Goal: Task Accomplishment & Management: Use online tool/utility

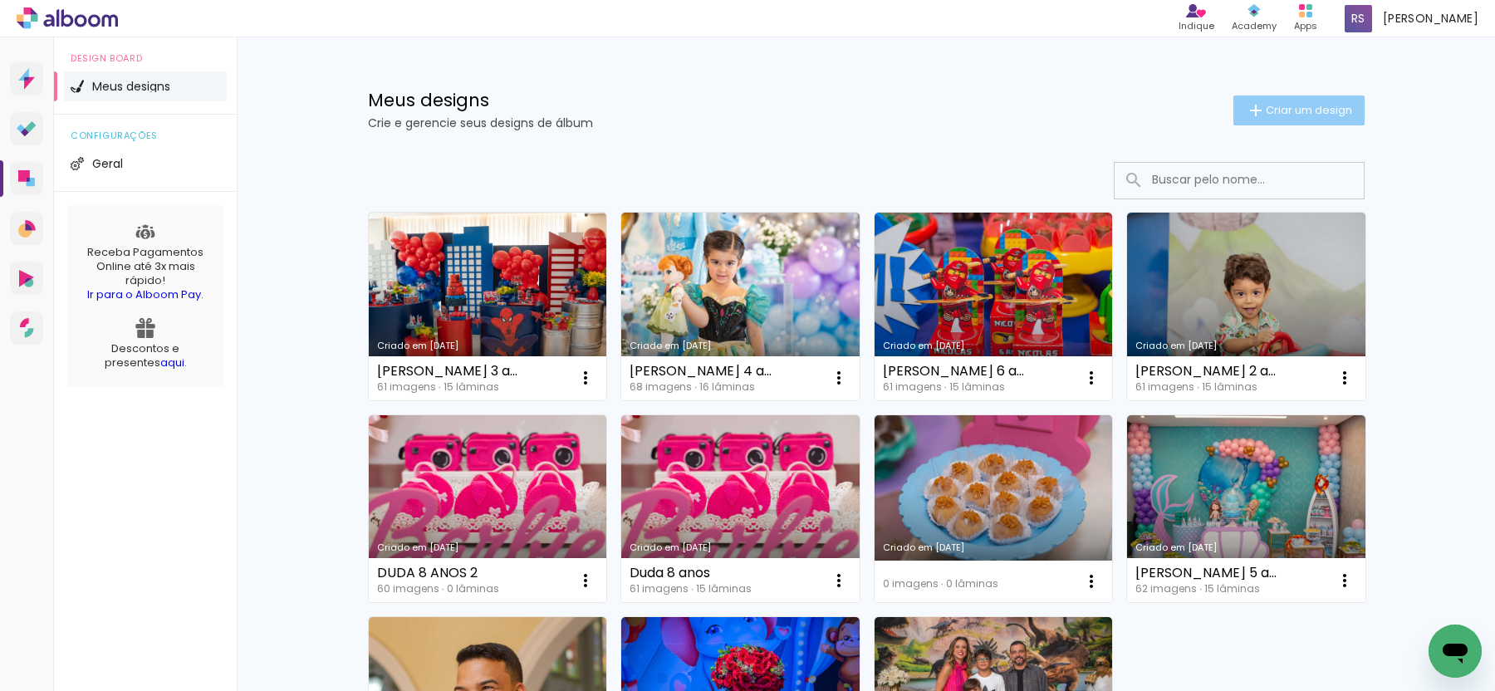
click at [1277, 115] on span "Criar um design" at bounding box center [1309, 110] width 86 height 11
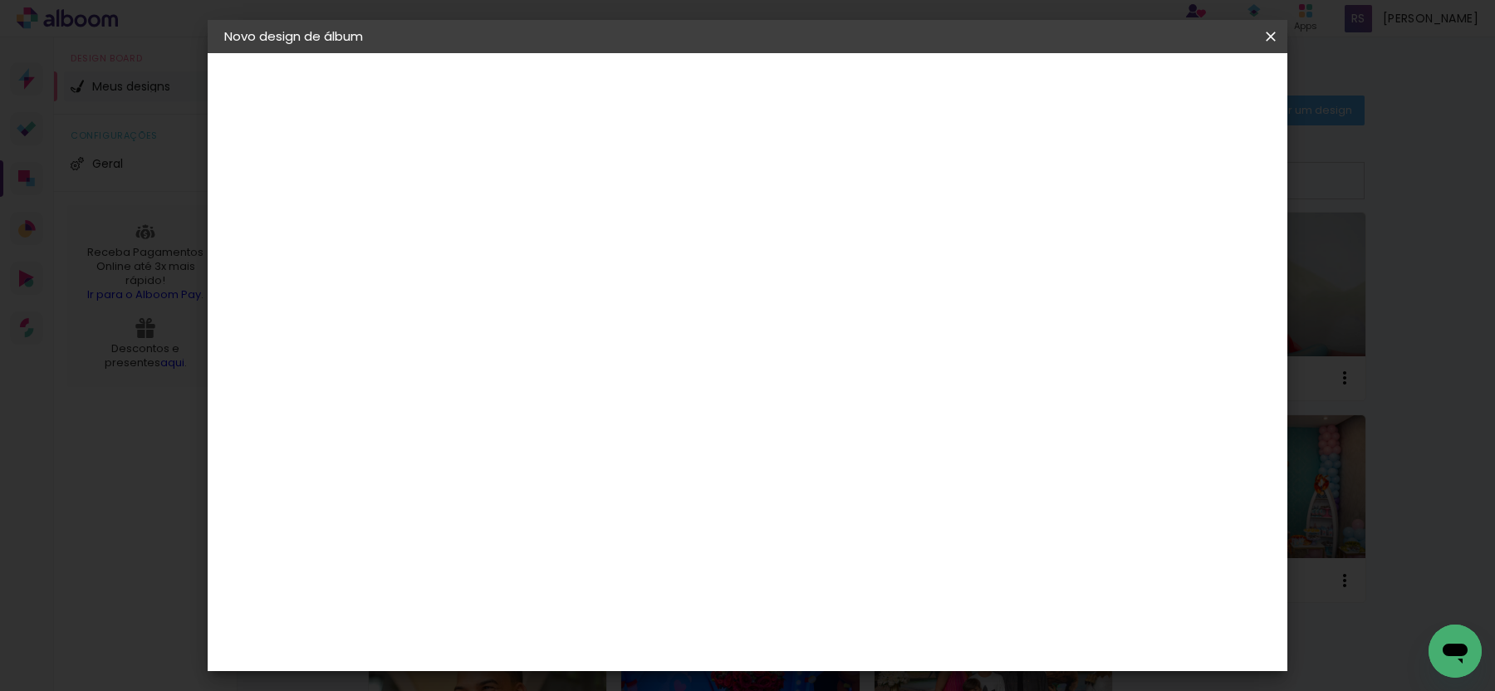
click at [496, 233] on input at bounding box center [496, 223] width 0 height 26
click at [496, 220] on input at bounding box center [496, 223] width 0 height 26
type input "[PERSON_NAME] 7 anos"
type paper-input "[PERSON_NAME] 7 anos"
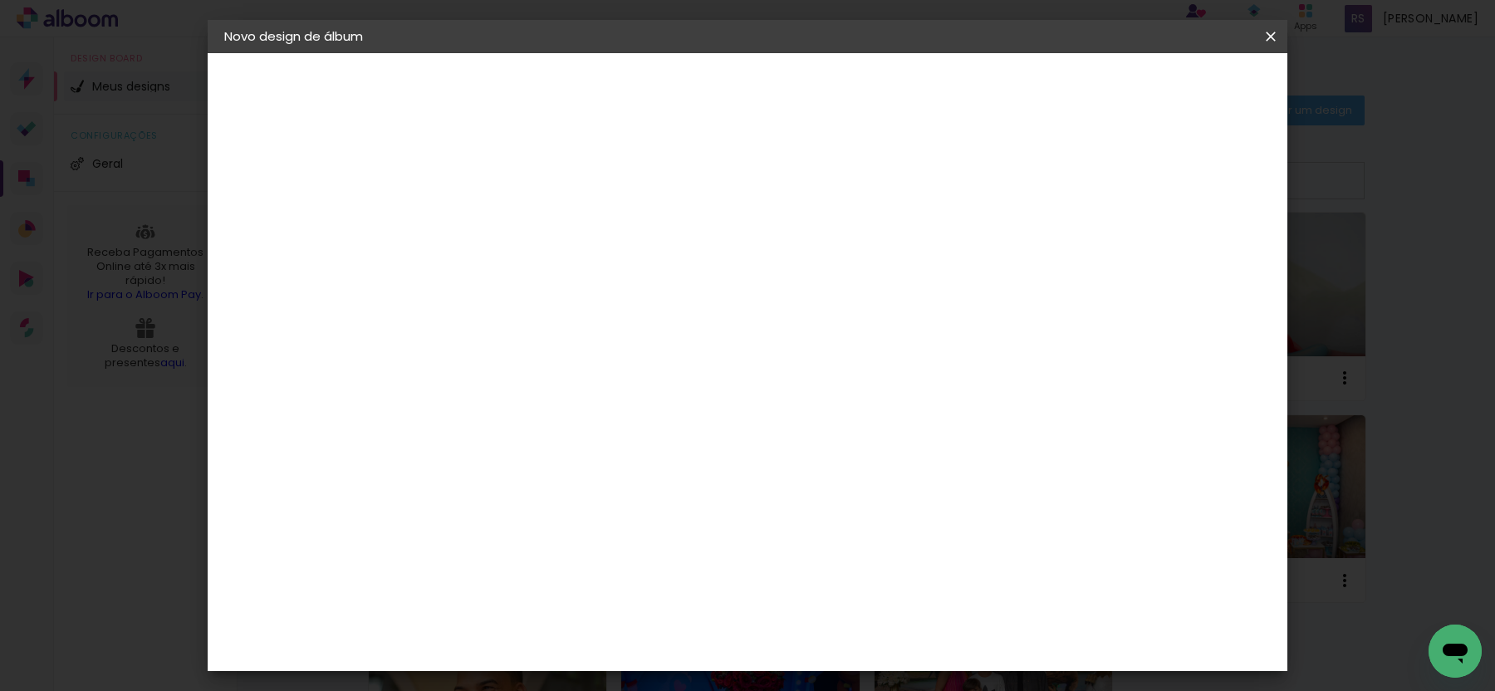
click at [0, 0] on slot "Avançar" at bounding box center [0, 0] width 0 height 0
click at [581, 281] on iron-icon at bounding box center [571, 289] width 20 height 20
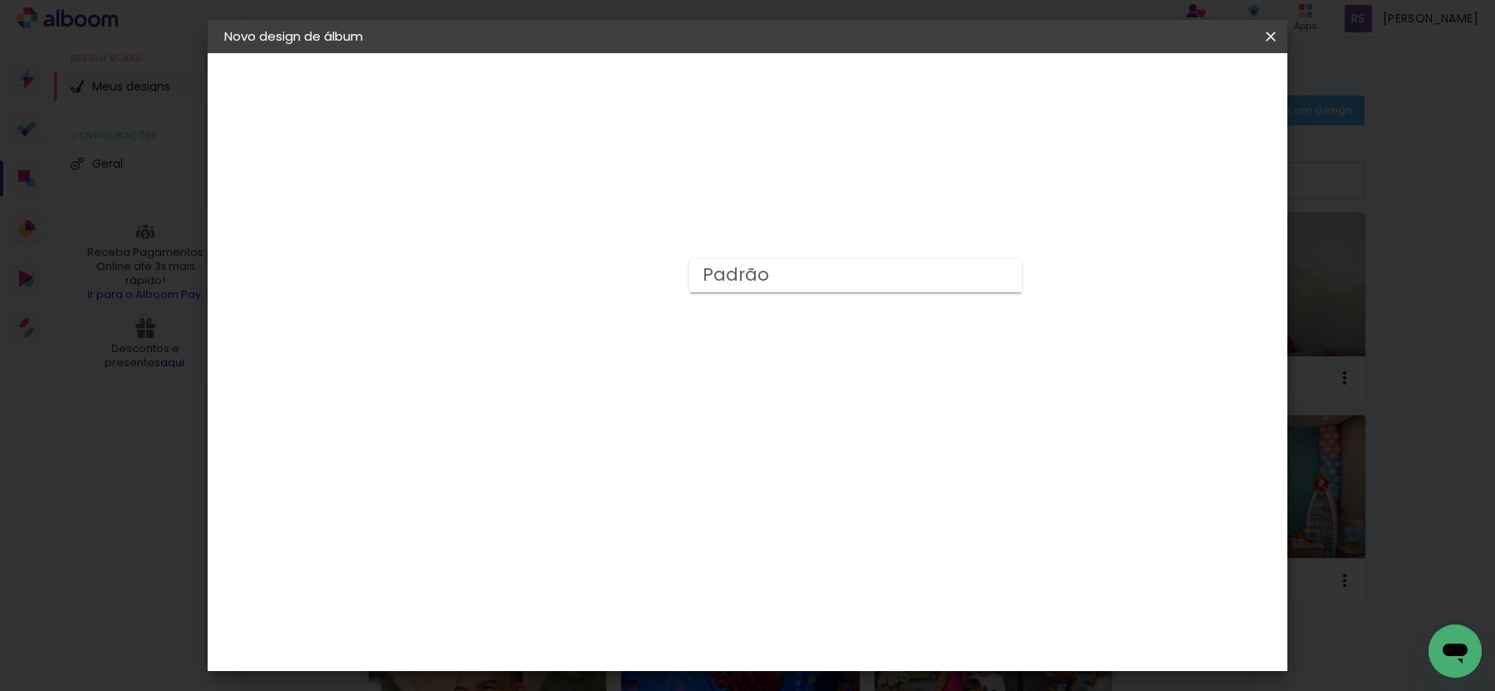
click at [628, 319] on div "Opções disponíveis Padrão Tamanho Escolha o tamanho" at bounding box center [538, 316] width 179 height 311
click at [586, 341] on div "Escolha o tamanho" at bounding box center [538, 379] width 96 height 77
click at [628, 296] on div "Opções disponíveis Padrão Tamanho Escolha o tamanho" at bounding box center [538, 316] width 179 height 311
click at [581, 302] on div at bounding box center [538, 303] width 85 height 2
click at [0, 0] on slot "Padrão" at bounding box center [0, 0] width 0 height 0
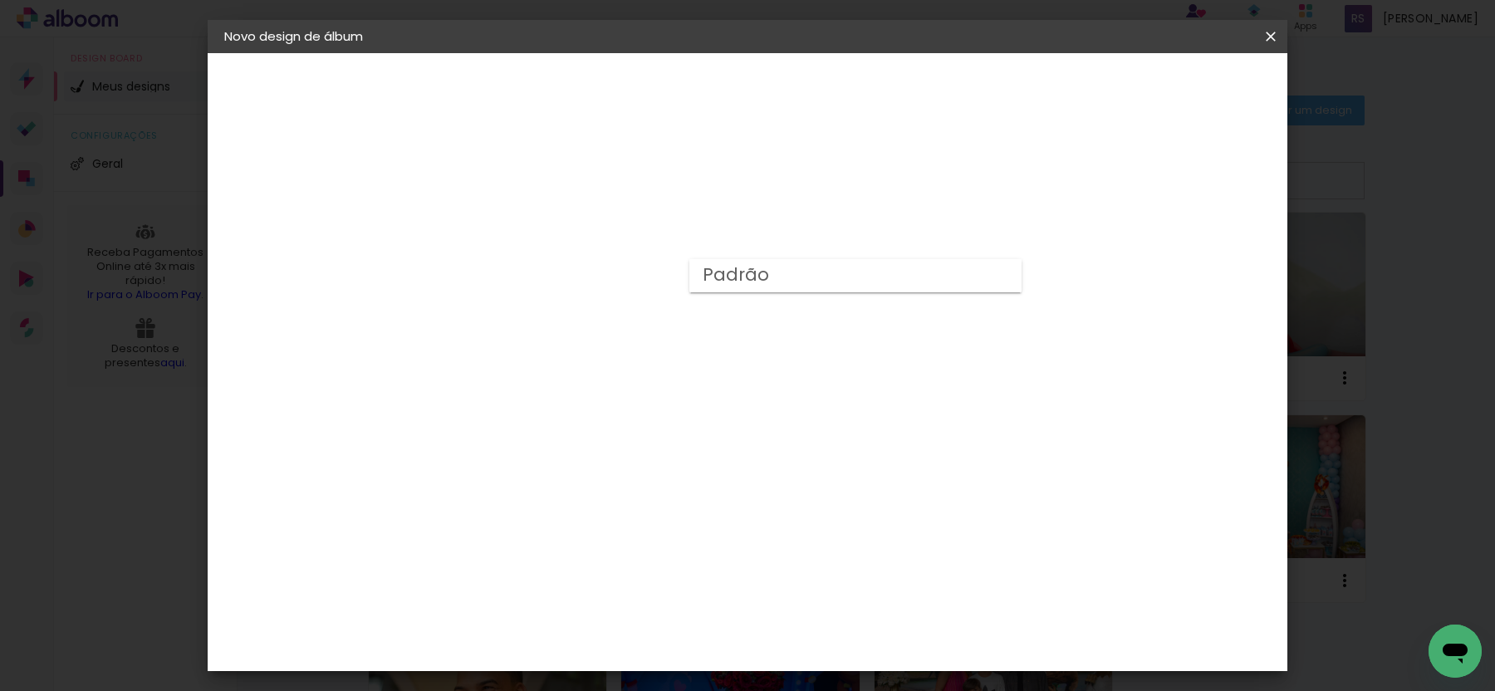
type input "Padrão"
click at [608, 276] on span "25 × 20" at bounding box center [569, 298] width 77 height 44
click at [0, 0] on slot "Avançar" at bounding box center [0, 0] width 0 height 0
click at [1073, 185] on div at bounding box center [1065, 179] width 15 height 15
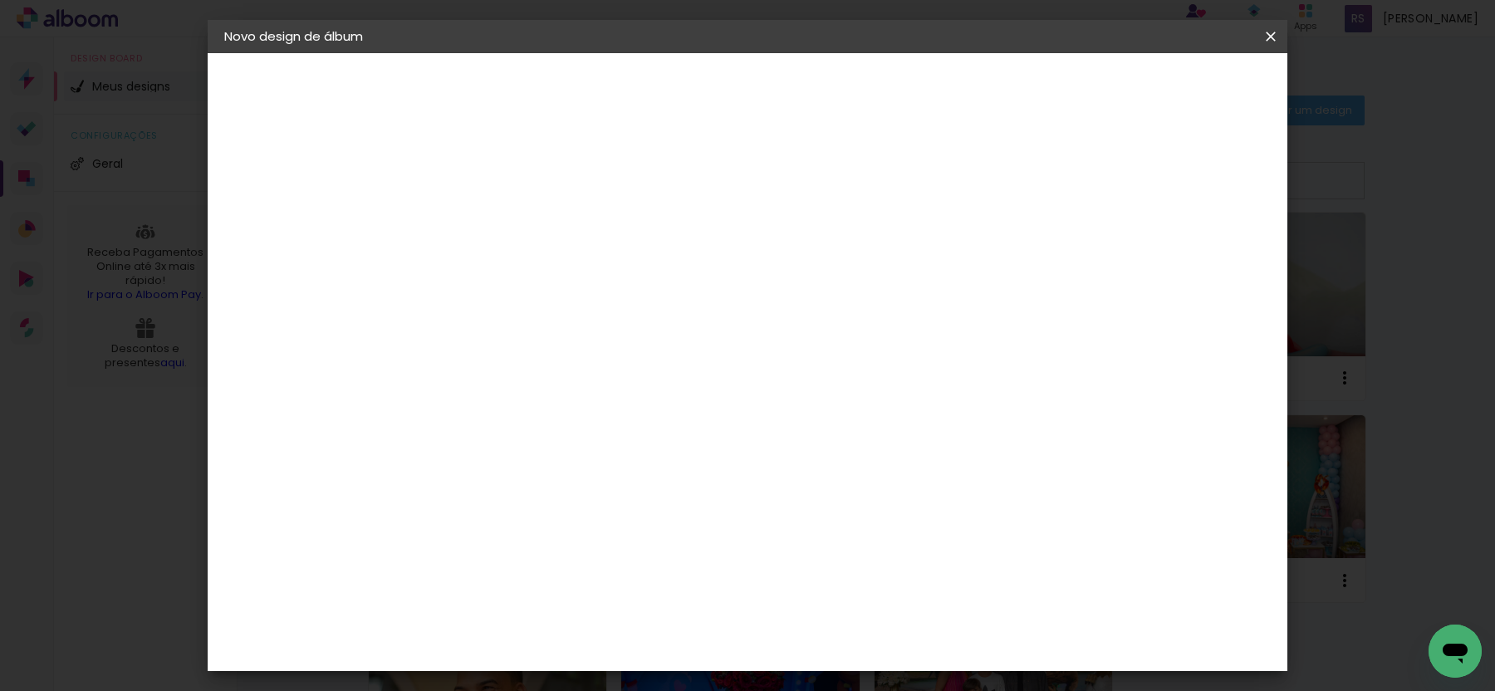
type paper-checkbox "on"
click at [1167, 90] on span "Iniciar design" at bounding box center [1130, 88] width 76 height 12
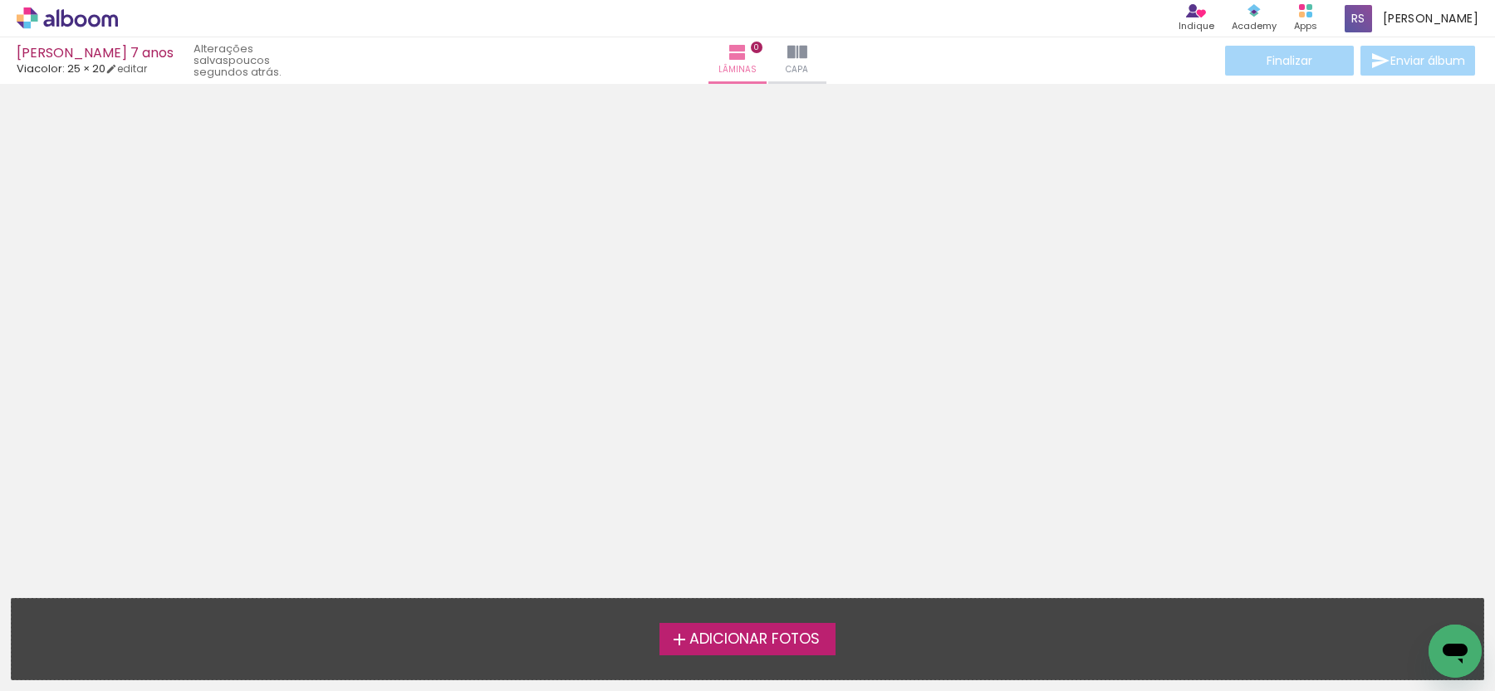
click at [758, 647] on span "Adicionar Fotos" at bounding box center [755, 639] width 130 height 15
click at [0, 0] on input "file" at bounding box center [0, 0] width 0 height 0
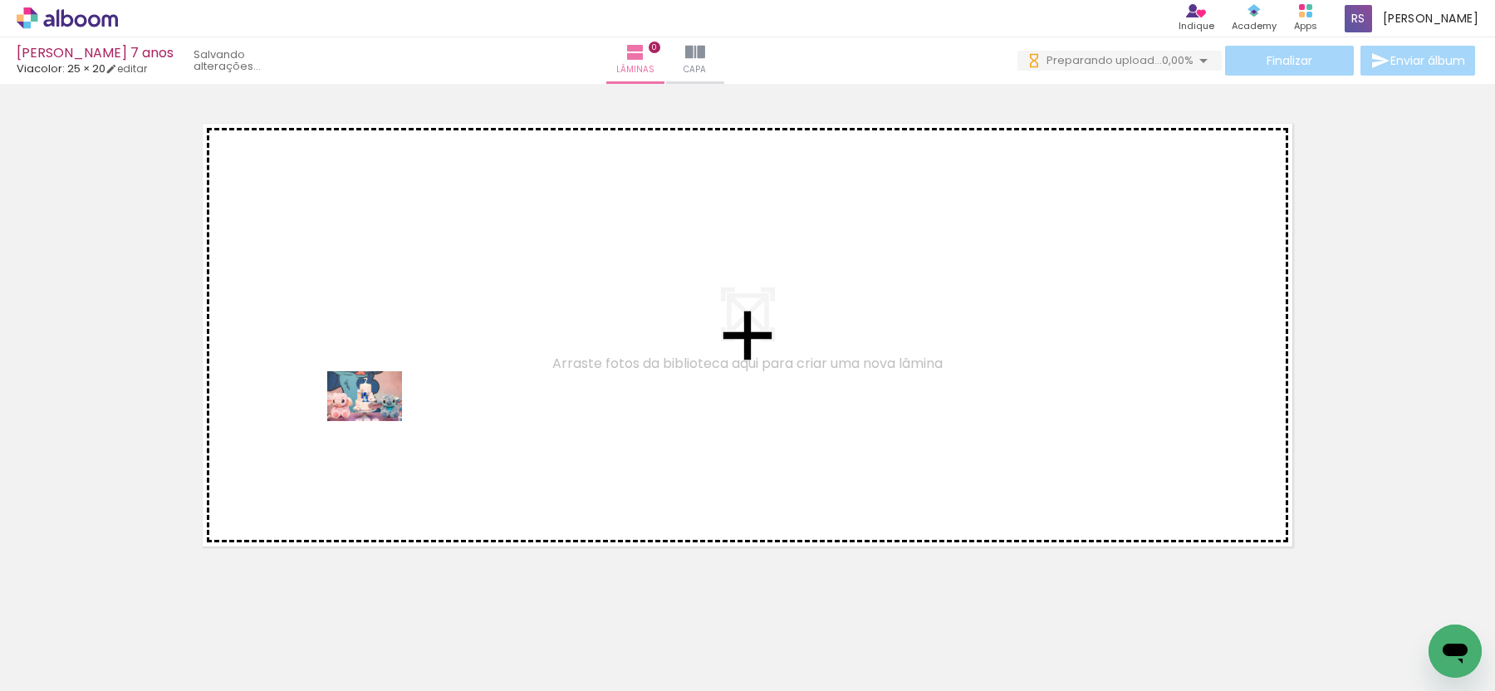
drag, startPoint x: 180, startPoint y: 633, endPoint x: 377, endPoint y: 421, distance: 289.2
click at [377, 421] on quentale-workspace at bounding box center [747, 345] width 1495 height 691
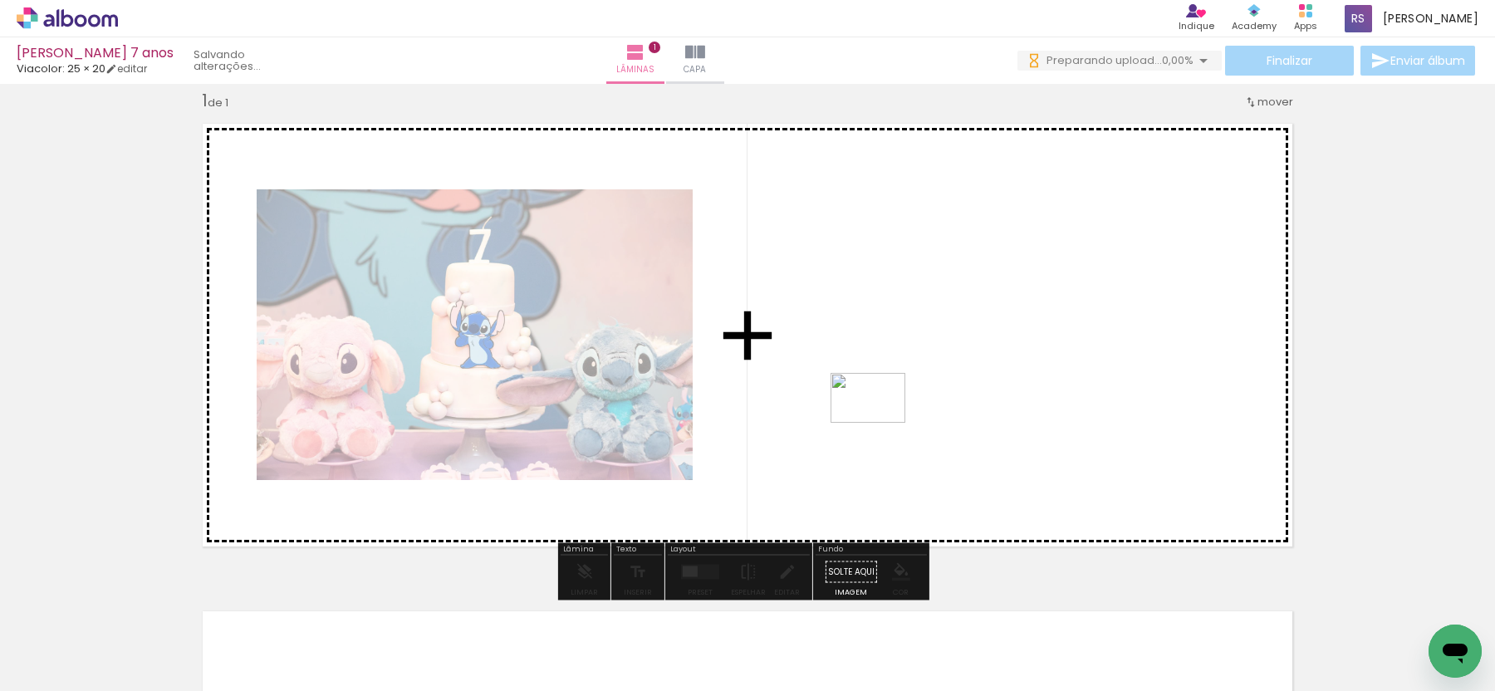
drag, startPoint x: 259, startPoint y: 659, endPoint x: 881, endPoint y: 423, distance: 664.7
click at [881, 423] on quentale-workspace at bounding box center [747, 345] width 1495 height 691
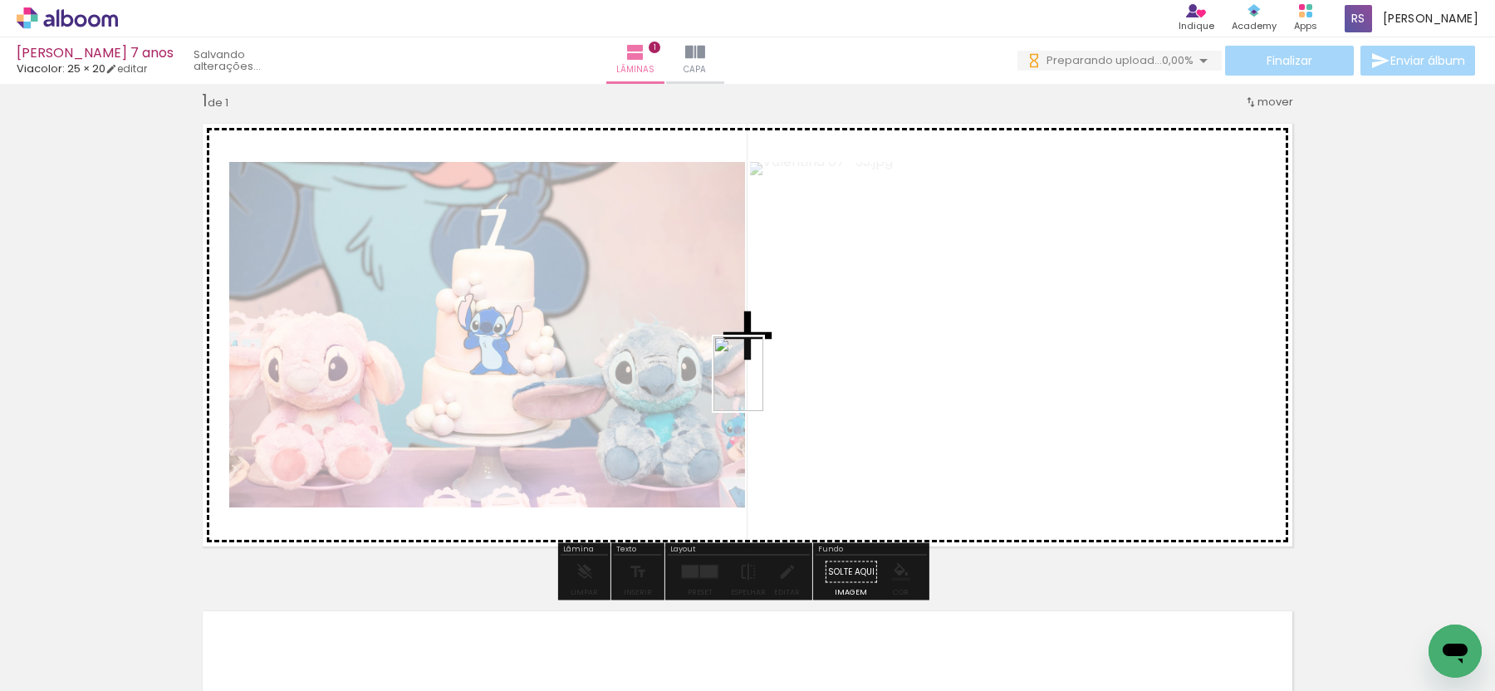
drag, startPoint x: 363, startPoint y: 632, endPoint x: 763, endPoint y: 386, distance: 469.9
click at [763, 386] on quentale-workspace at bounding box center [747, 345] width 1495 height 691
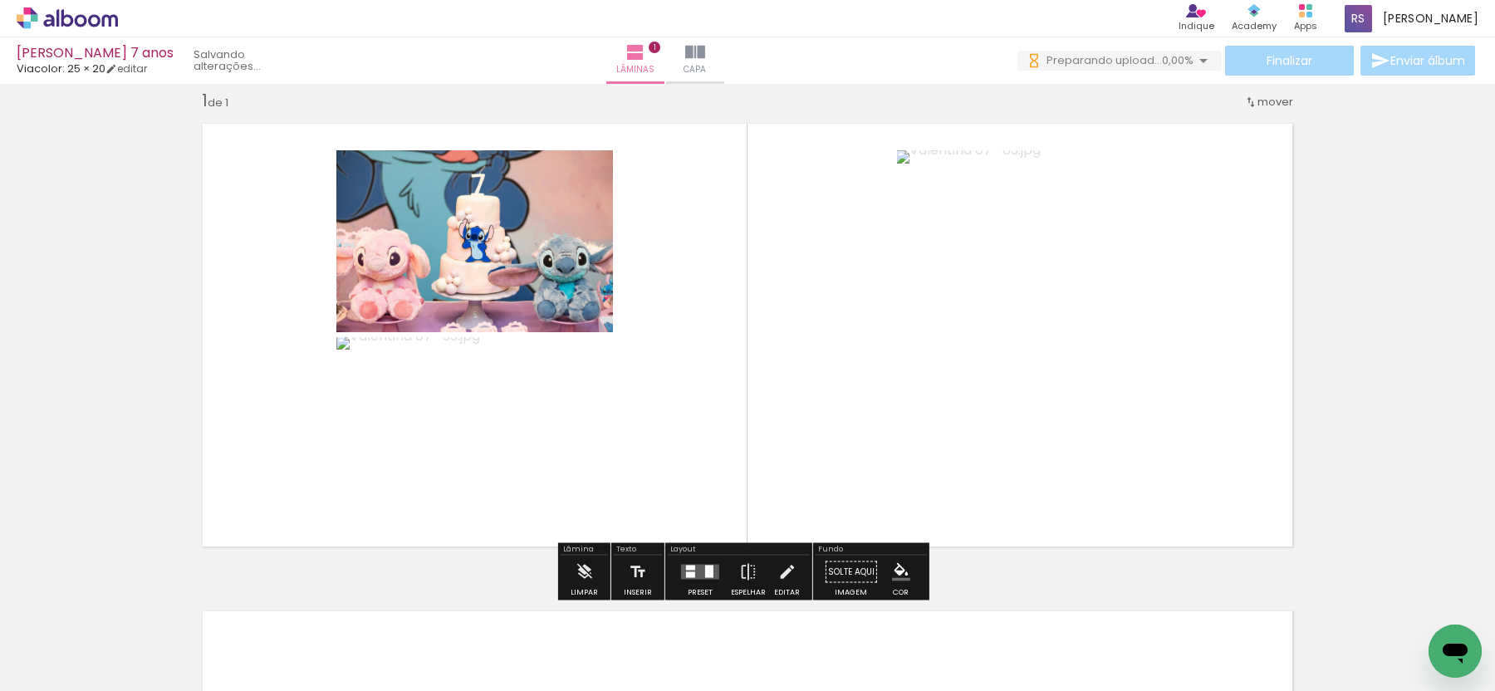
click at [695, 577] on quentale-layouter at bounding box center [700, 572] width 38 height 15
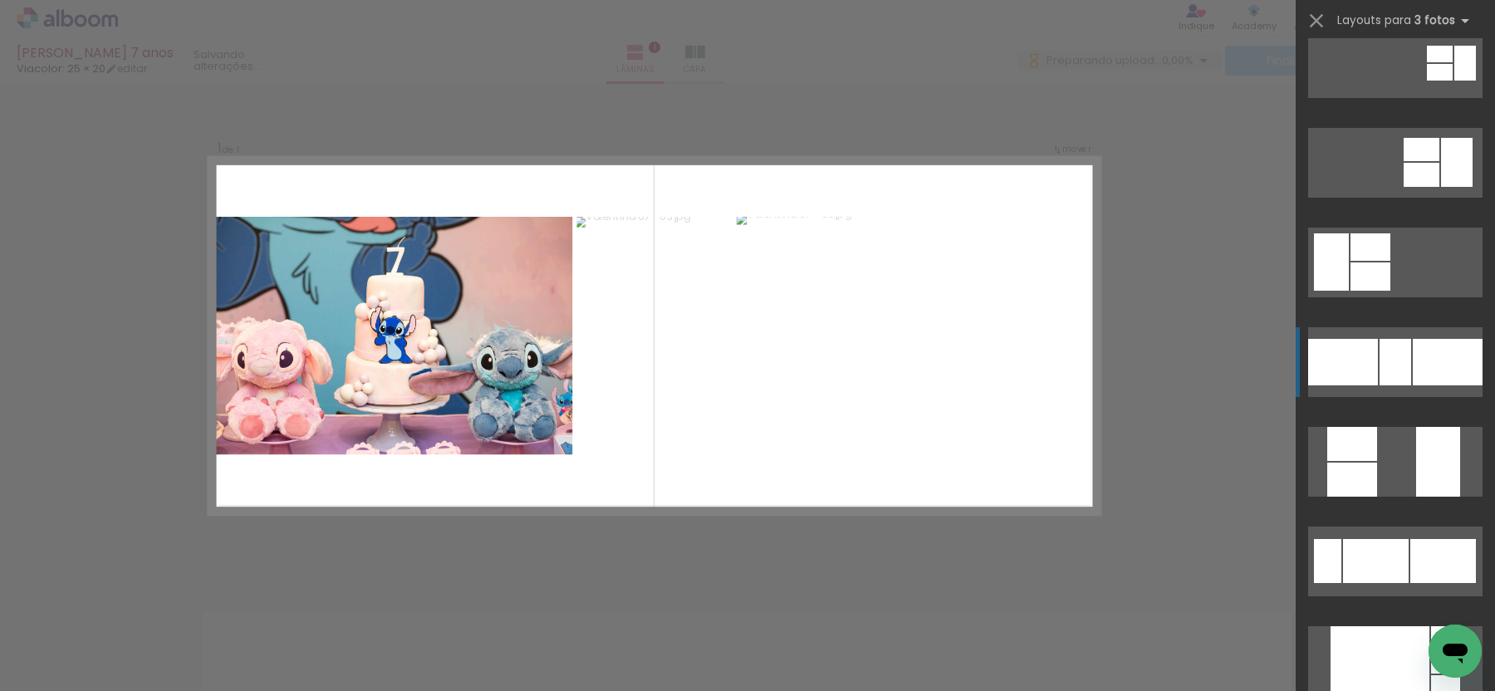
scroll to position [230, 0]
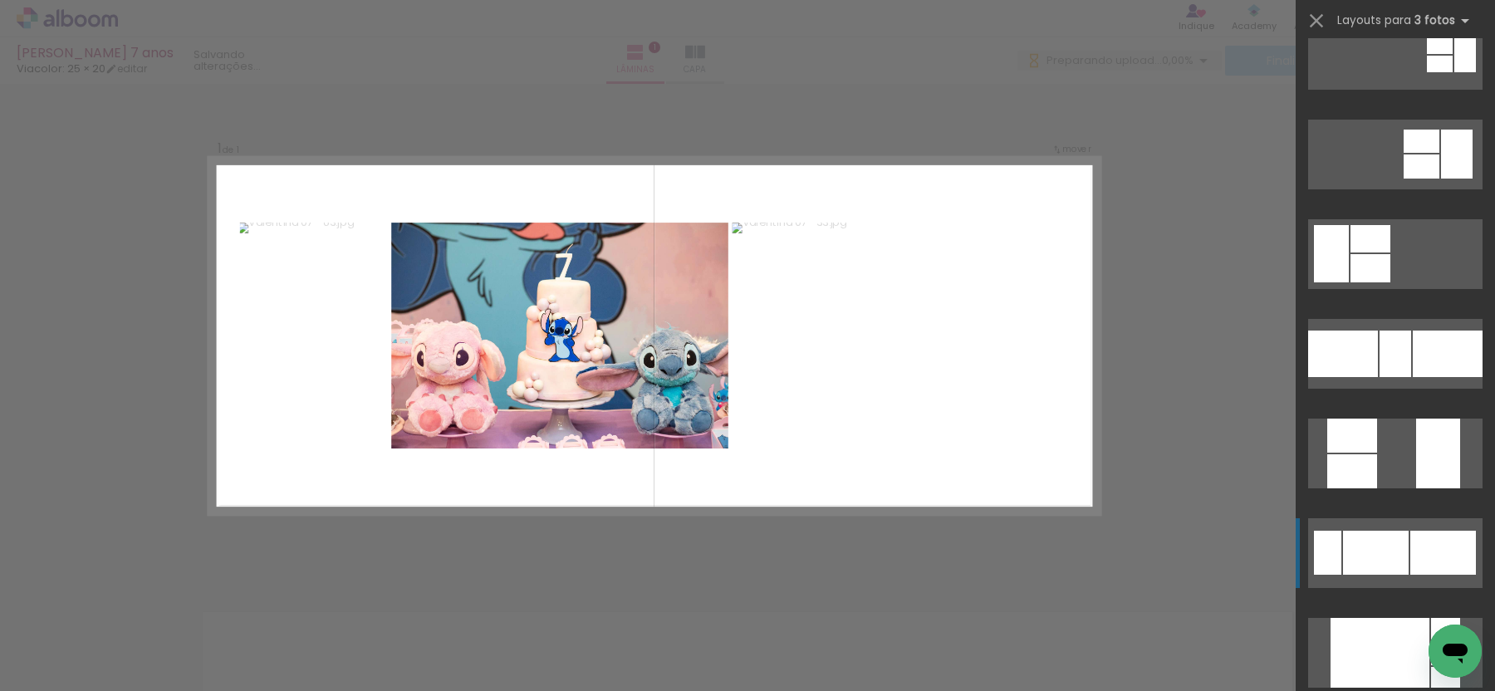
click at [1355, 557] on div at bounding box center [1376, 553] width 66 height 44
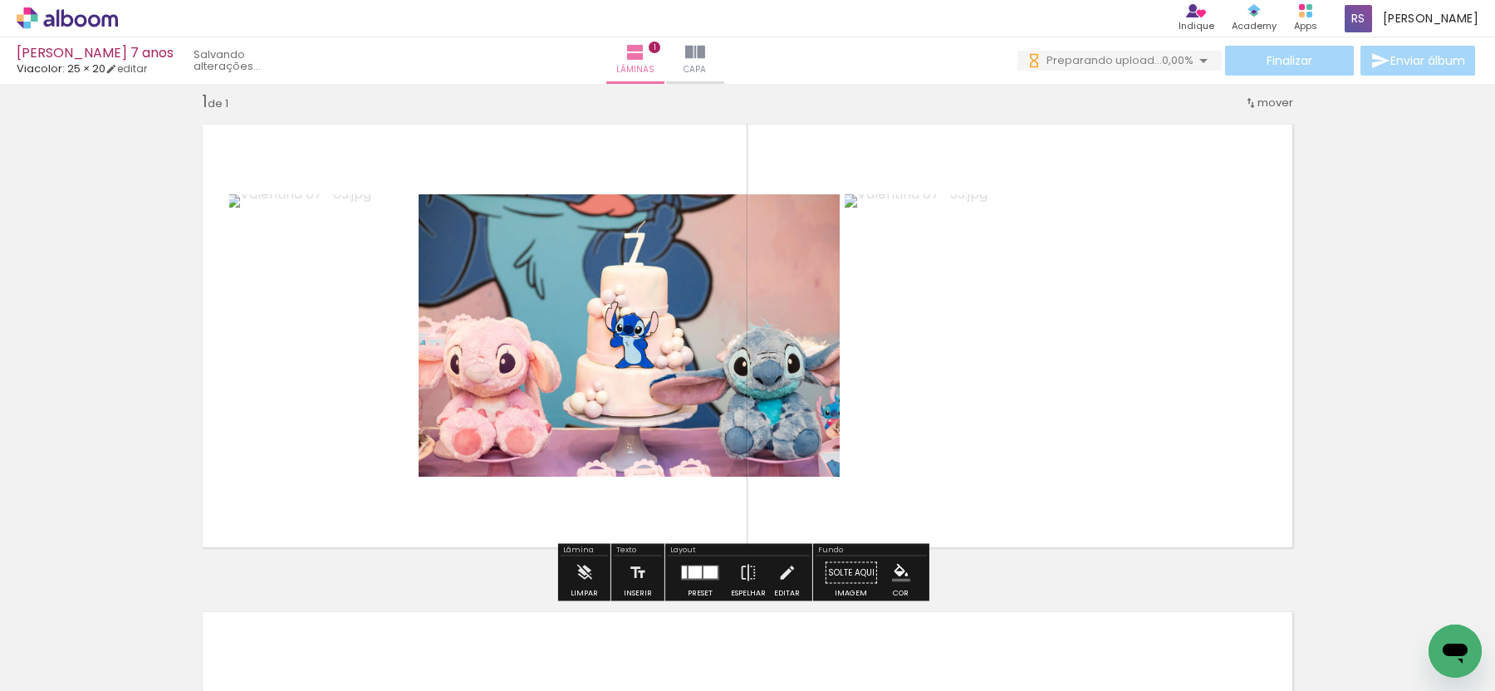
click at [678, 563] on div at bounding box center [700, 573] width 45 height 33
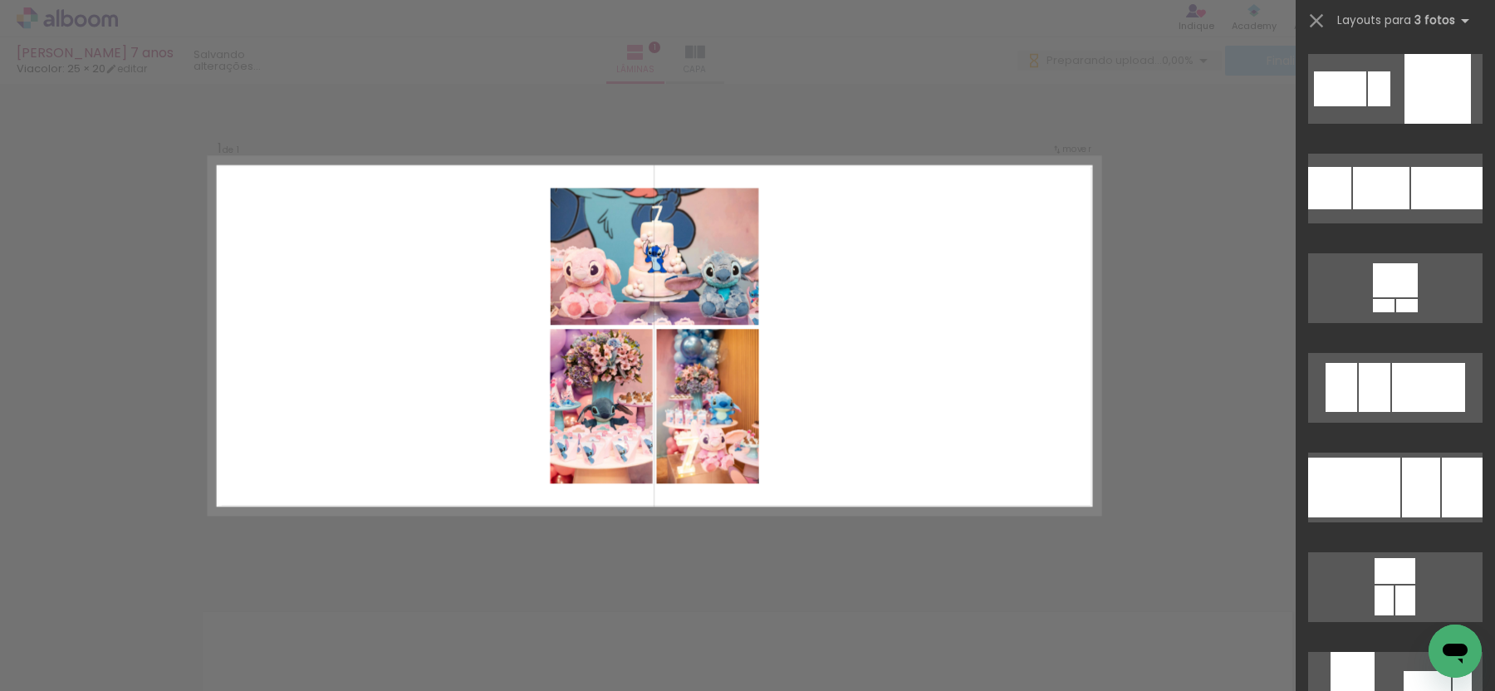
scroll to position [4149, 0]
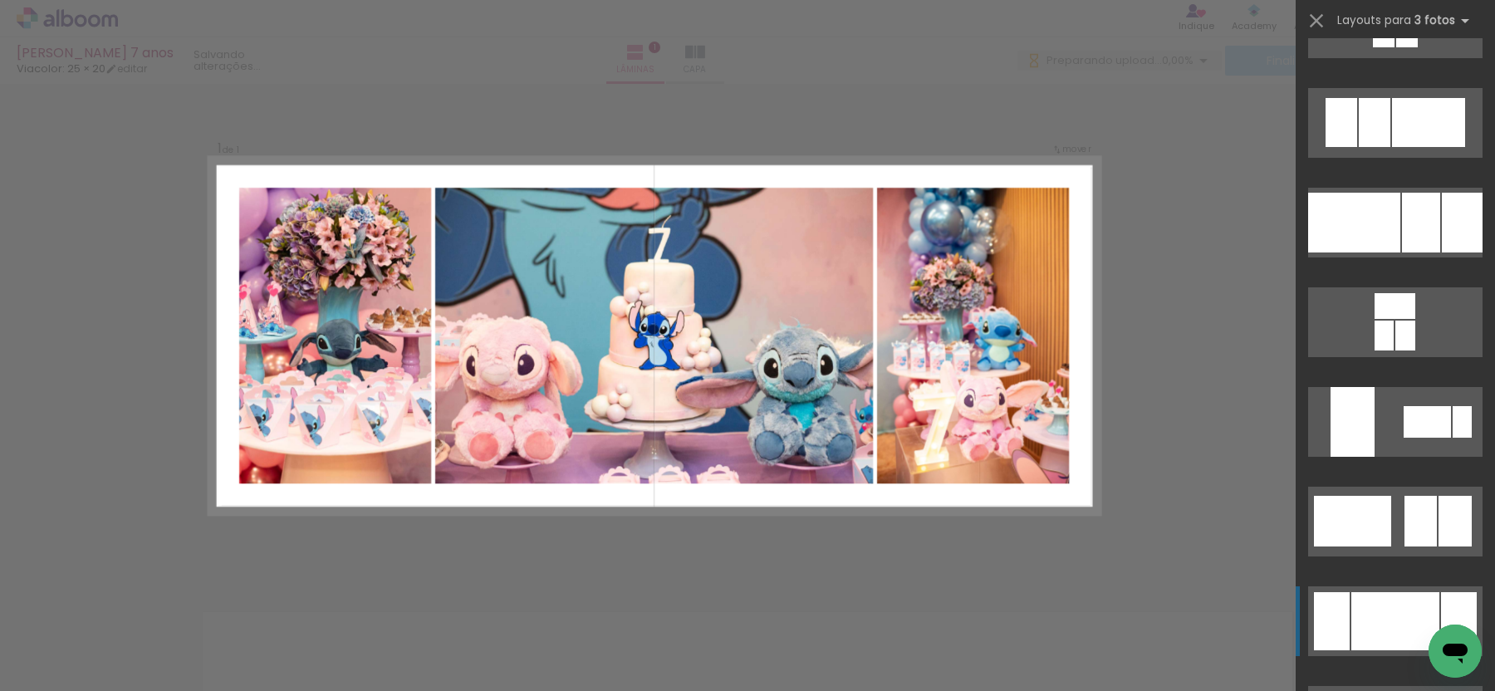
click at [1352, 632] on div at bounding box center [1396, 621] width 88 height 58
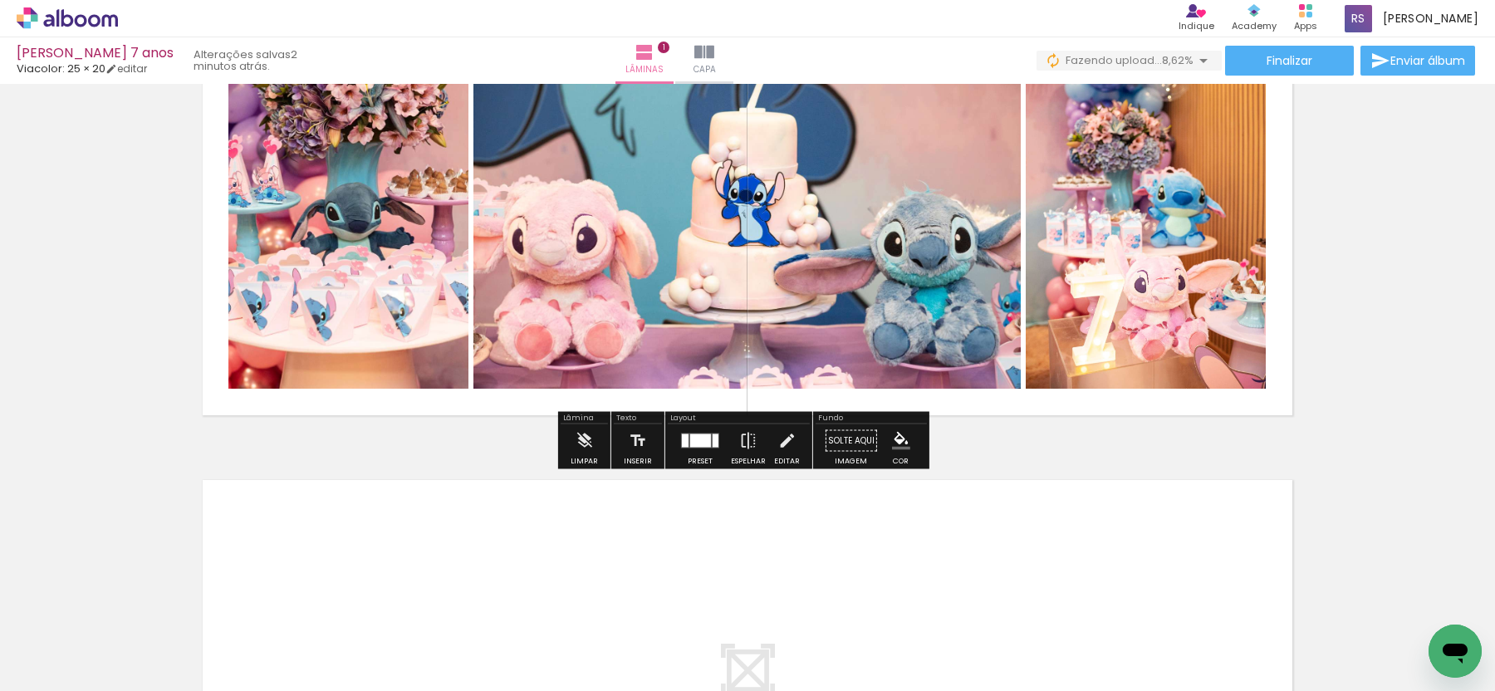
scroll to position [436, 0]
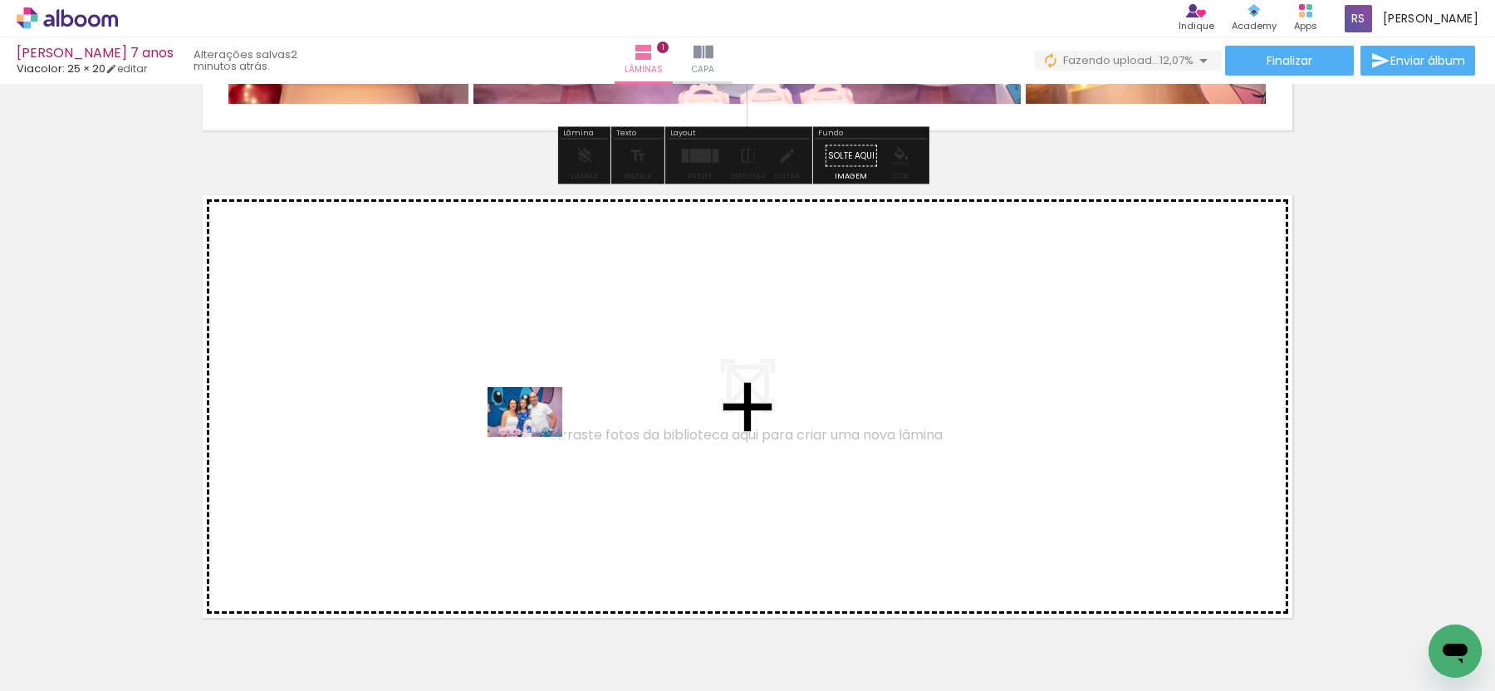
drag, startPoint x: 550, startPoint y: 638, endPoint x: 537, endPoint y: 434, distance: 204.7
click at [537, 434] on quentale-workspace at bounding box center [747, 345] width 1495 height 691
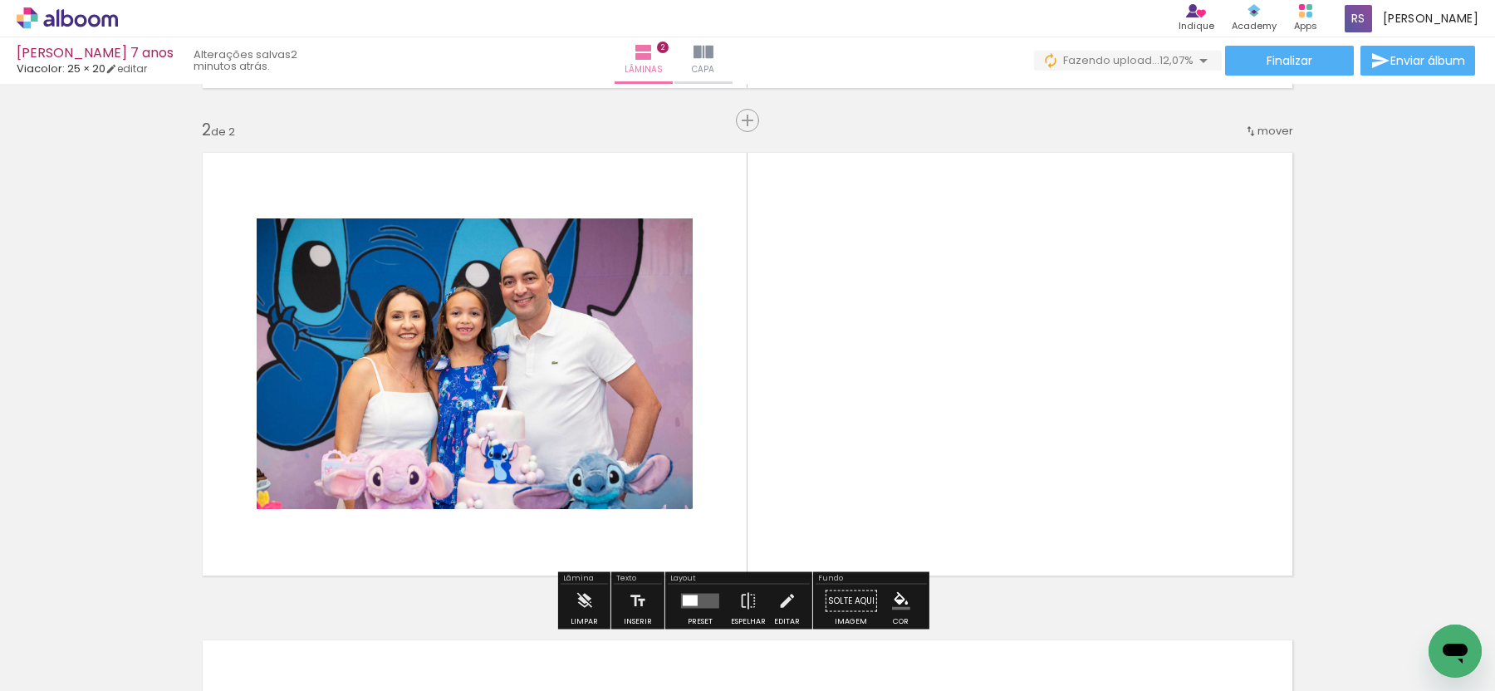
scroll to position [508, 0]
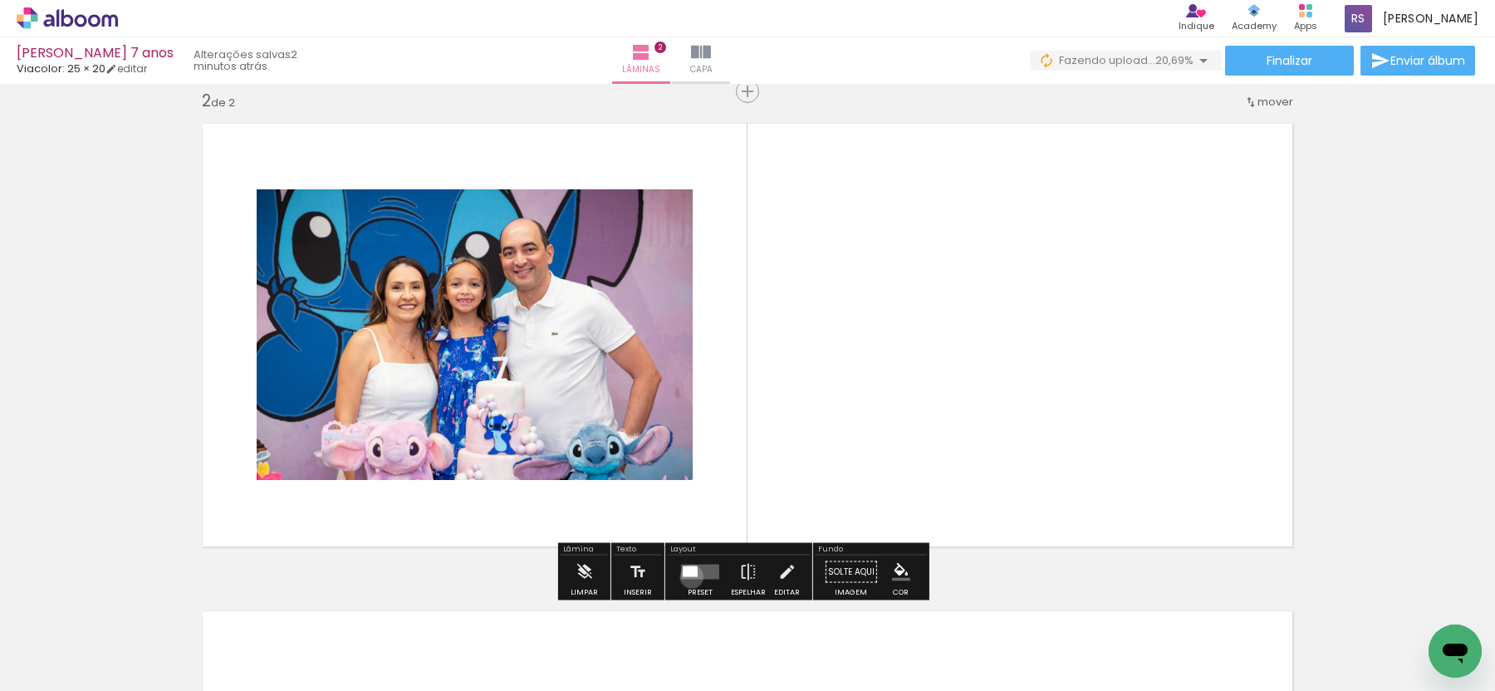
click at [688, 577] on quentale-layouter at bounding box center [700, 572] width 38 height 15
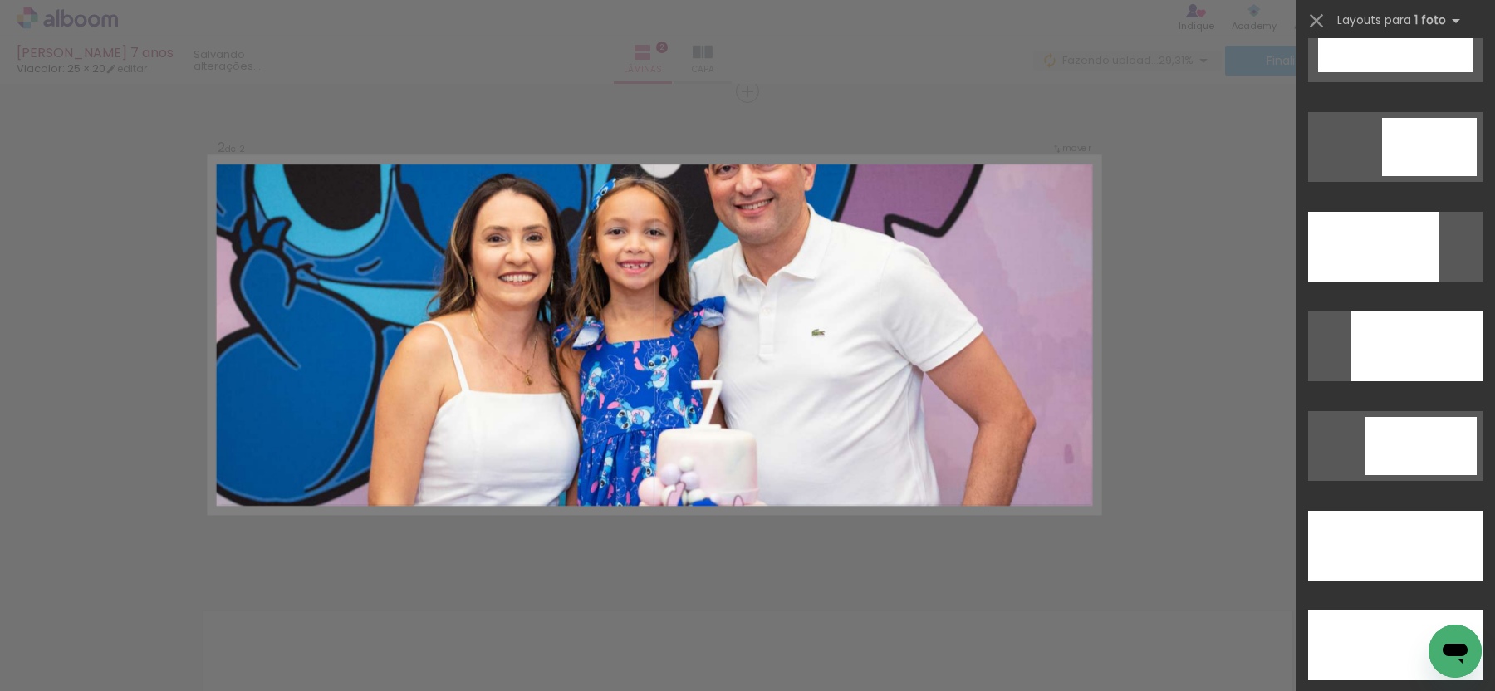
scroll to position [4557, 0]
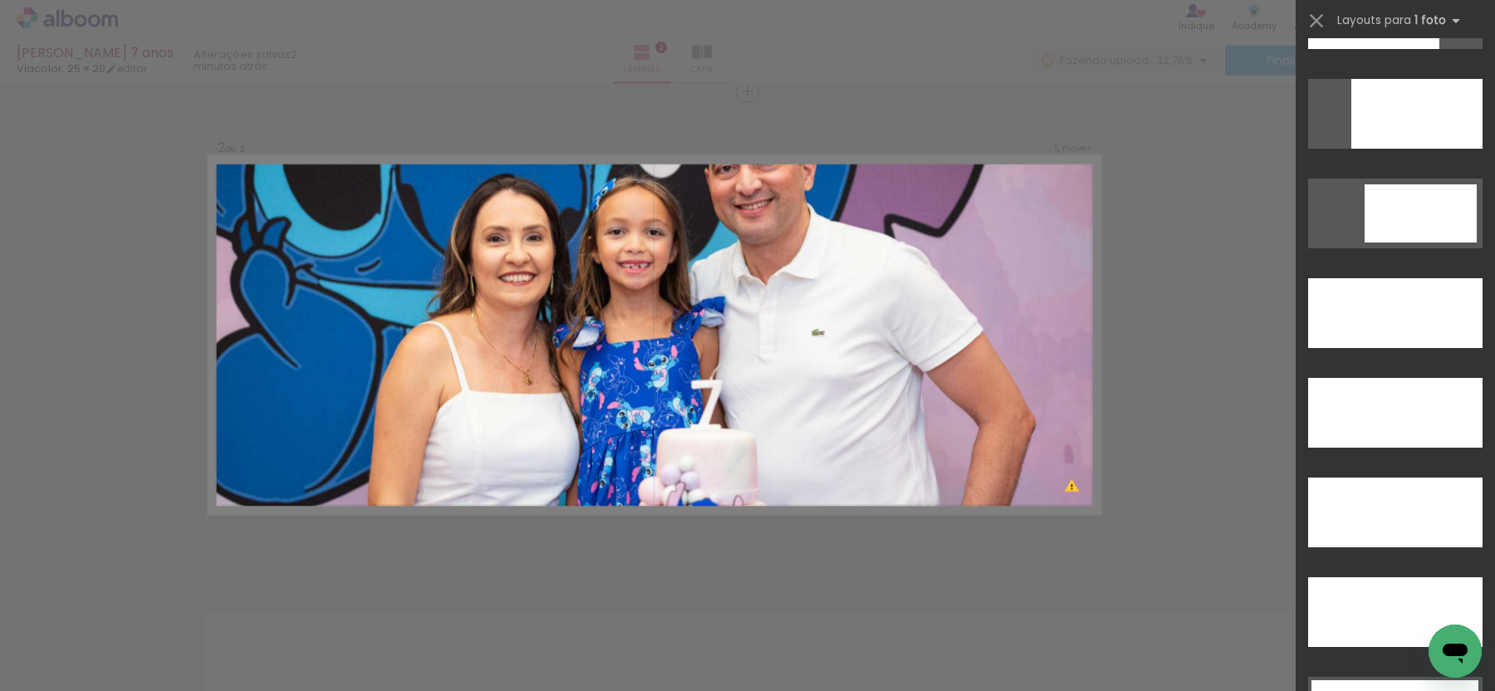
click at [1397, 521] on div at bounding box center [1395, 513] width 174 height 70
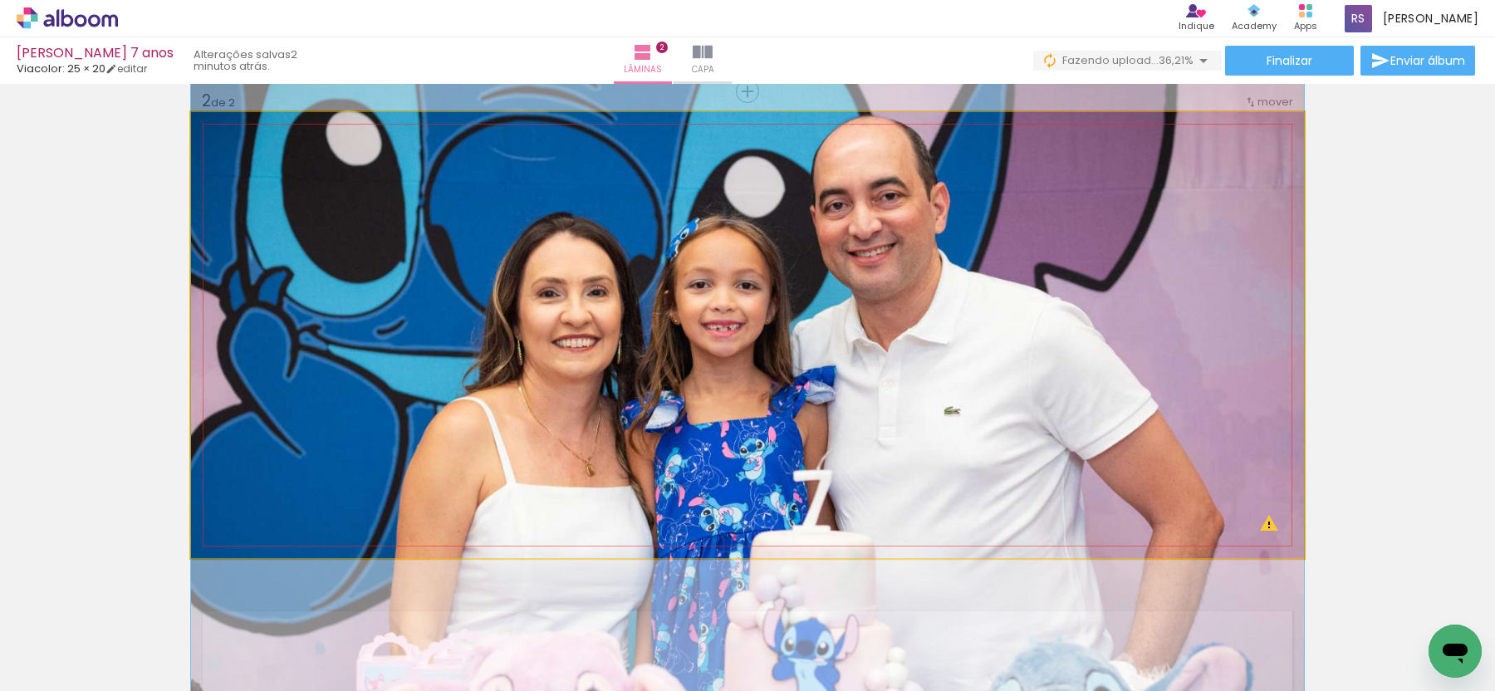
drag, startPoint x: 876, startPoint y: 340, endPoint x: 867, endPoint y: 419, distance: 79.4
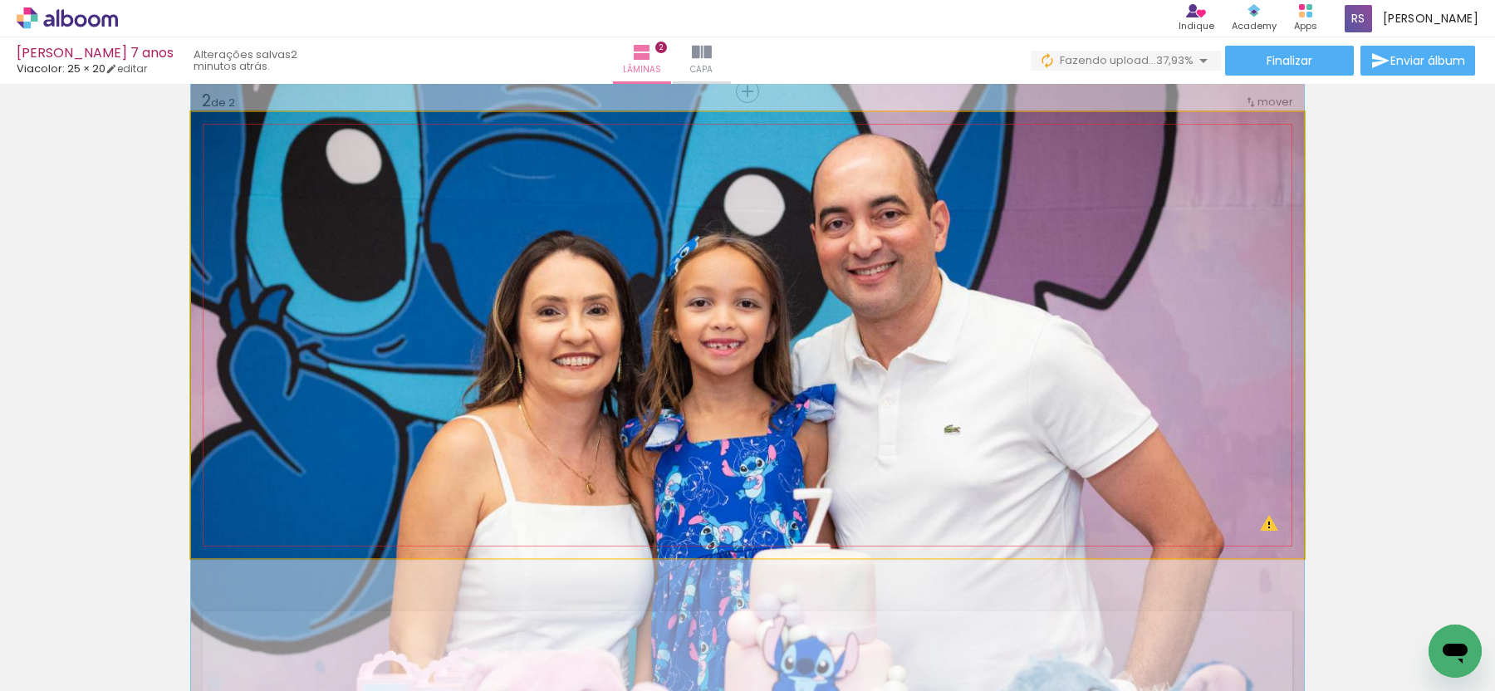
drag, startPoint x: 876, startPoint y: 390, endPoint x: 874, endPoint y: 408, distance: 18.4
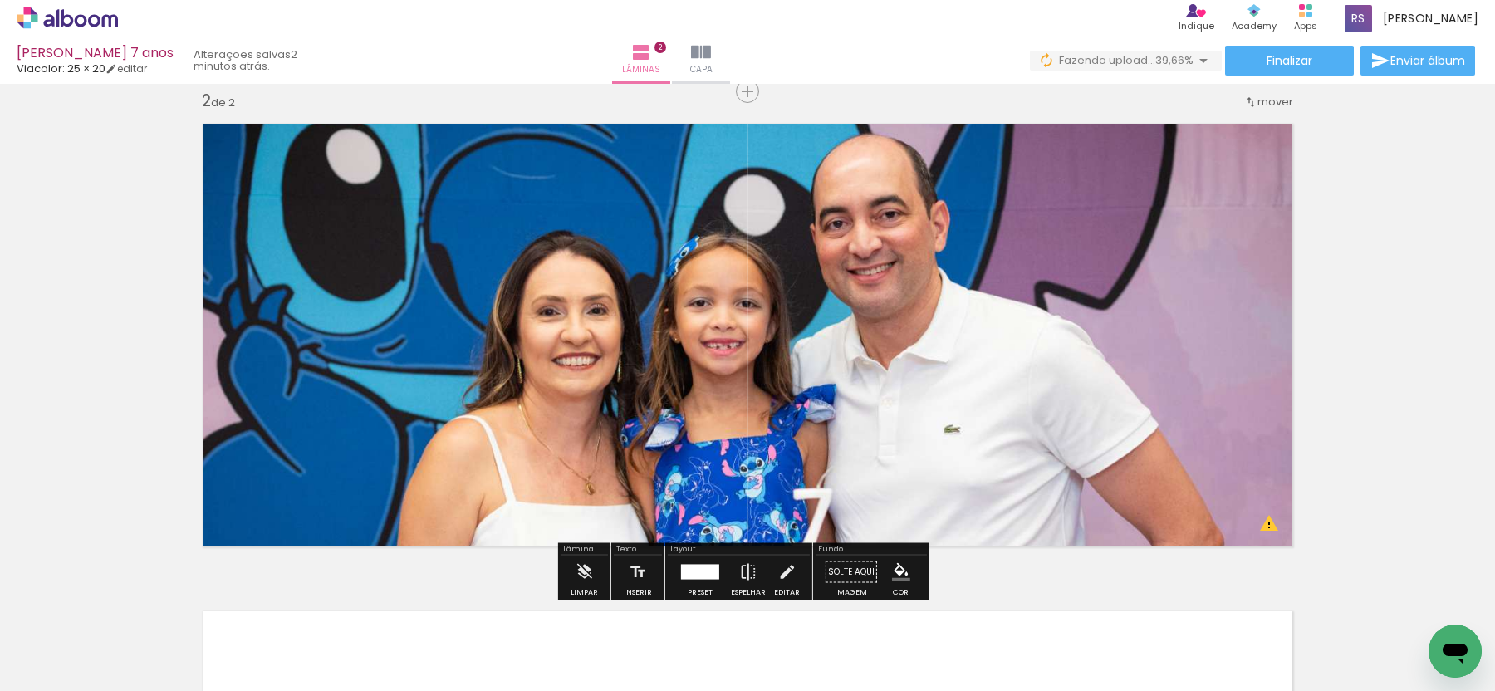
click at [1347, 327] on div "Inserir lâmina 1 de 2 Inserir lâmina 2 de 2 O Designbox precisará aumentar a su…" at bounding box center [747, 314] width 1495 height 1464
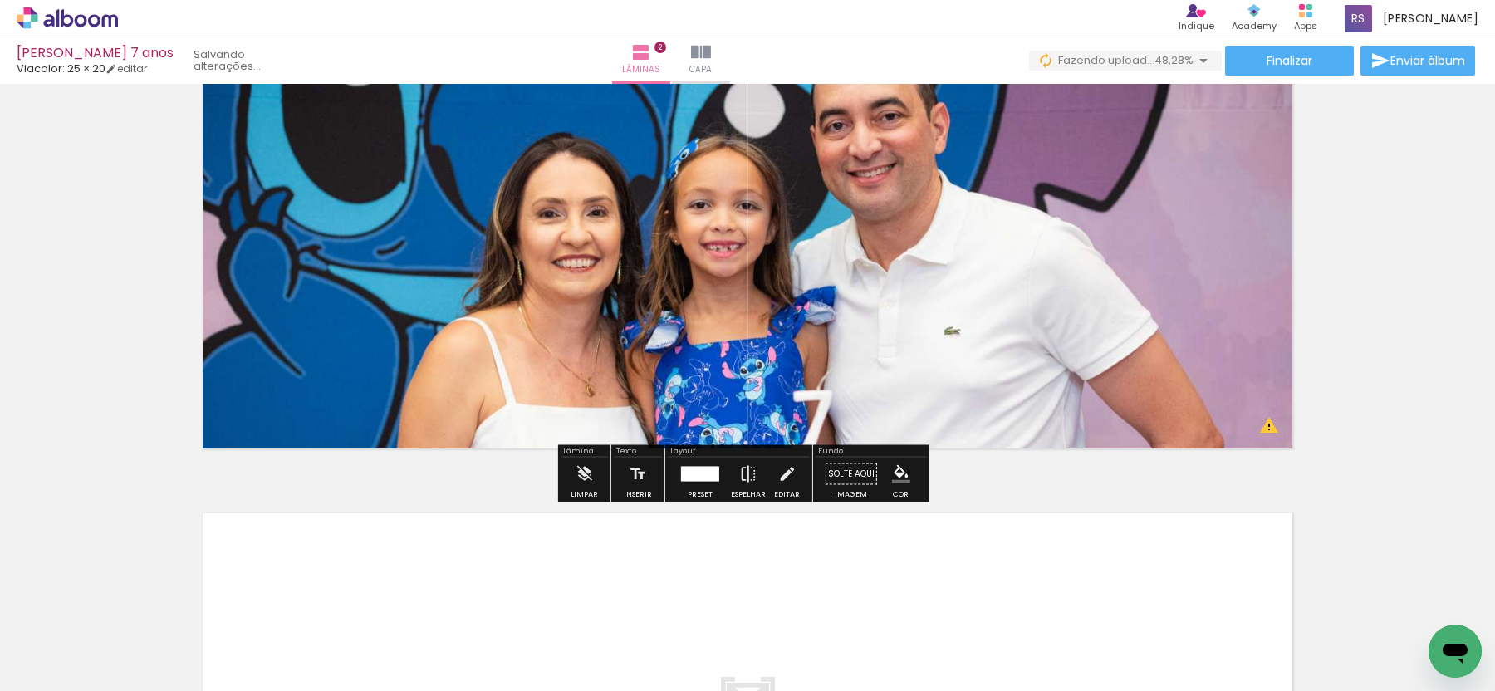
scroll to position [523, 0]
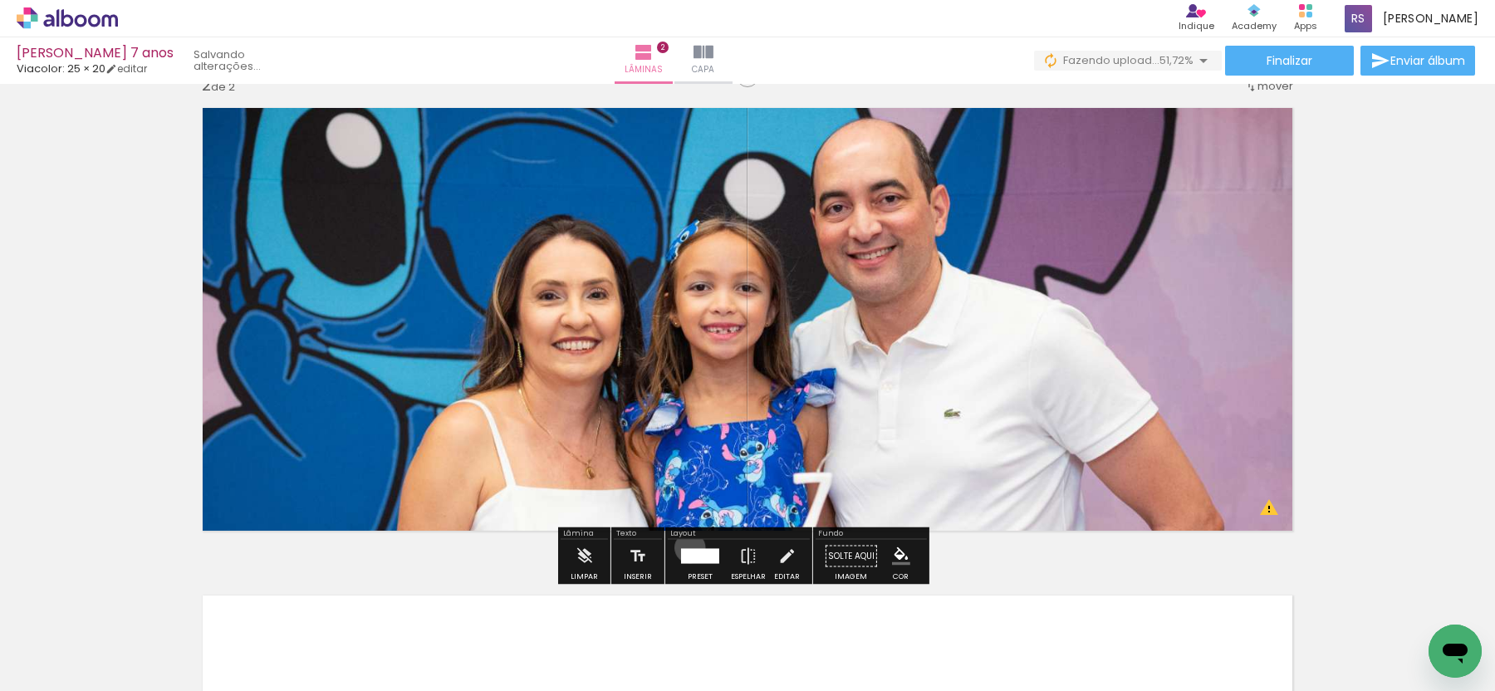
click at [686, 549] on div at bounding box center [700, 556] width 38 height 15
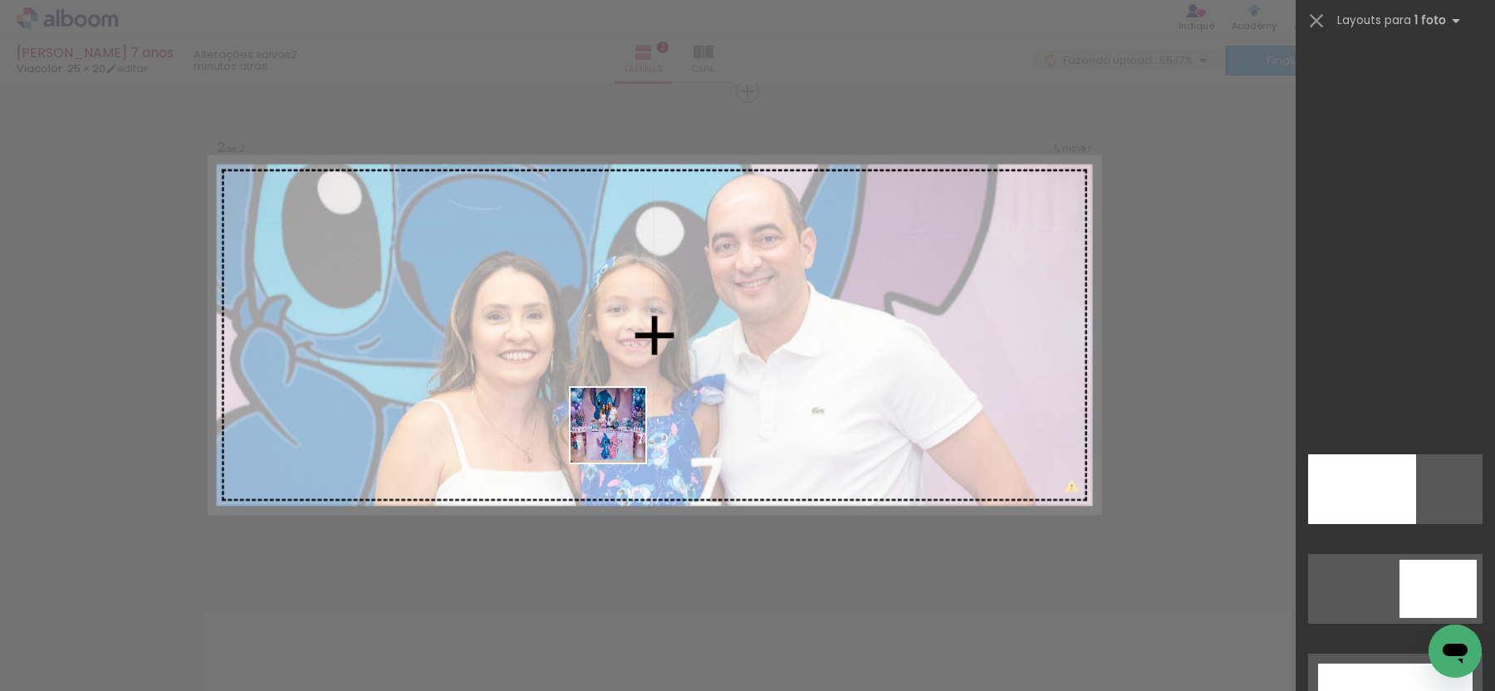
scroll to position [4984, 0]
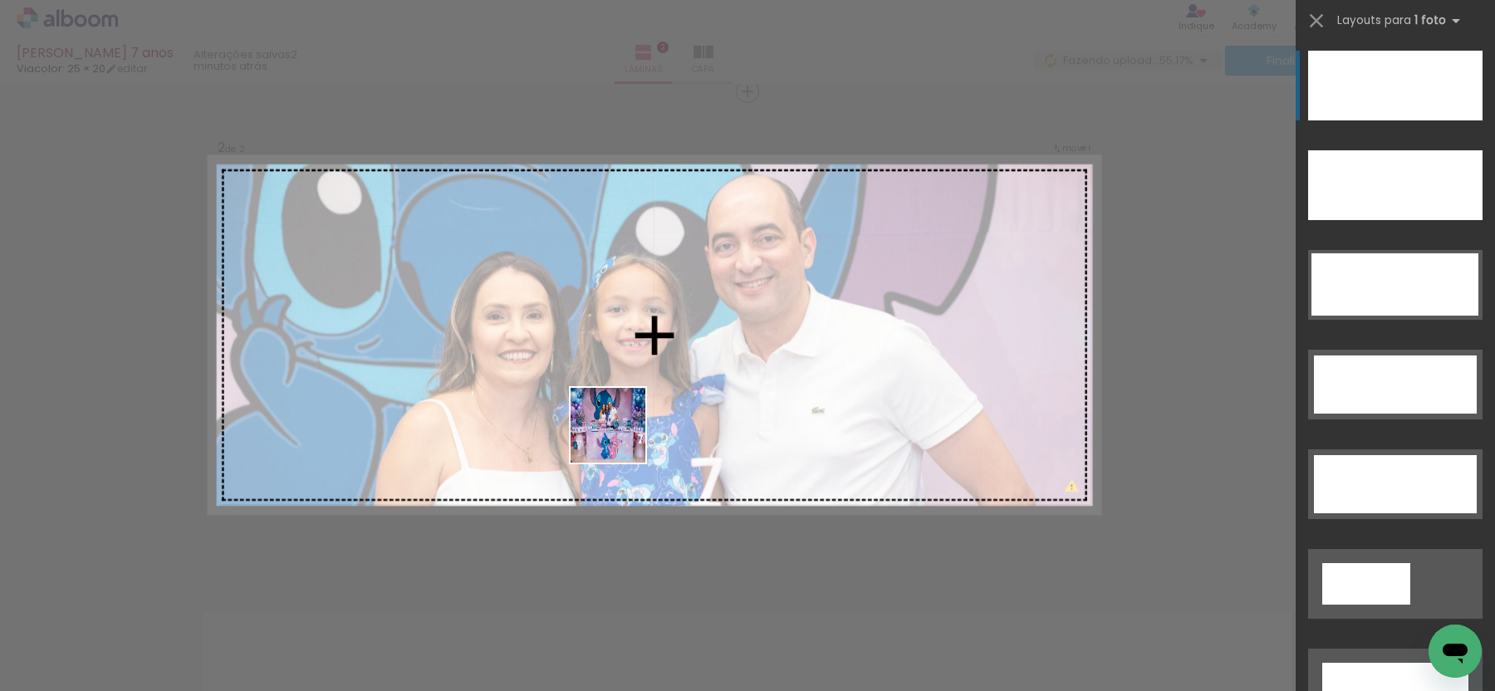
drag, startPoint x: 622, startPoint y: 631, endPoint x: 621, endPoint y: 387, distance: 243.4
click at [621, 386] on quentale-workspace at bounding box center [747, 345] width 1495 height 691
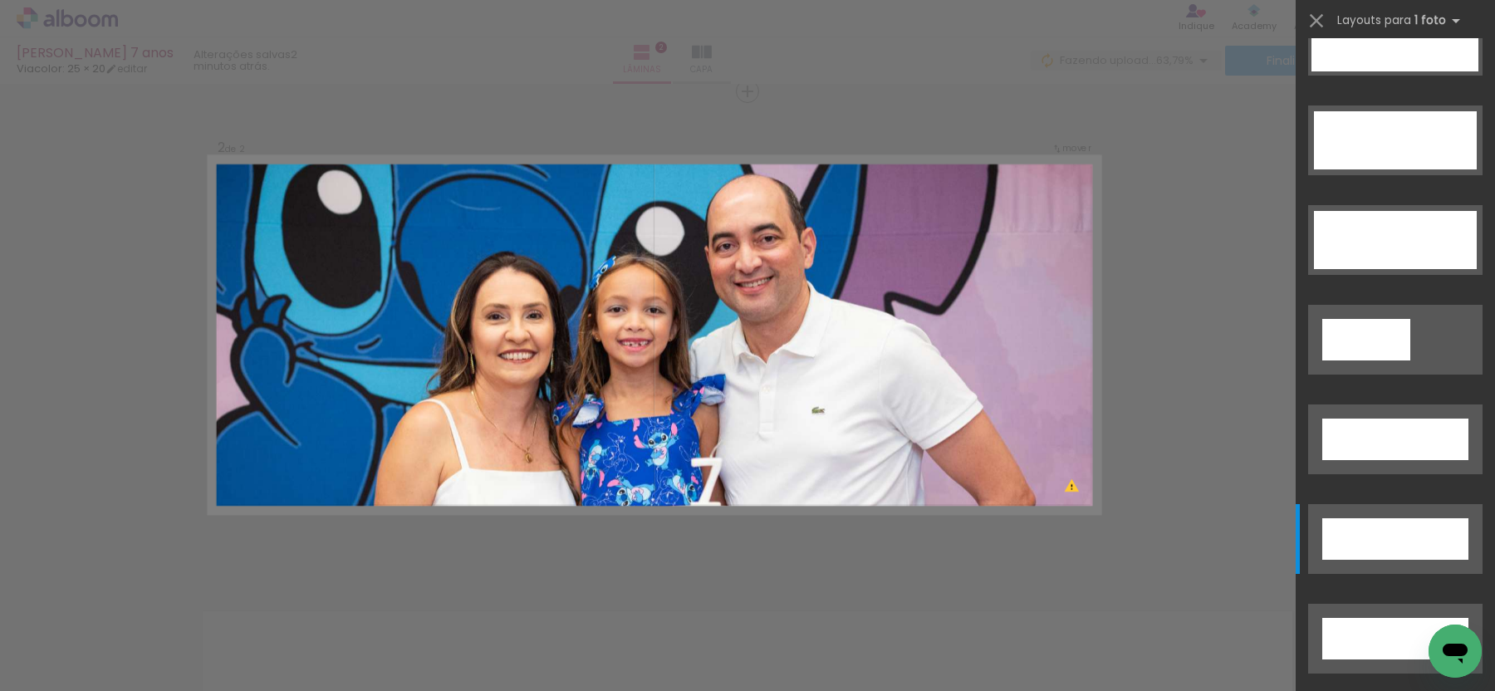
scroll to position [4630, 0]
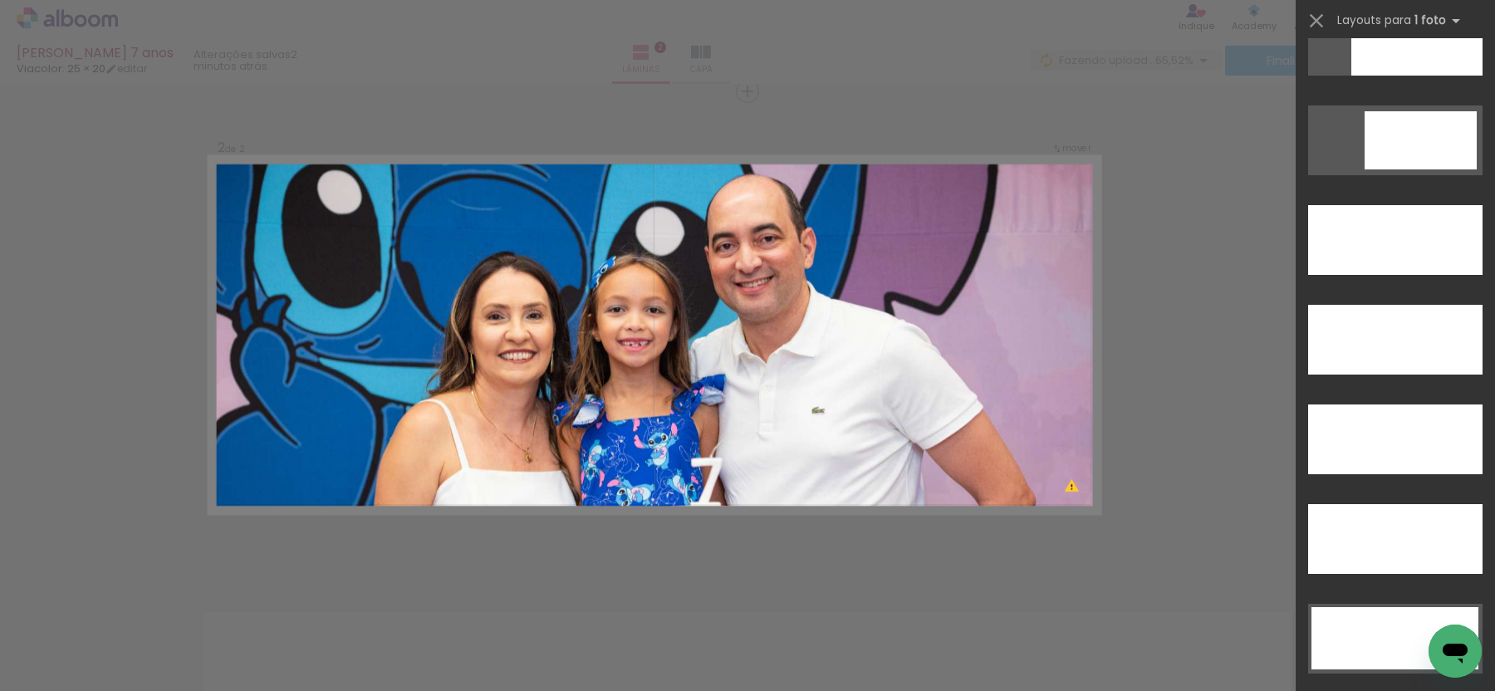
click at [1254, 47] on div at bounding box center [747, 42] width 1495 height 84
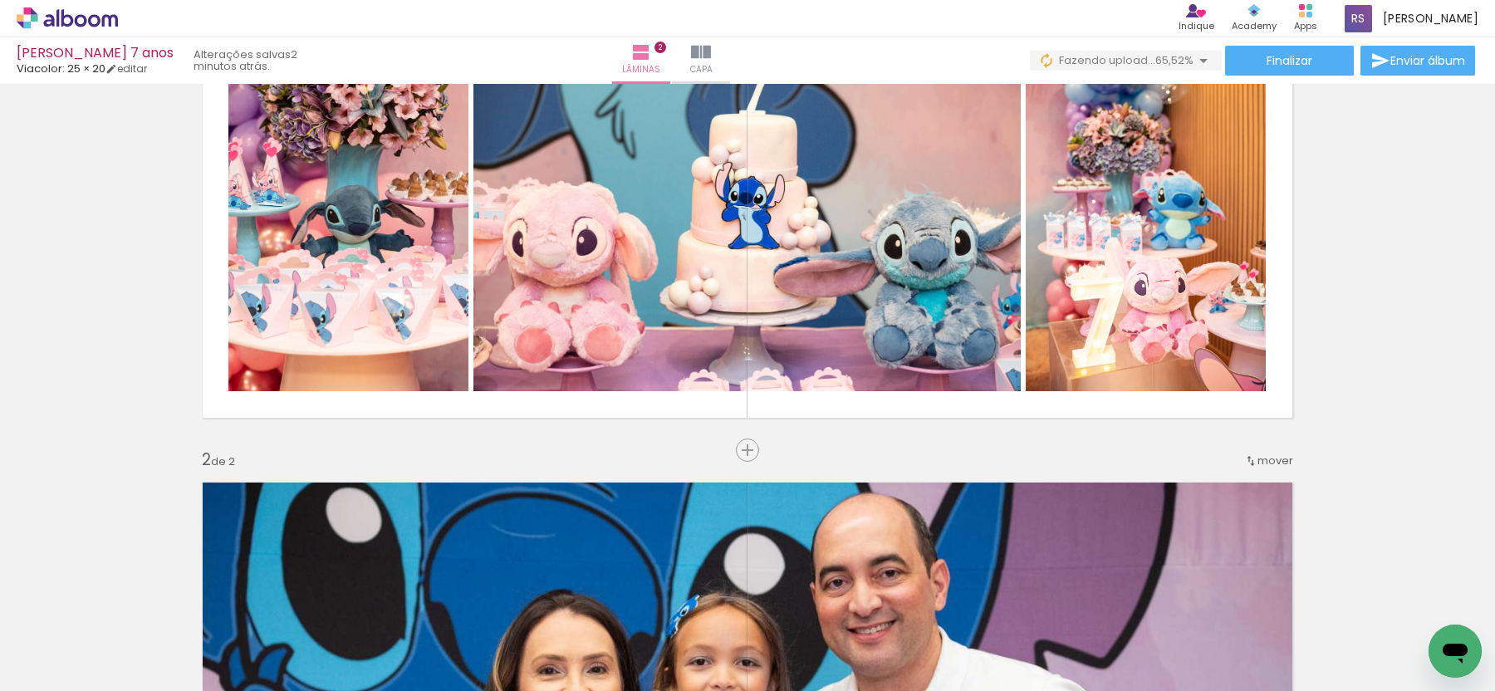
scroll to position [461, 0]
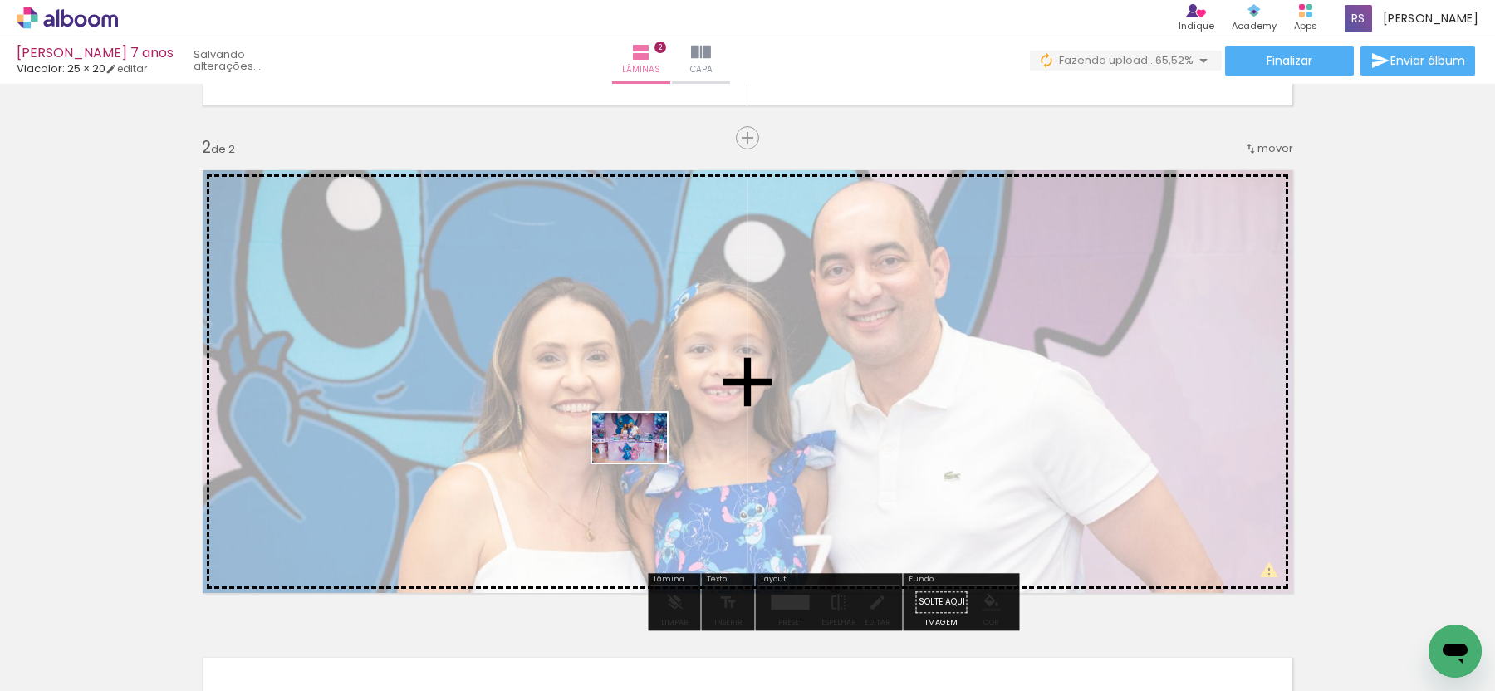
drag, startPoint x: 631, startPoint y: 646, endPoint x: 642, endPoint y: 463, distance: 184.0
click at [642, 463] on quentale-workspace at bounding box center [747, 345] width 1495 height 691
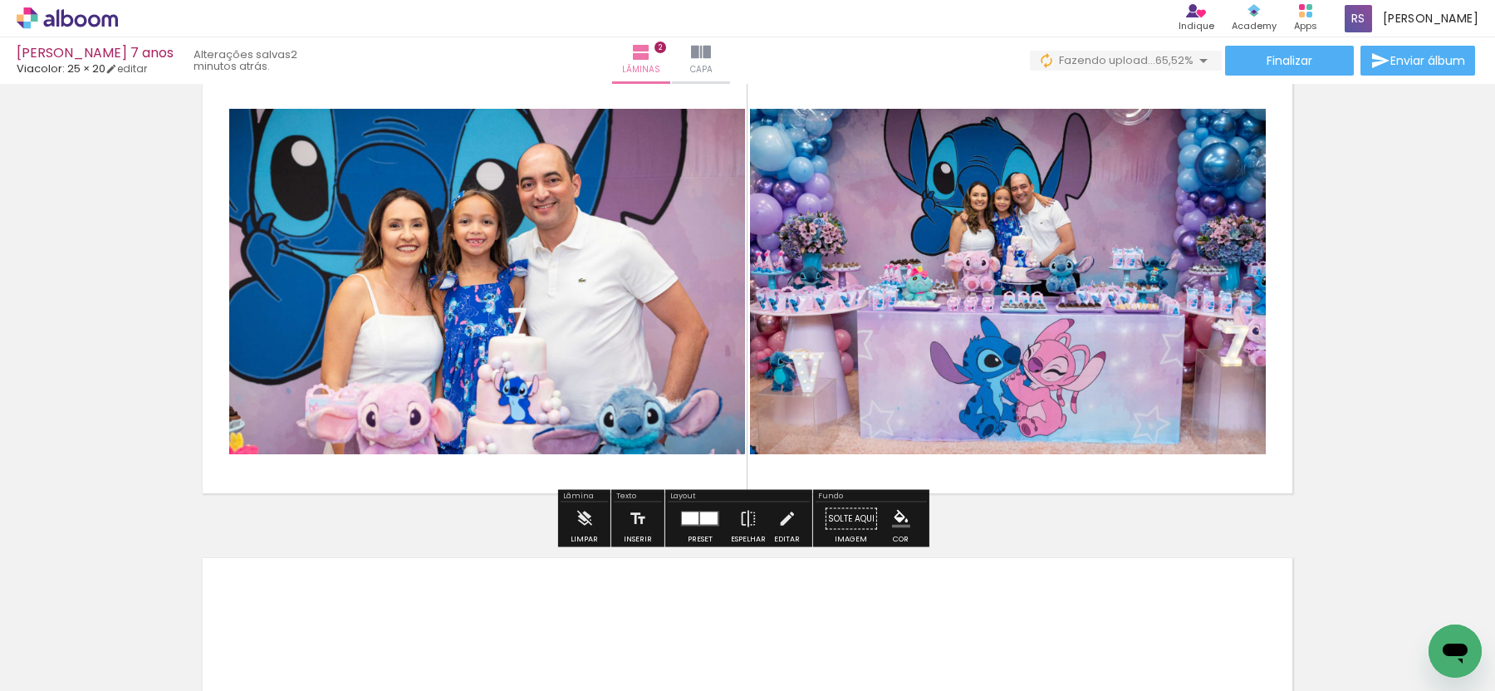
scroll to position [727, 0]
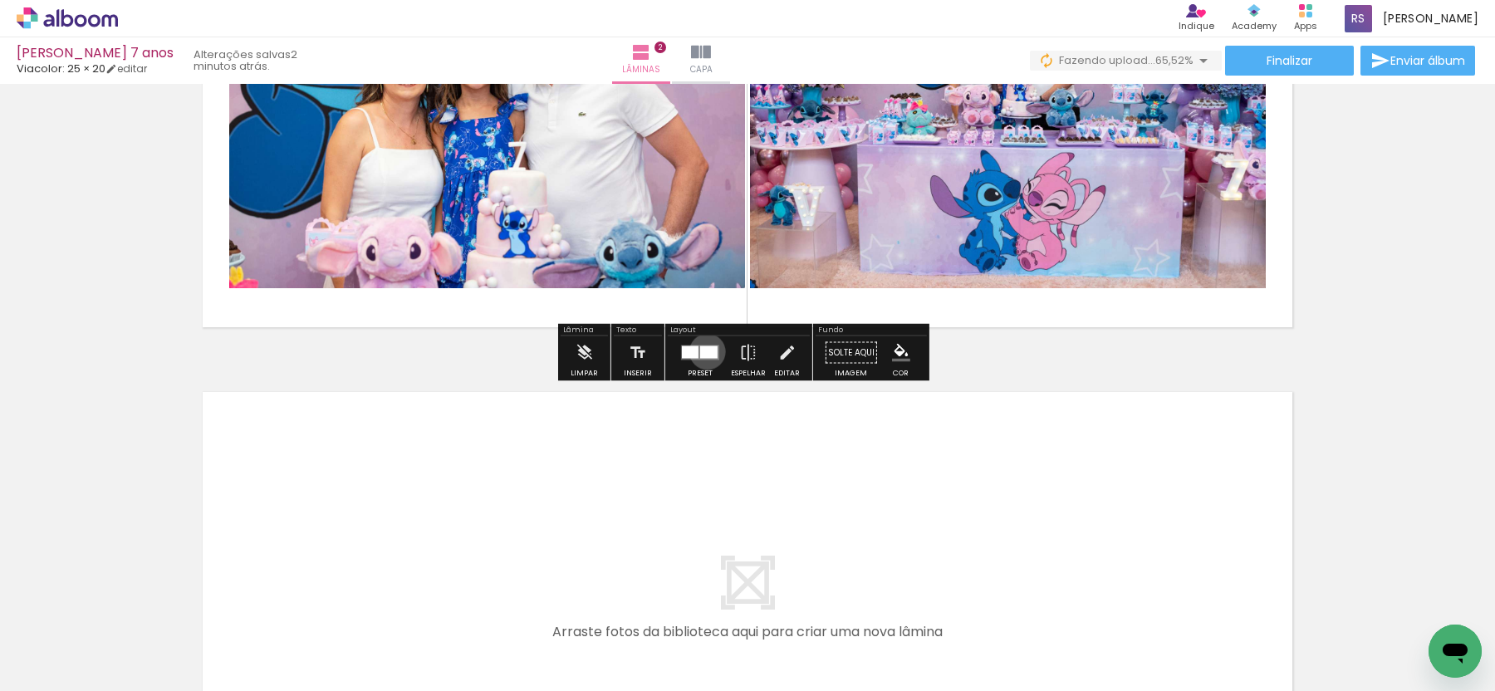
click at [704, 351] on div at bounding box center [708, 352] width 17 height 12
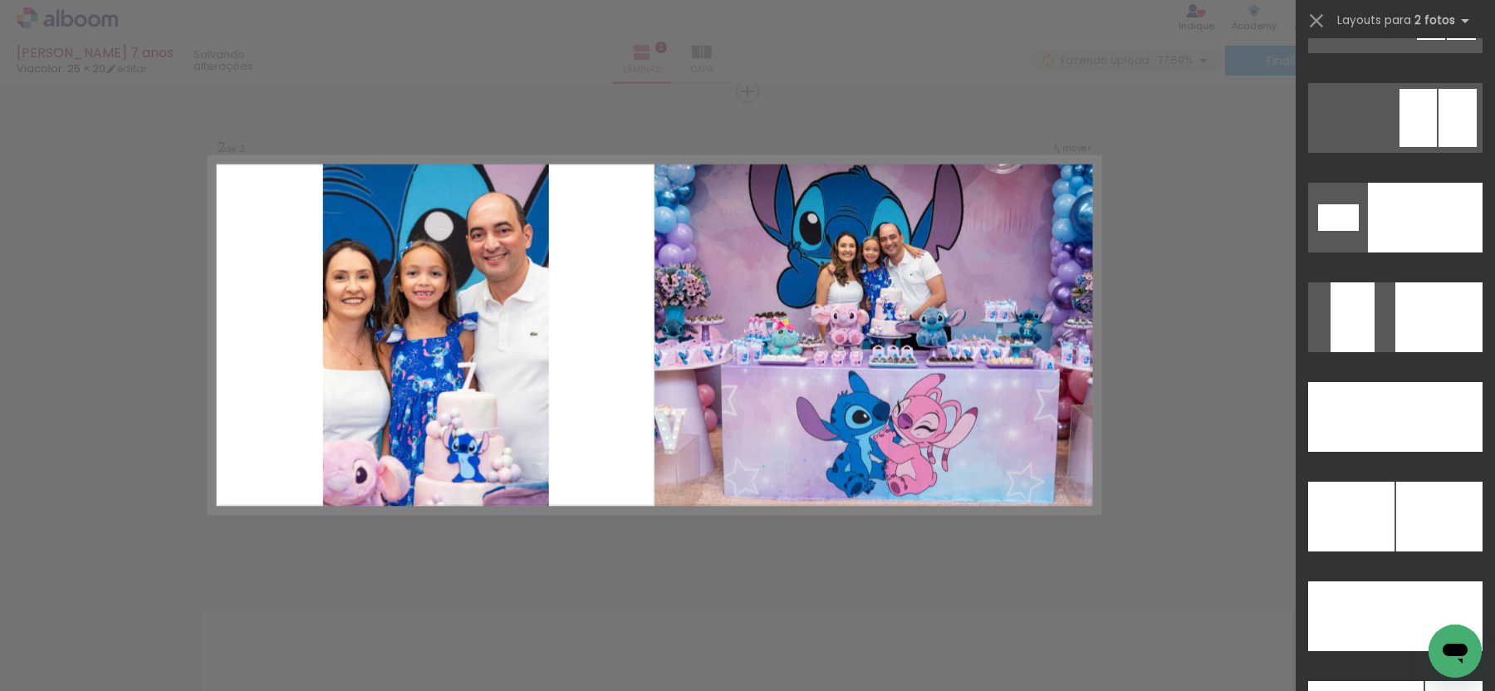
scroll to position [6973, 0]
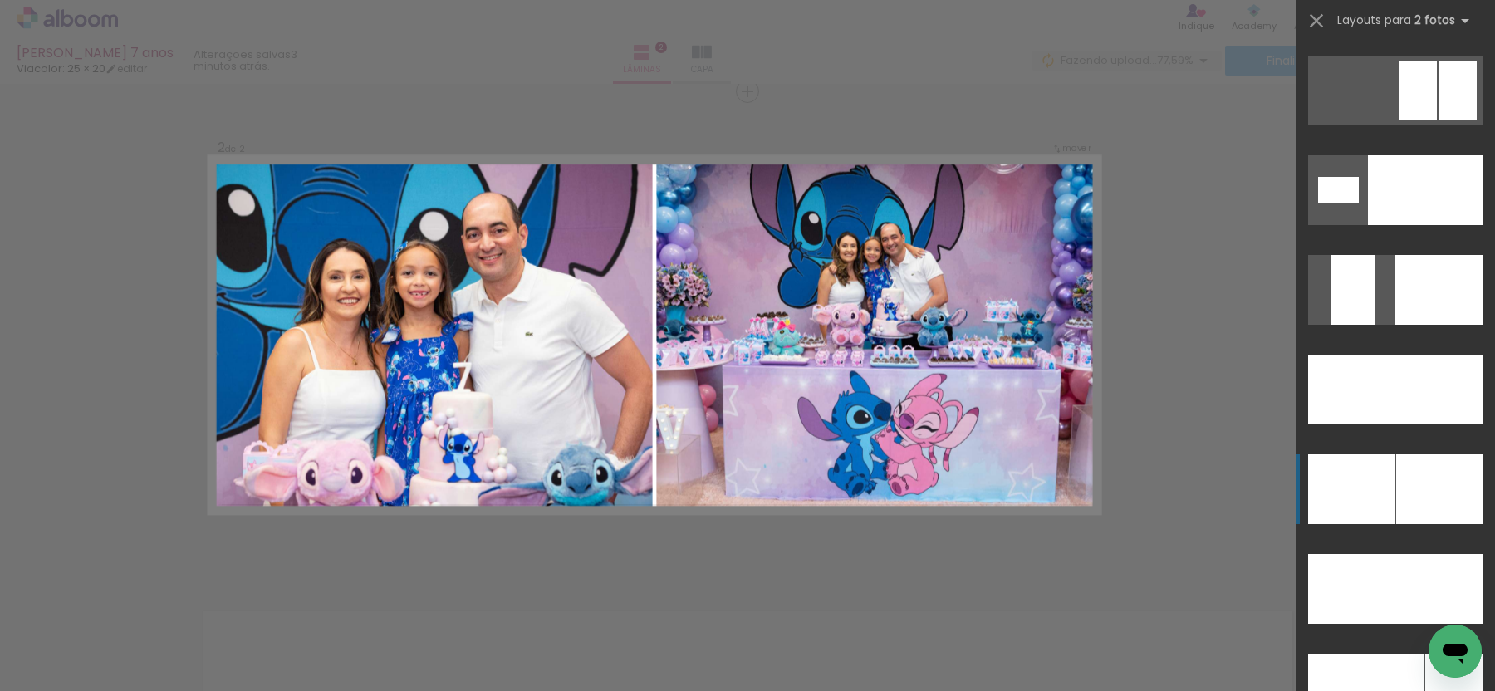
click at [1402, 479] on div at bounding box center [1439, 489] width 86 height 70
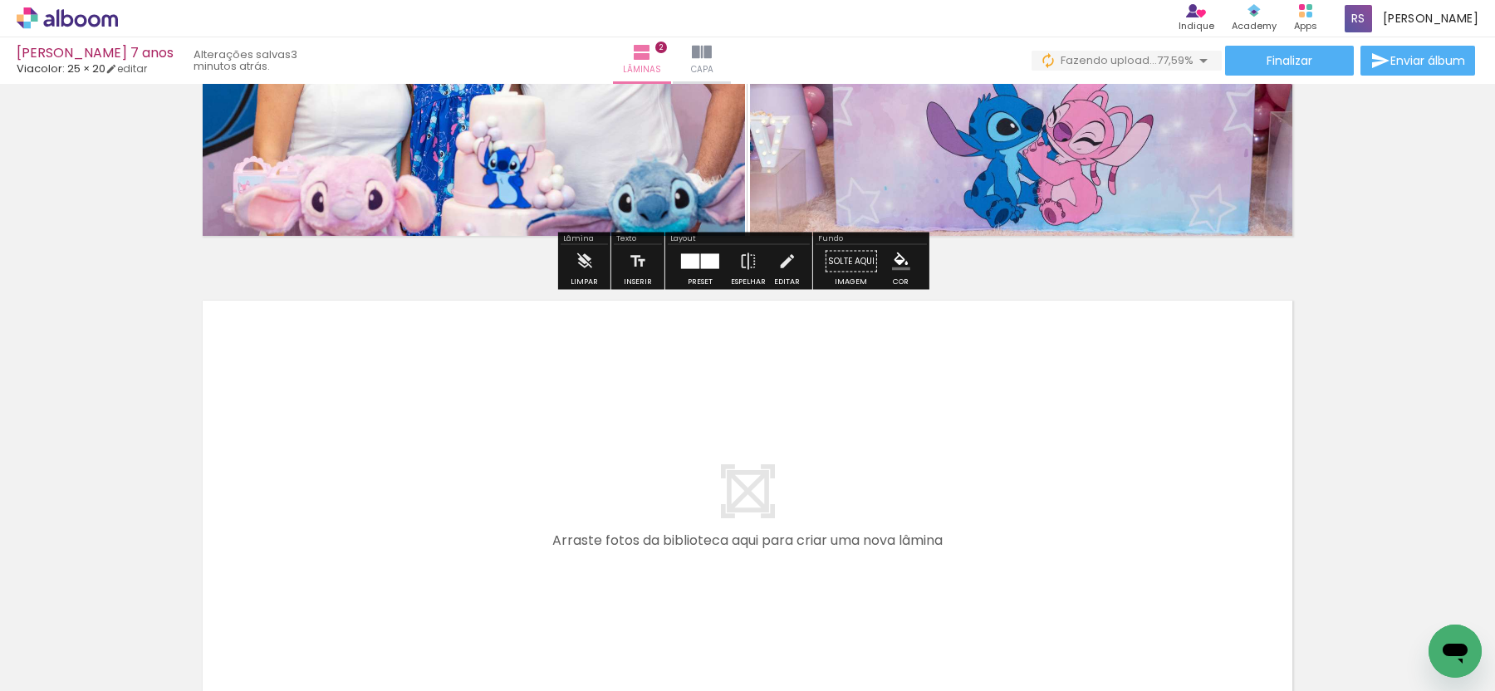
scroll to position [891, 0]
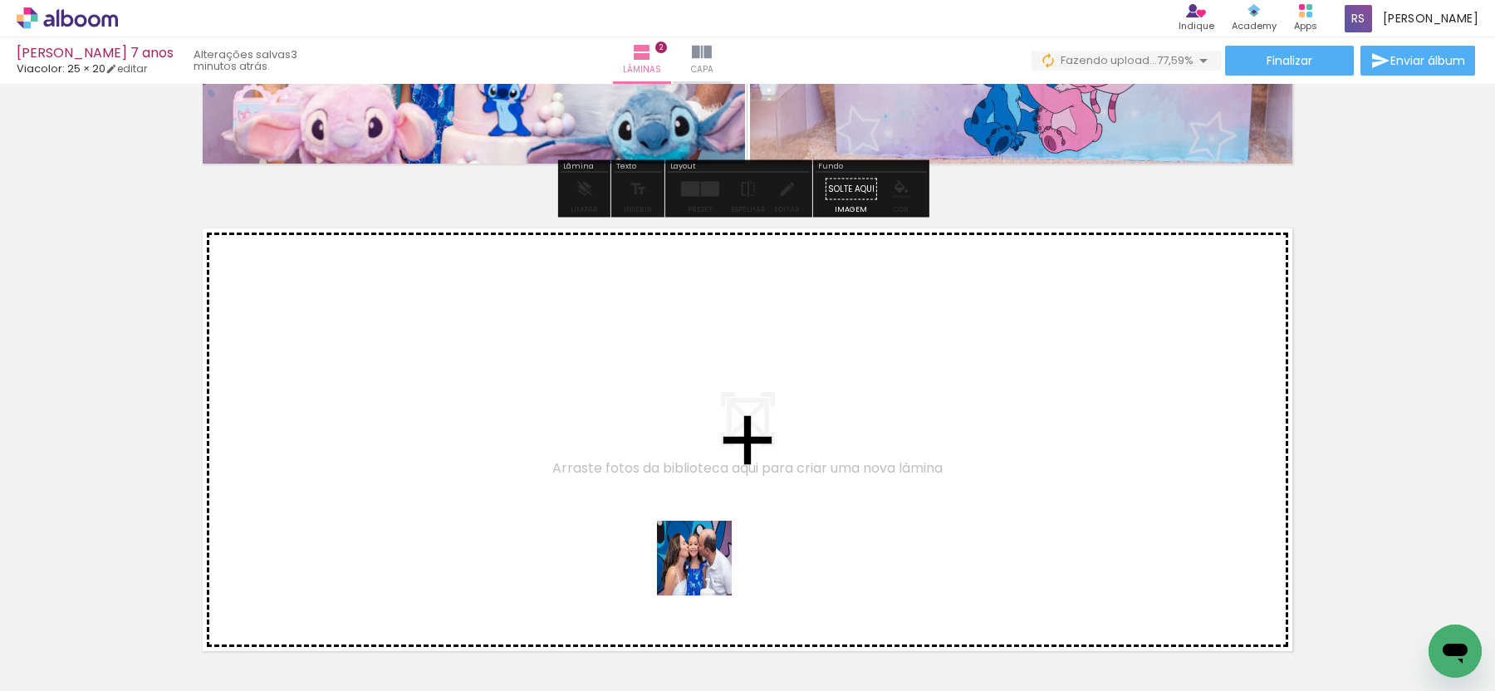
drag, startPoint x: 739, startPoint y: 623, endPoint x: 625, endPoint y: 472, distance: 189.2
click at [625, 472] on quentale-workspace at bounding box center [747, 345] width 1495 height 691
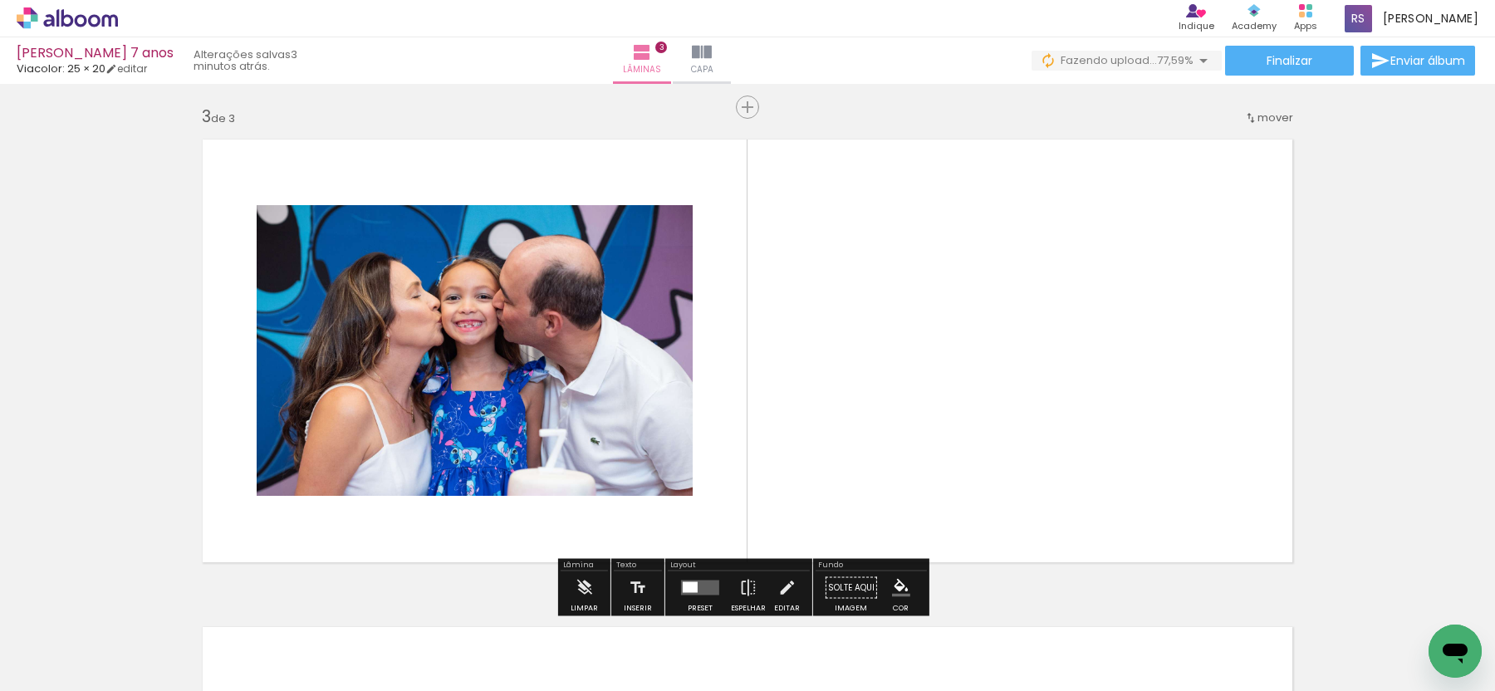
scroll to position [995, 0]
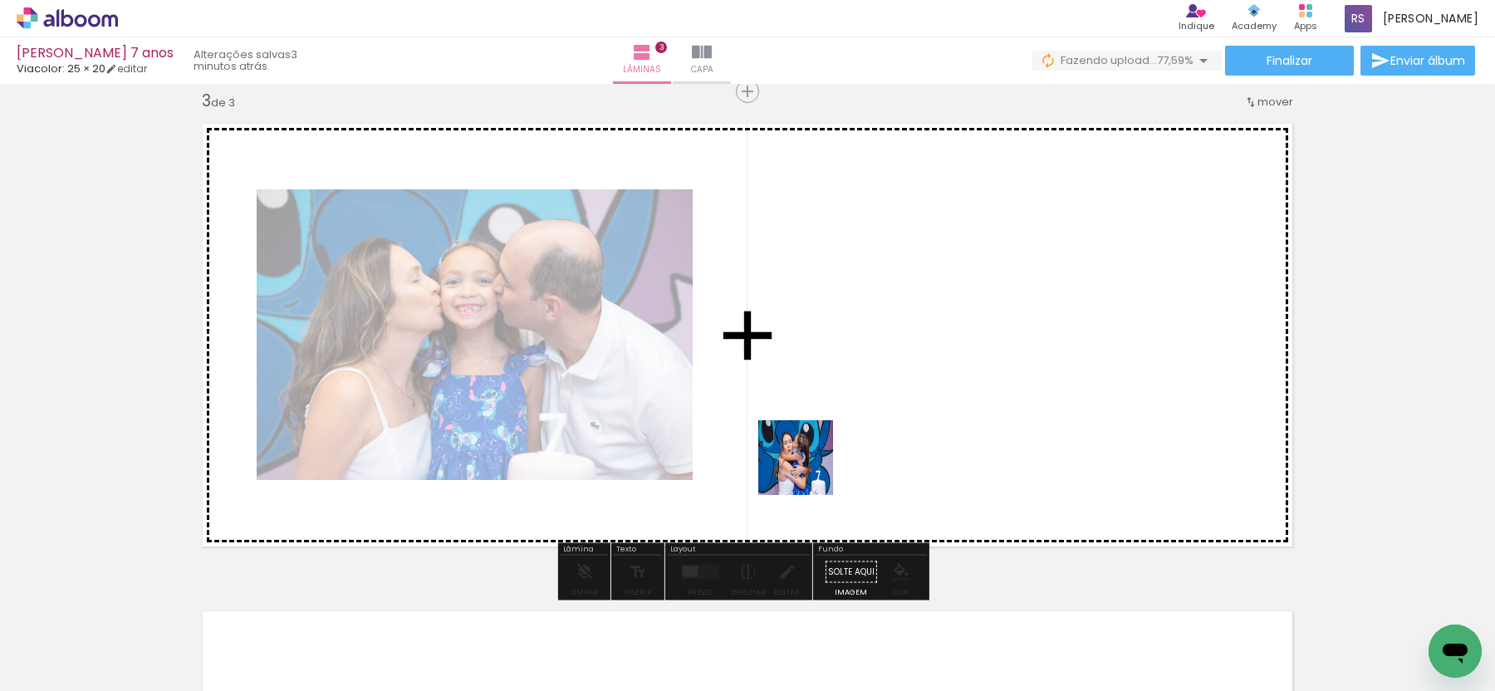
drag, startPoint x: 828, startPoint y: 653, endPoint x: 806, endPoint y: 405, distance: 248.6
click at [806, 405] on quentale-workspace at bounding box center [747, 345] width 1495 height 691
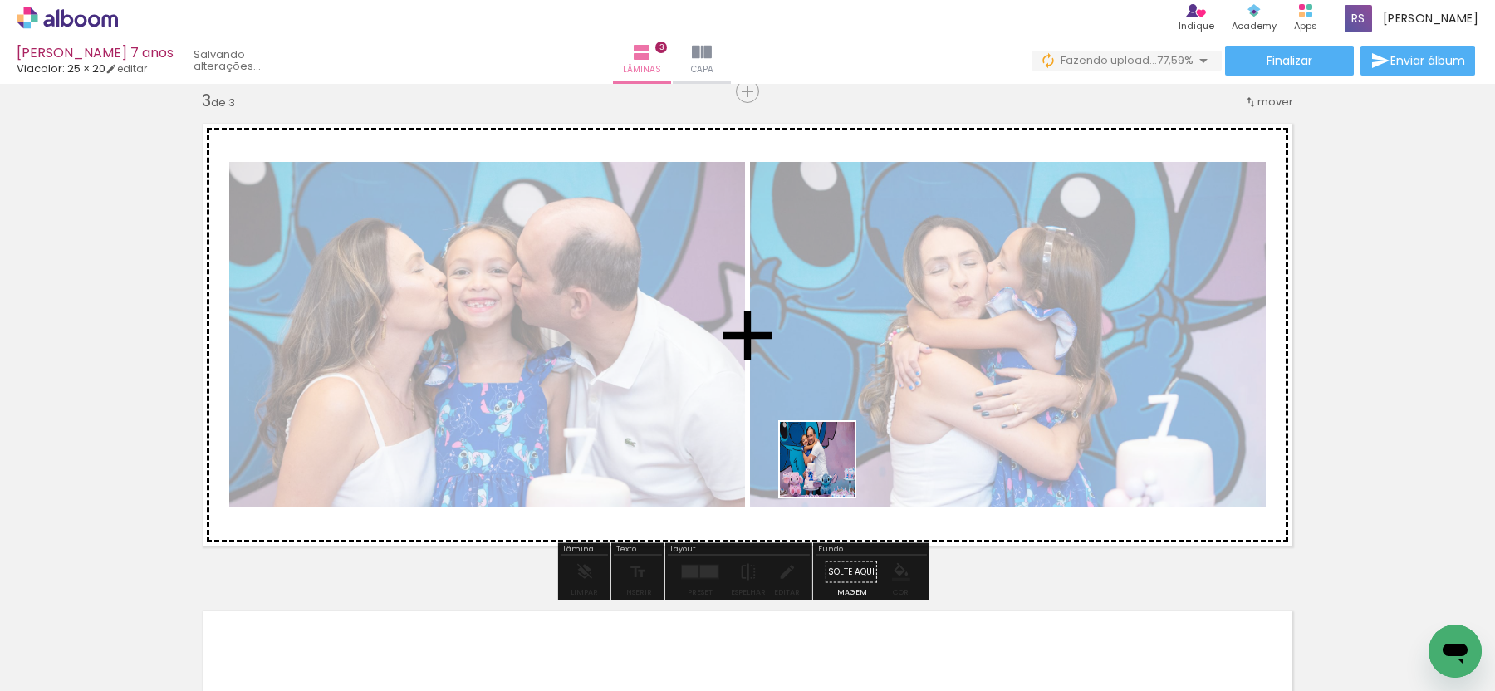
drag, startPoint x: 910, startPoint y: 643, endPoint x: 812, endPoint y: 449, distance: 217.7
click at [812, 449] on quentale-workspace at bounding box center [747, 345] width 1495 height 691
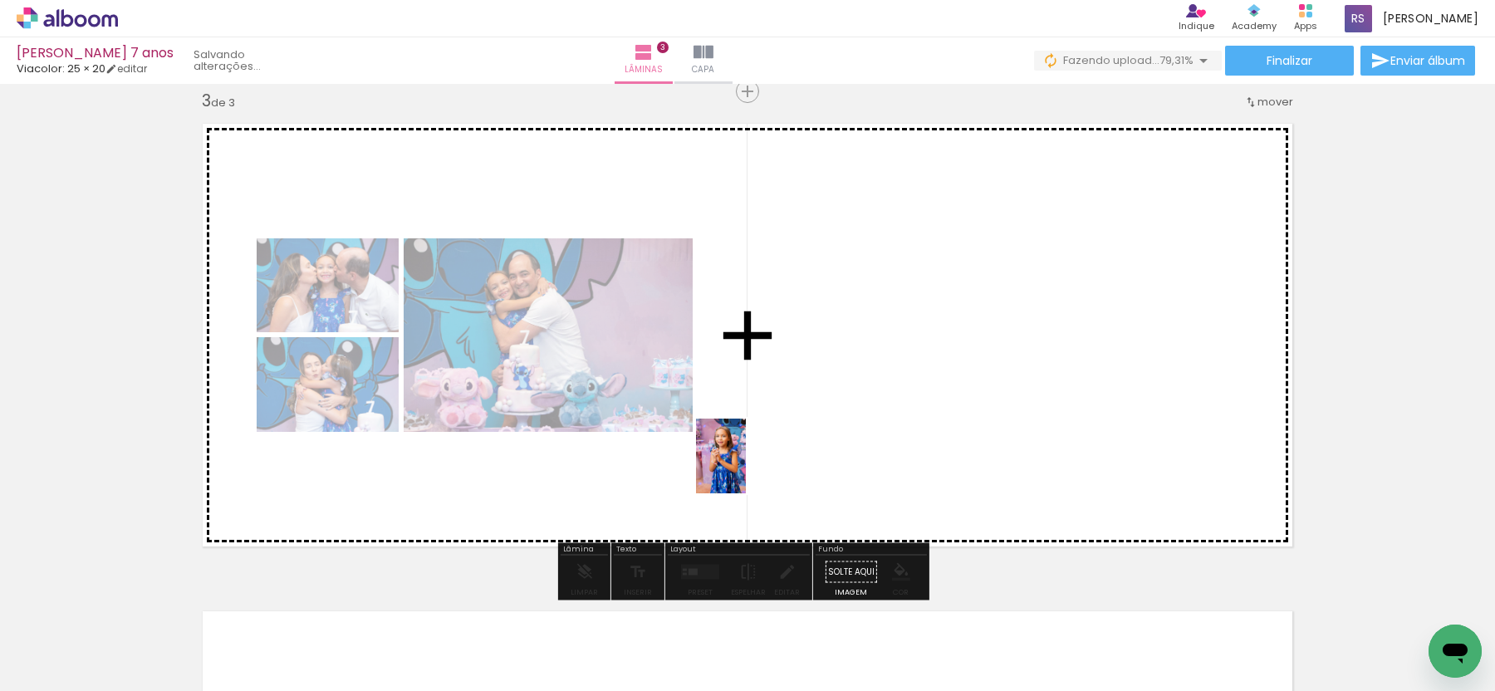
drag, startPoint x: 454, startPoint y: 630, endPoint x: 746, endPoint y: 469, distance: 333.9
click at [746, 469] on quentale-workspace at bounding box center [747, 345] width 1495 height 691
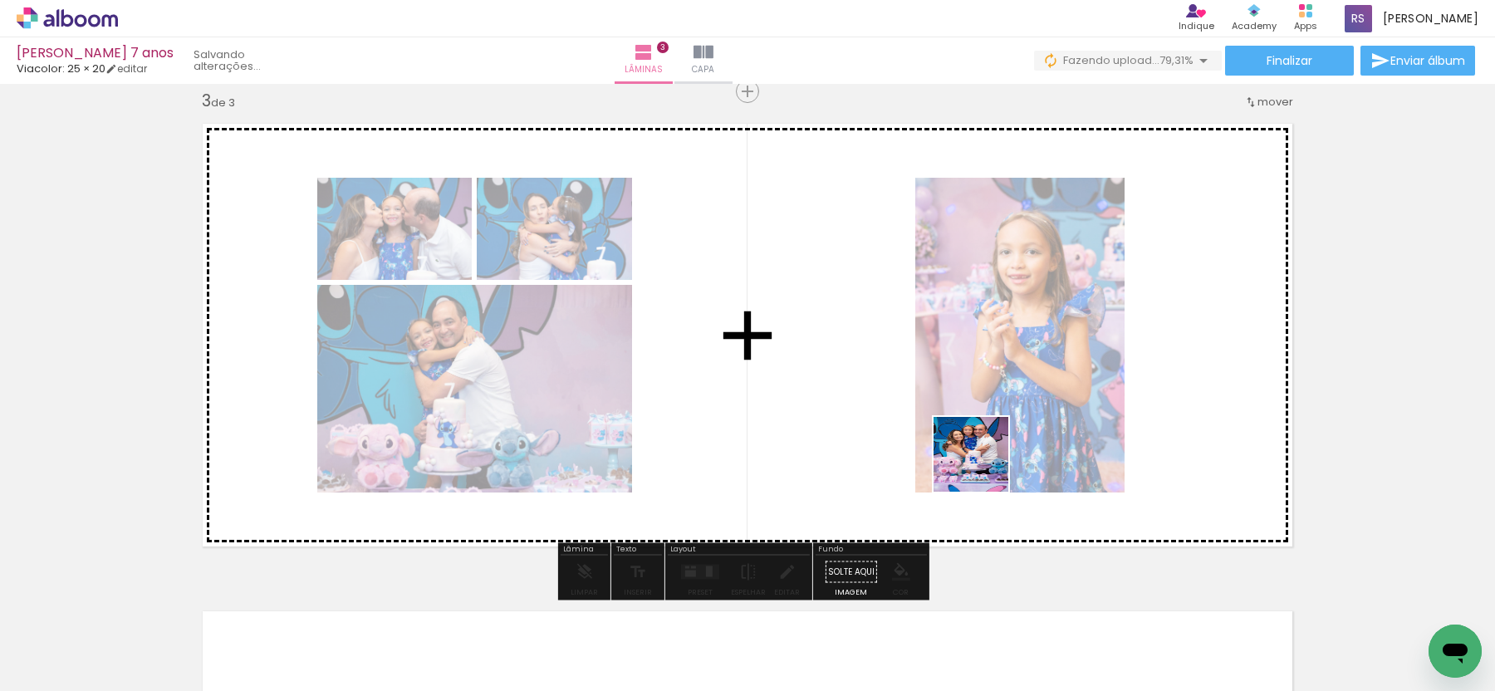
drag, startPoint x: 999, startPoint y: 642, endPoint x: 983, endPoint y: 451, distance: 191.8
click at [983, 451] on quentale-workspace at bounding box center [747, 345] width 1495 height 691
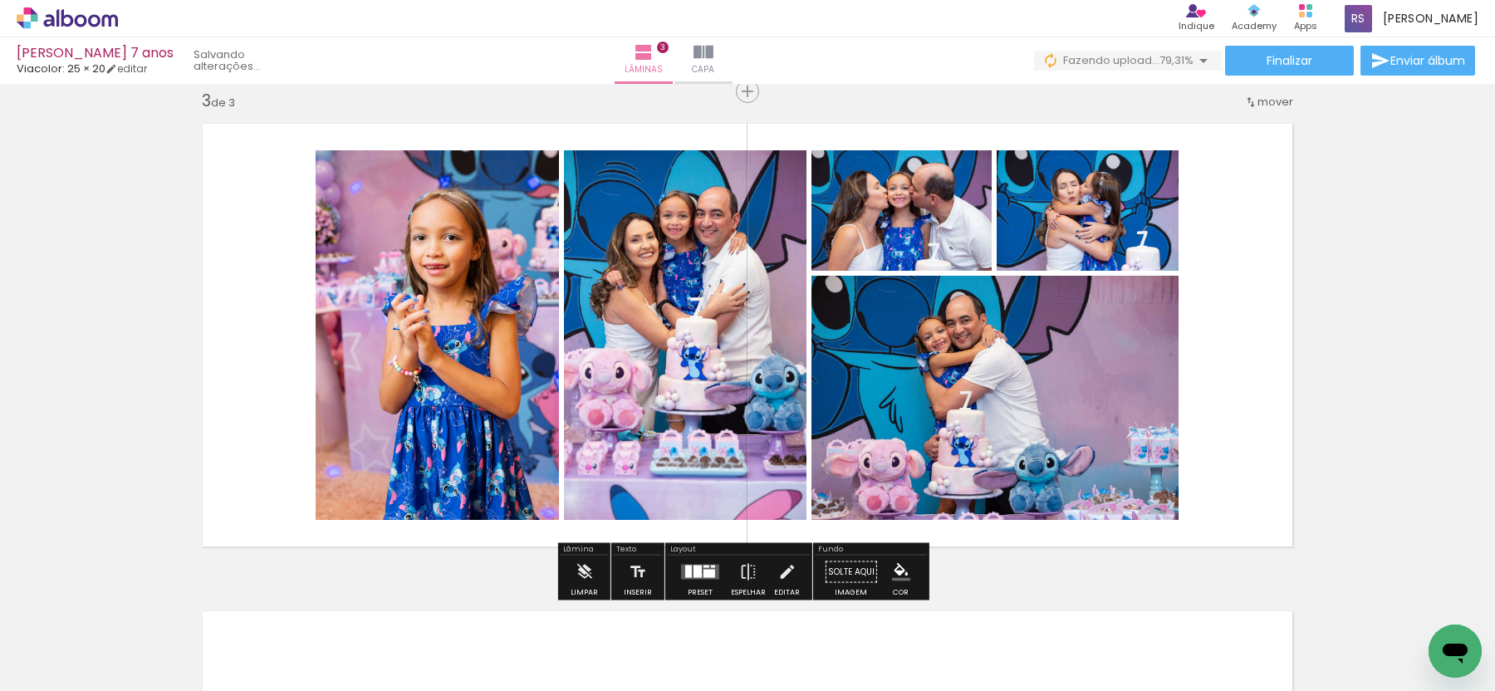
click at [697, 575] on div at bounding box center [698, 572] width 8 height 12
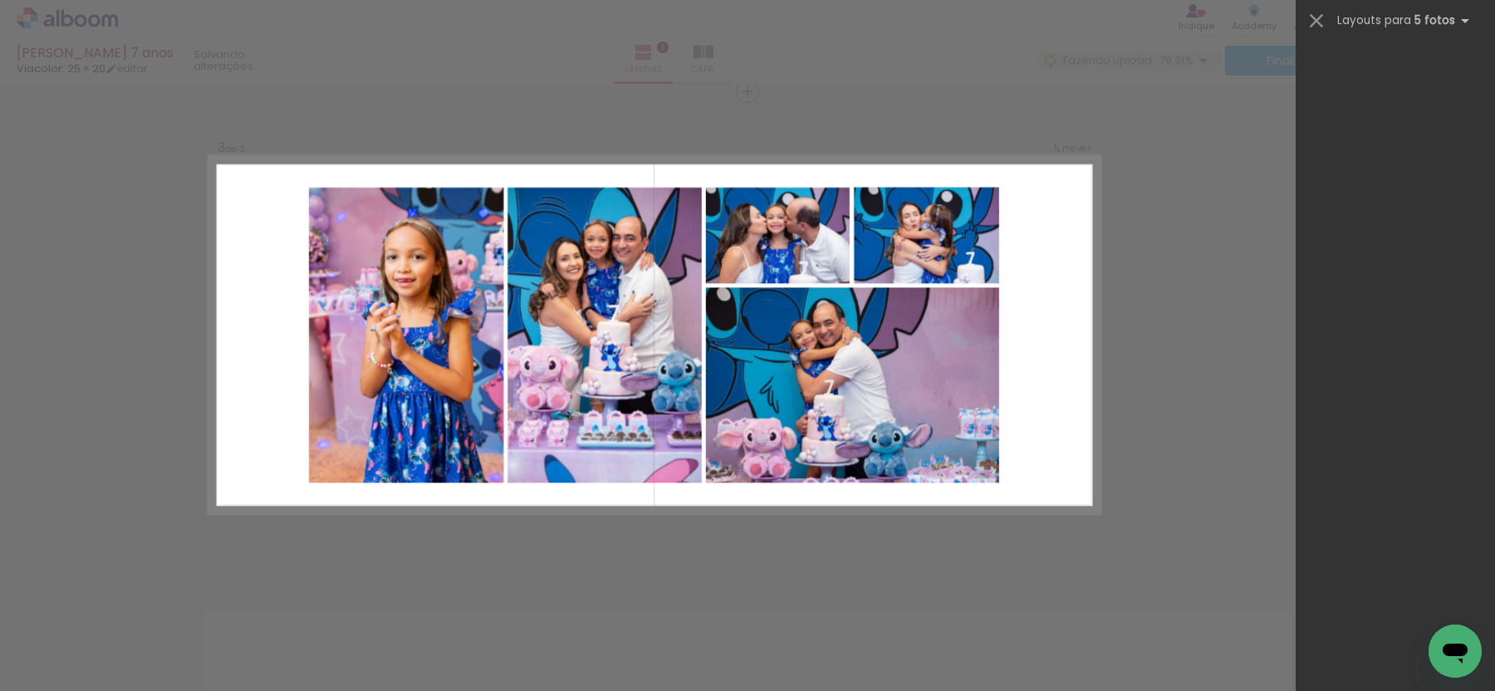
scroll to position [0, 0]
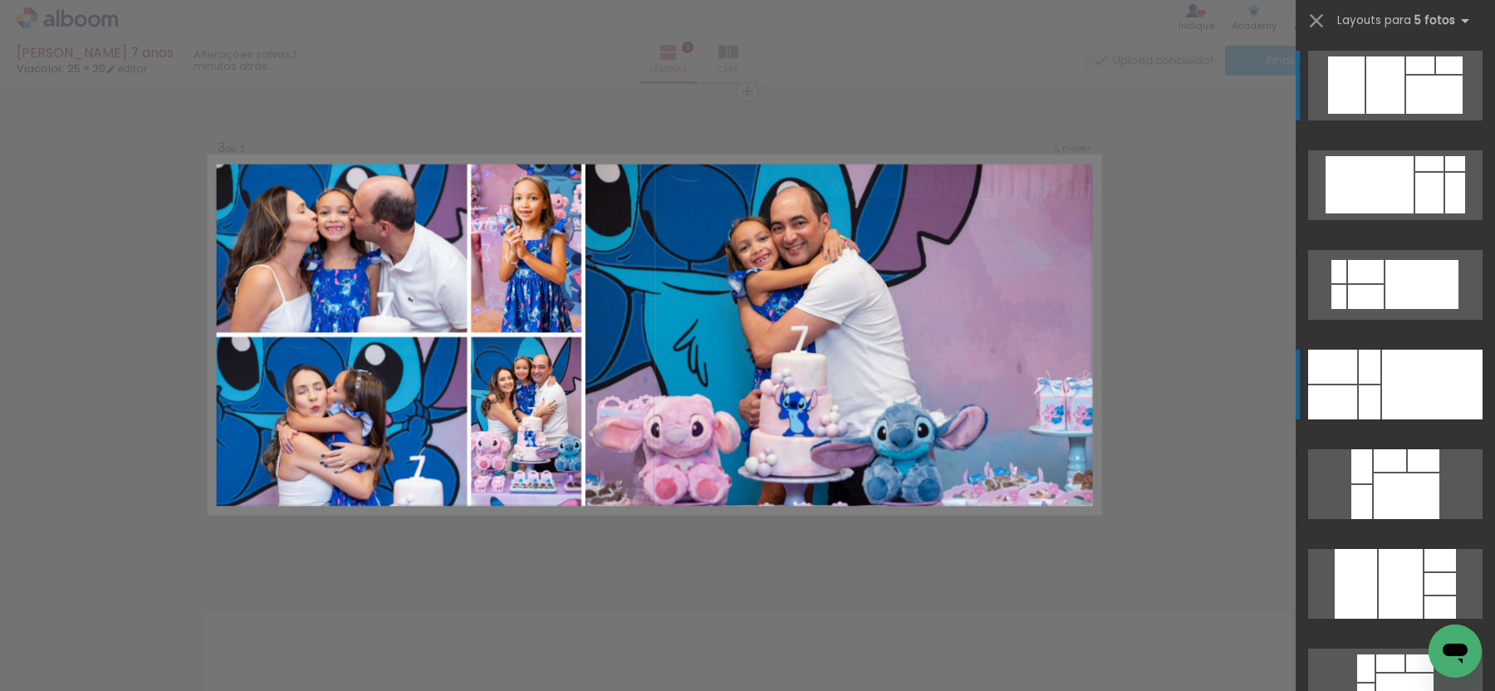
click at [1408, 377] on div at bounding box center [1432, 385] width 101 height 70
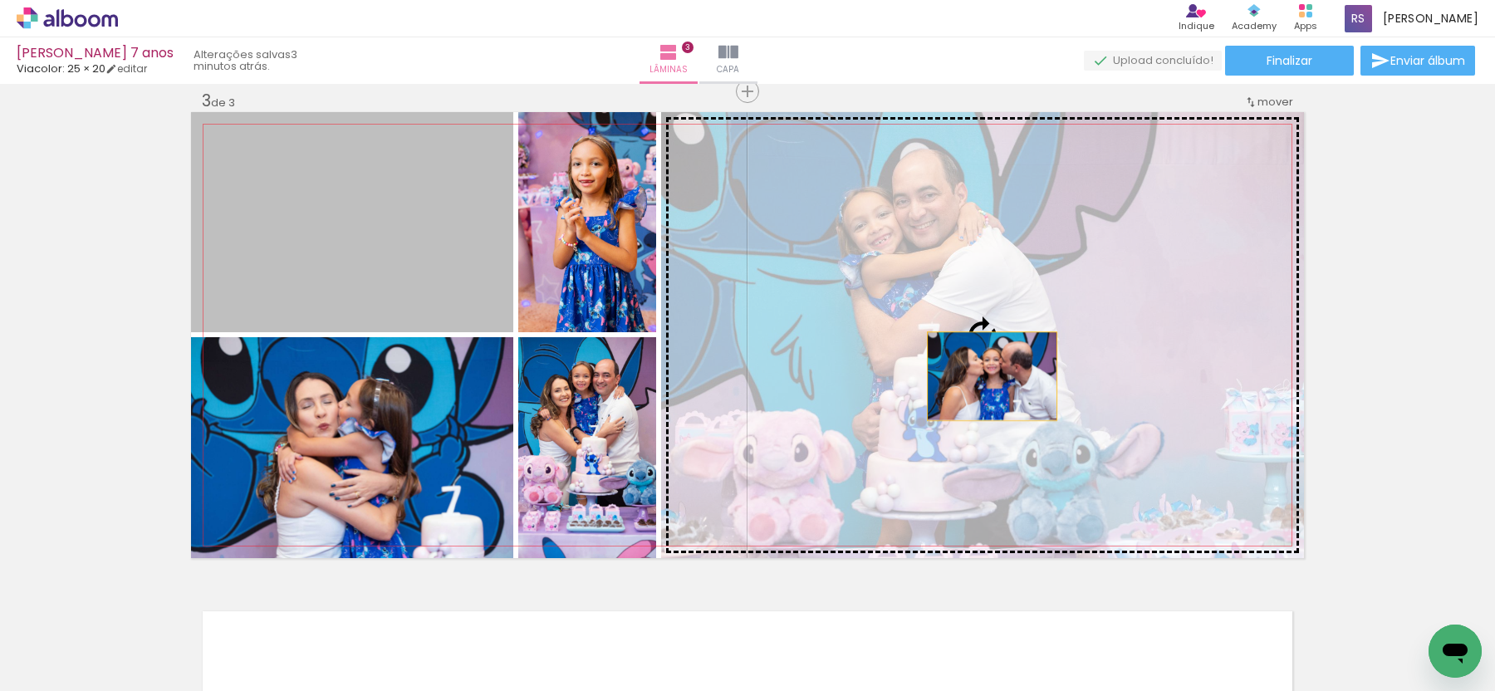
drag, startPoint x: 366, startPoint y: 274, endPoint x: 986, endPoint y: 376, distance: 628.1
click at [0, 0] on slot at bounding box center [0, 0] width 0 height 0
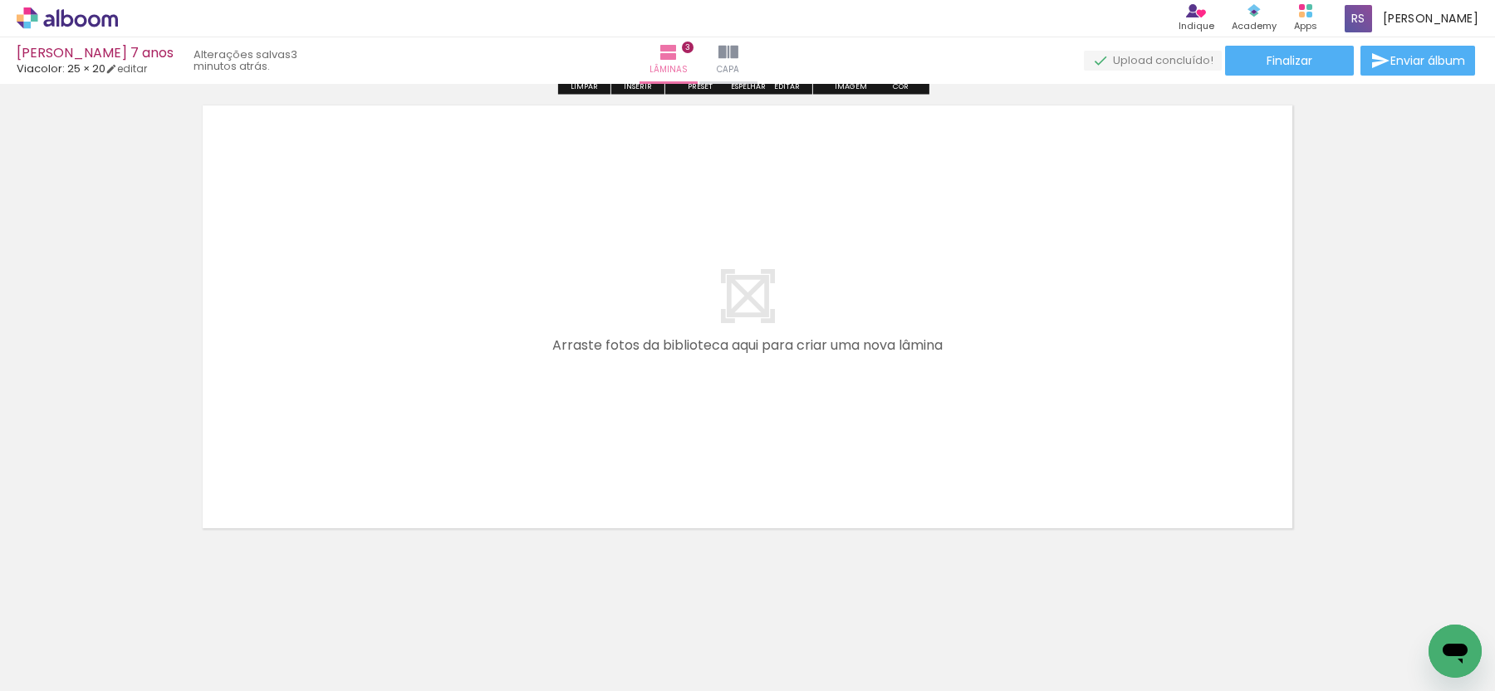
scroll to position [1512, 0]
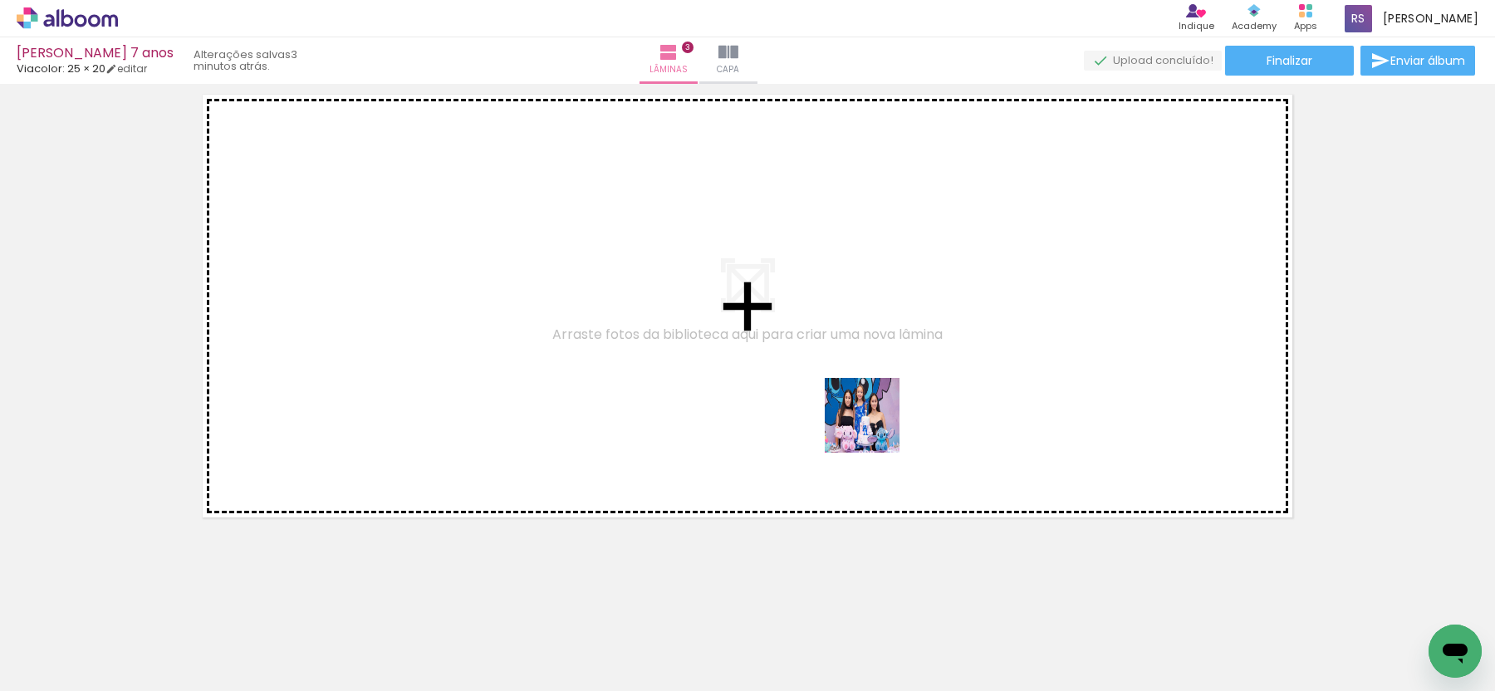
drag, startPoint x: 1106, startPoint y: 641, endPoint x: 1175, endPoint y: 572, distance: 98.1
click at [875, 428] on quentale-workspace at bounding box center [747, 345] width 1495 height 691
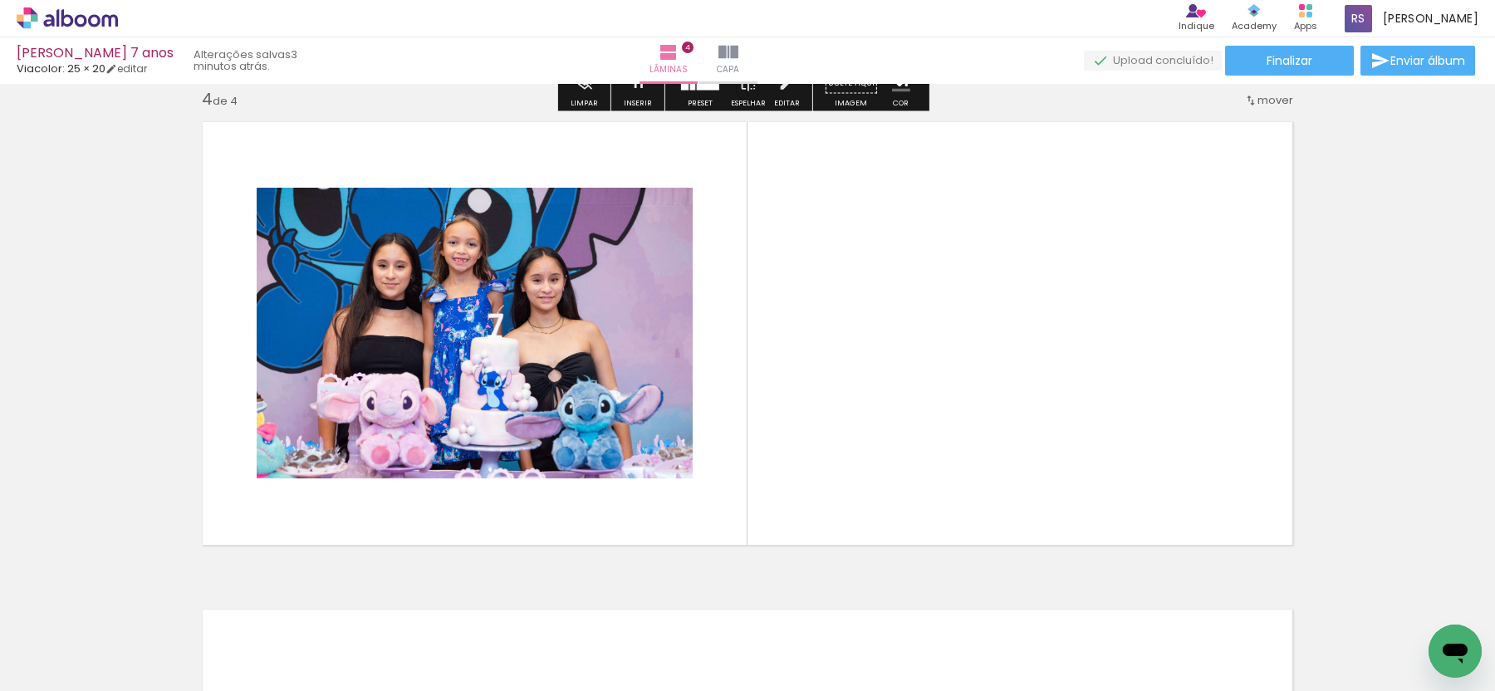
scroll to position [1483, 0]
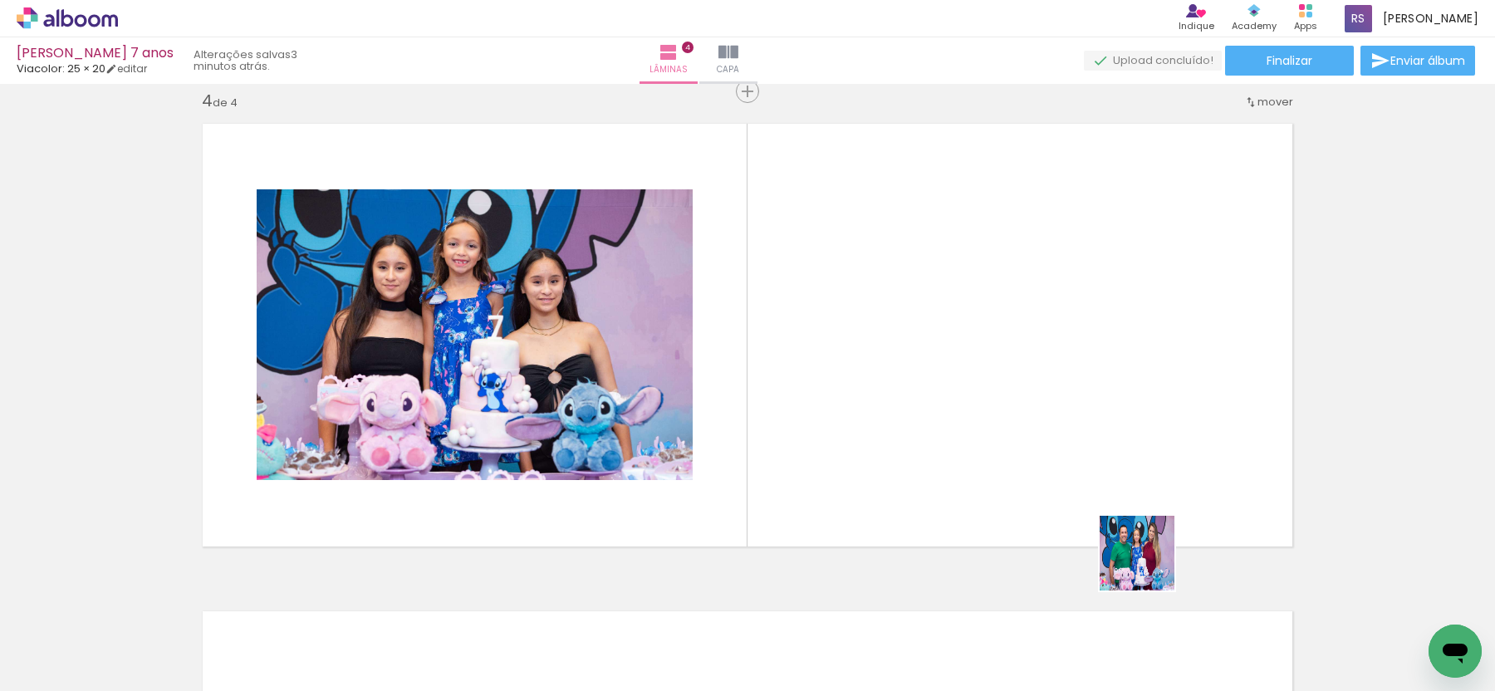
drag, startPoint x: 1150, startPoint y: 566, endPoint x: 993, endPoint y: 458, distance: 190.6
click at [993, 458] on quentale-workspace at bounding box center [747, 345] width 1495 height 691
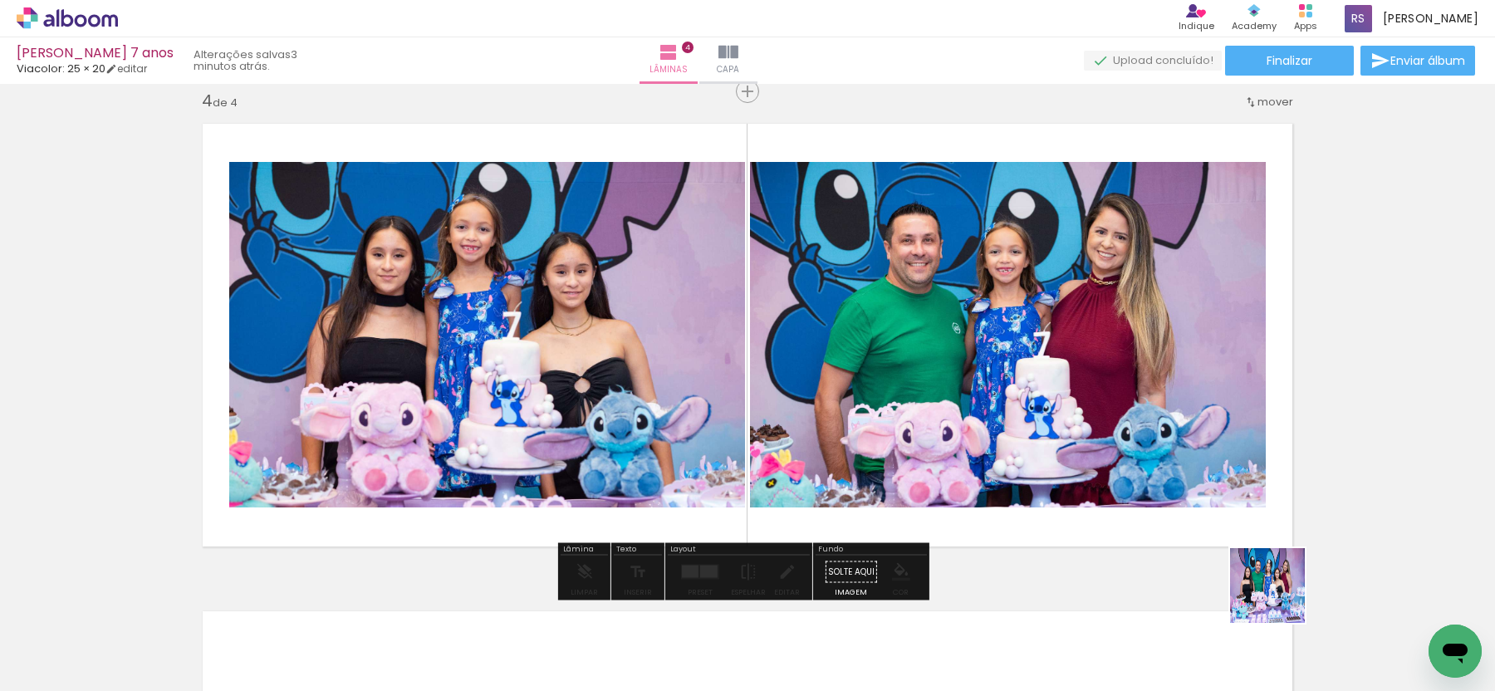
drag, startPoint x: 1313, startPoint y: 643, endPoint x: 1264, endPoint y: 566, distance: 91.5
click at [1089, 448] on quentale-workspace at bounding box center [747, 345] width 1495 height 691
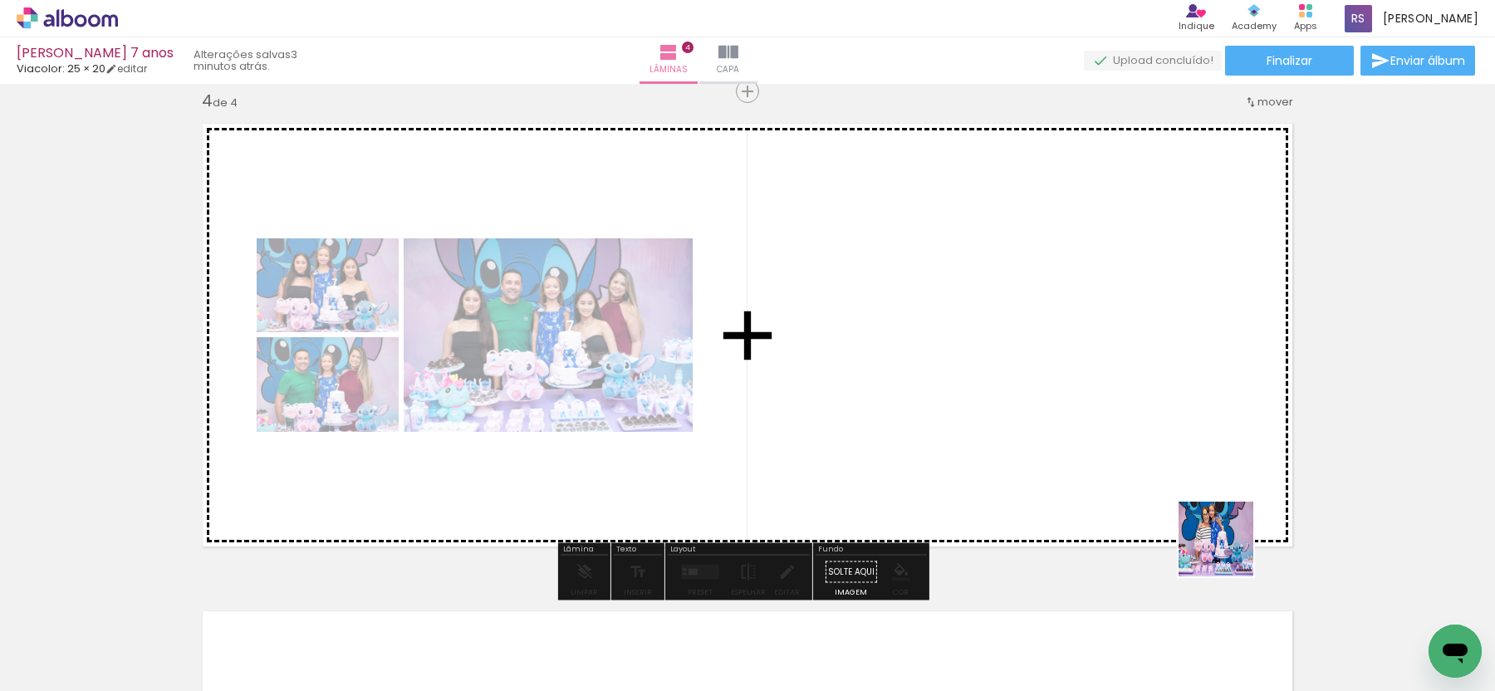
drag, startPoint x: 1386, startPoint y: 640, endPoint x: 992, endPoint y: 445, distance: 439.5
click at [992, 445] on quentale-workspace at bounding box center [747, 345] width 1495 height 691
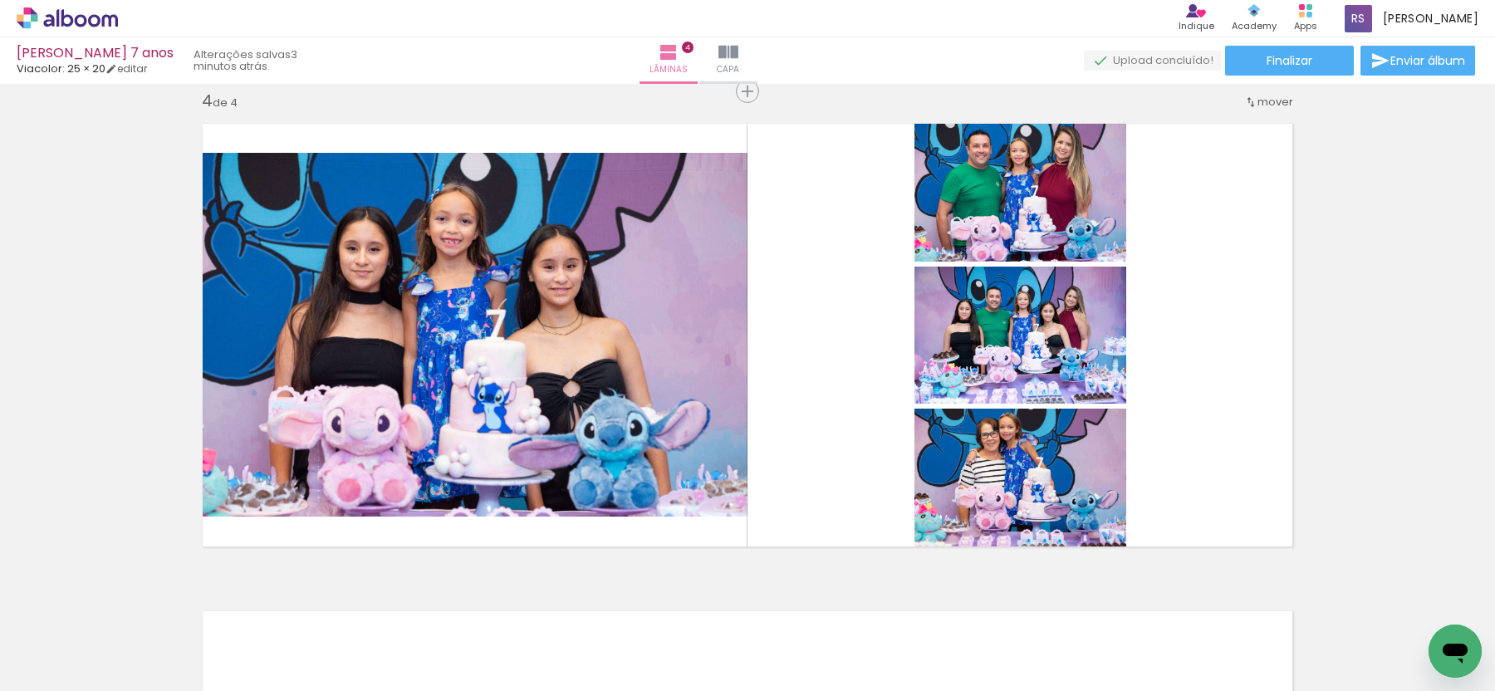
scroll to position [0, 796]
drag, startPoint x: 690, startPoint y: 636, endPoint x: 648, endPoint y: 473, distance: 168.0
click at [607, 408] on quentale-workspace at bounding box center [747, 345] width 1495 height 691
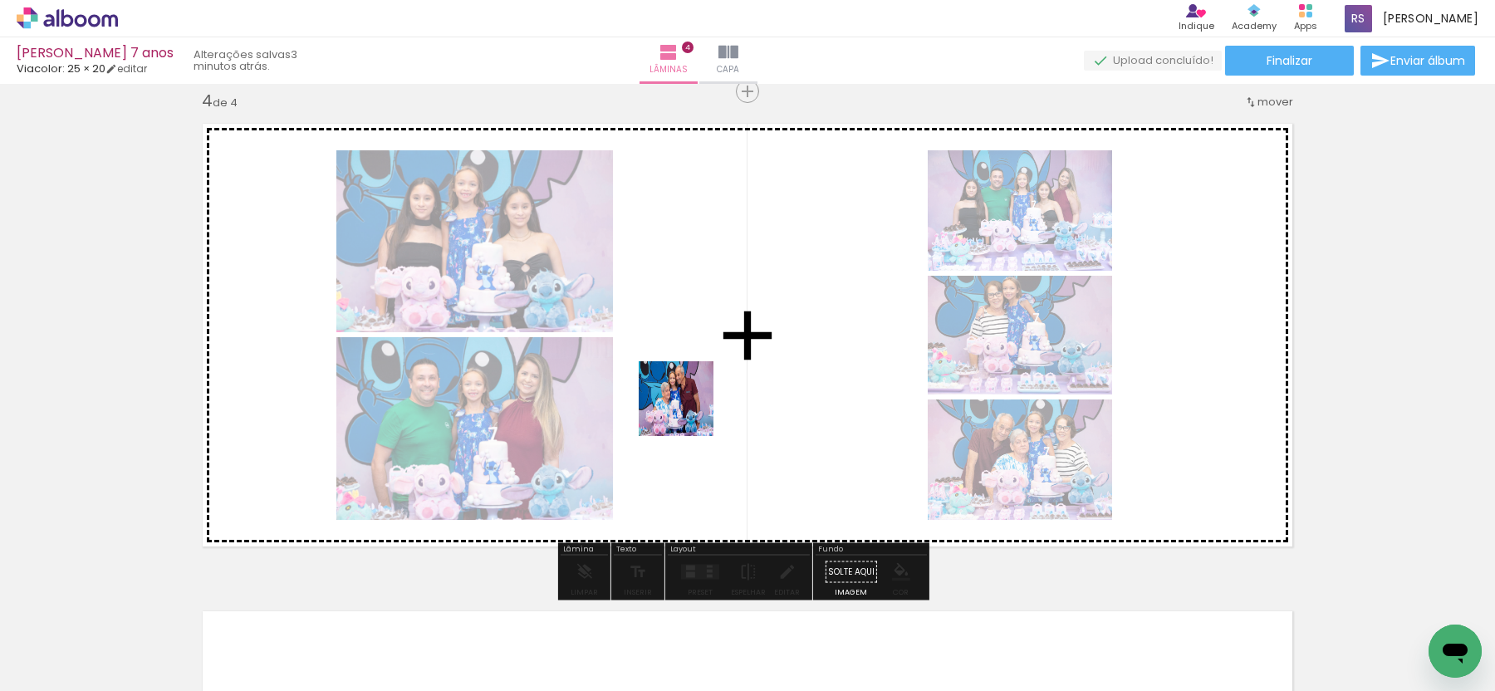
drag, startPoint x: 768, startPoint y: 586, endPoint x: 689, endPoint y: 411, distance: 191.8
click at [689, 411] on quentale-workspace at bounding box center [747, 345] width 1495 height 691
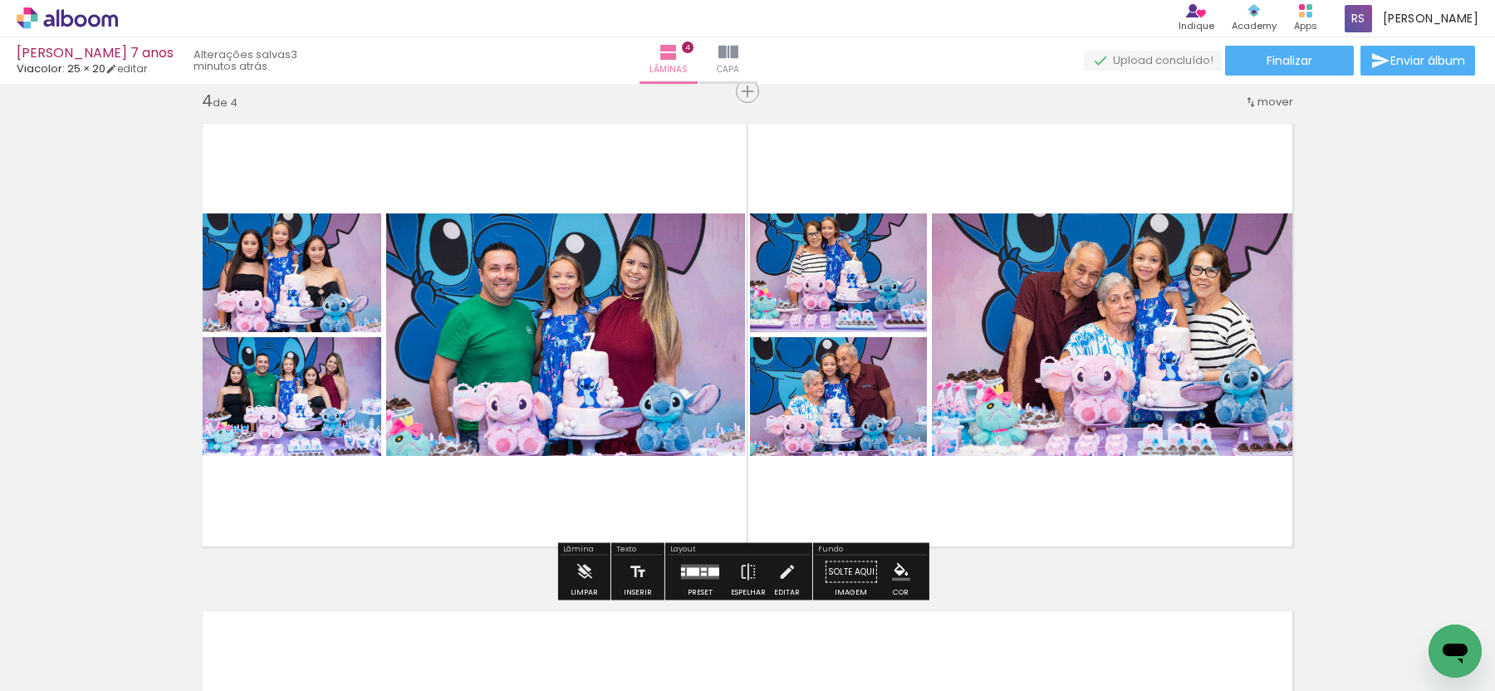
click at [709, 580] on div at bounding box center [700, 572] width 45 height 33
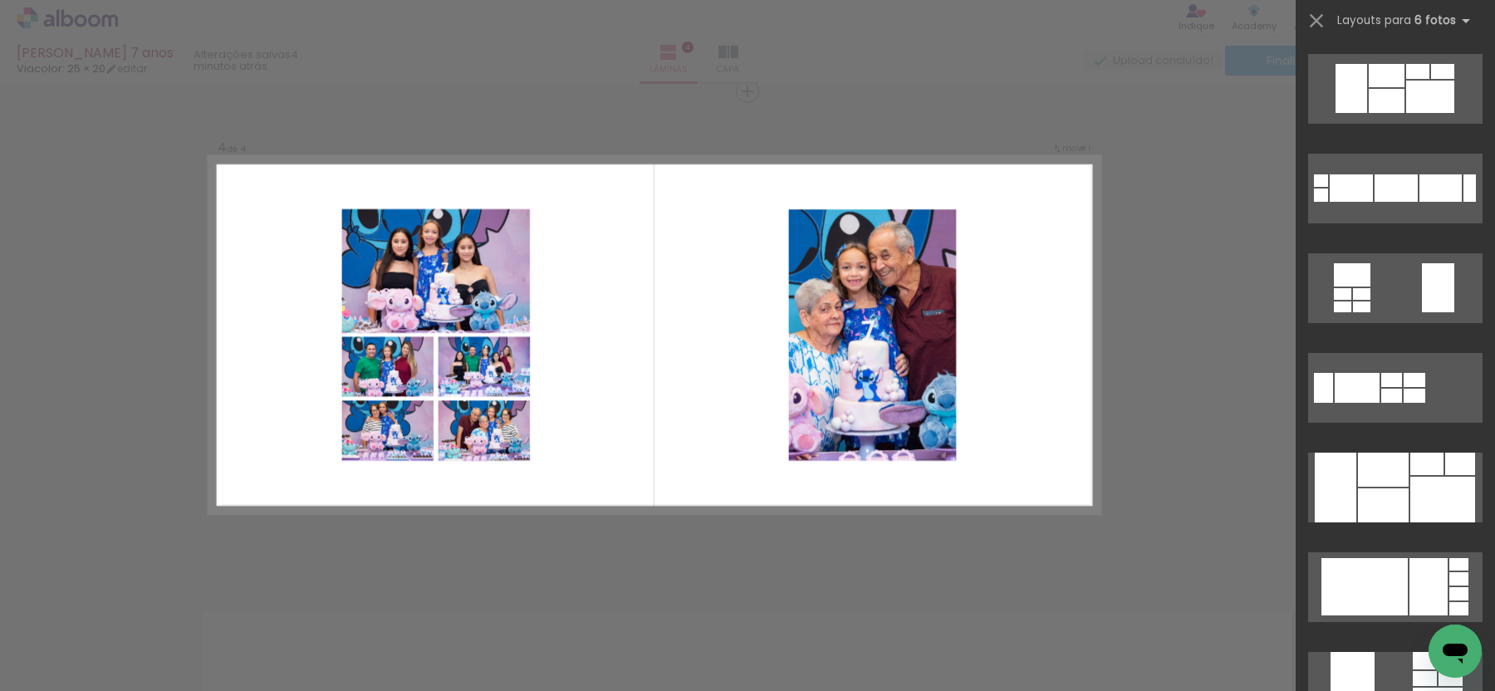
scroll to position [15304, 0]
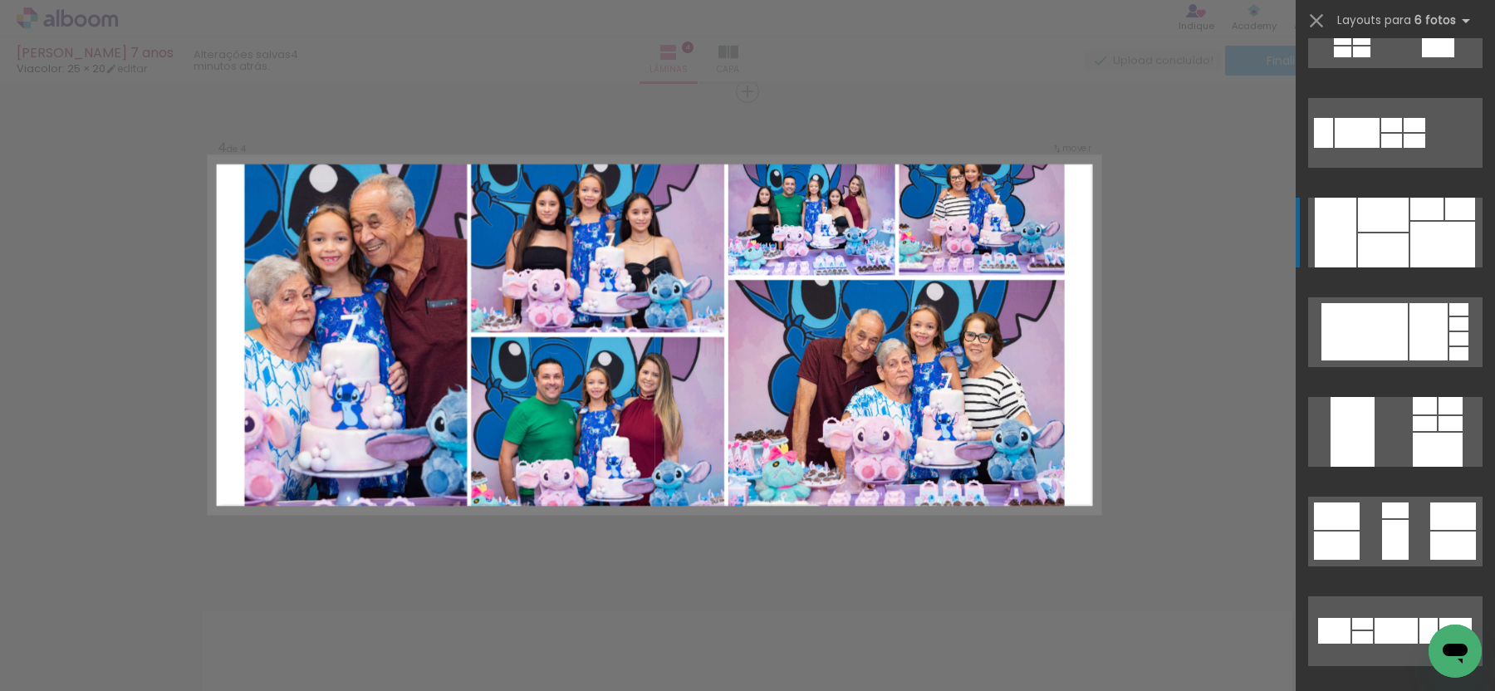
click at [1374, 245] on div at bounding box center [1383, 250] width 51 height 34
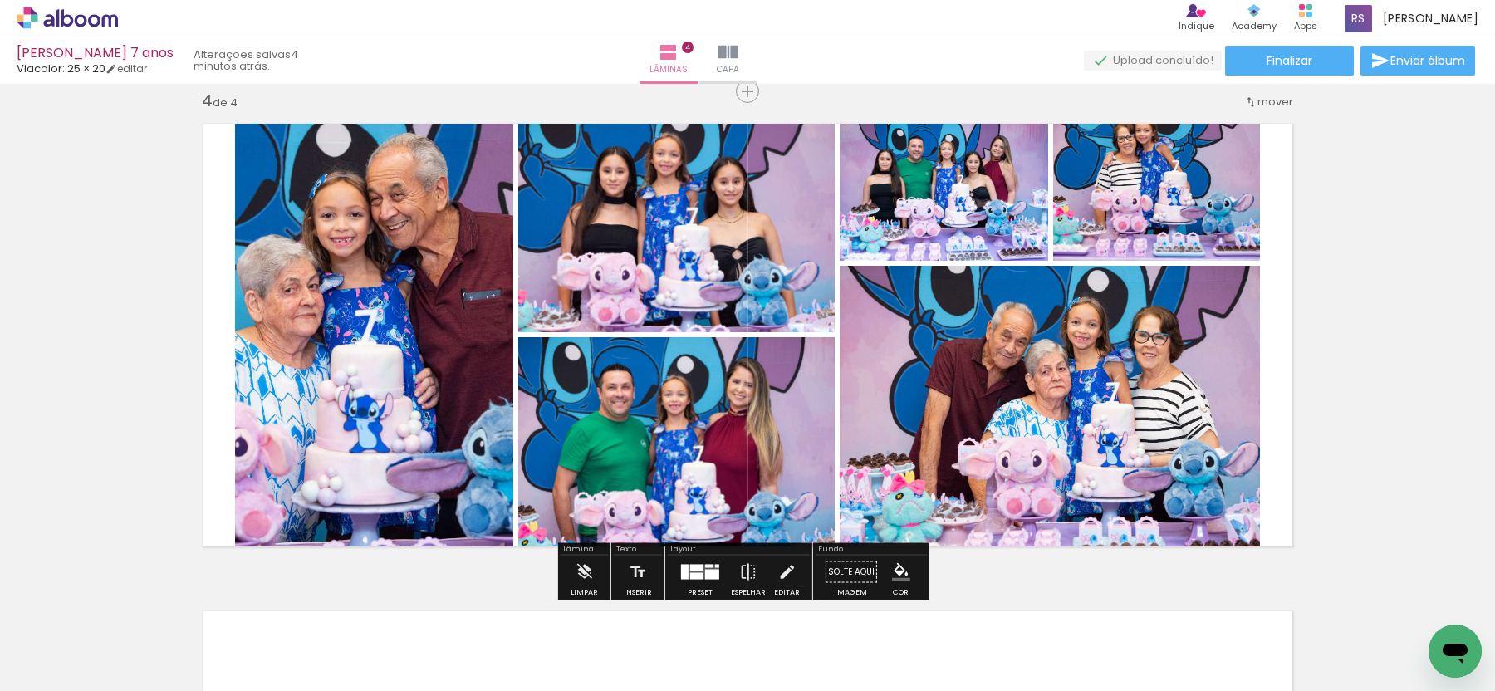
click at [1116, 225] on quentale-photo at bounding box center [1156, 186] width 207 height 149
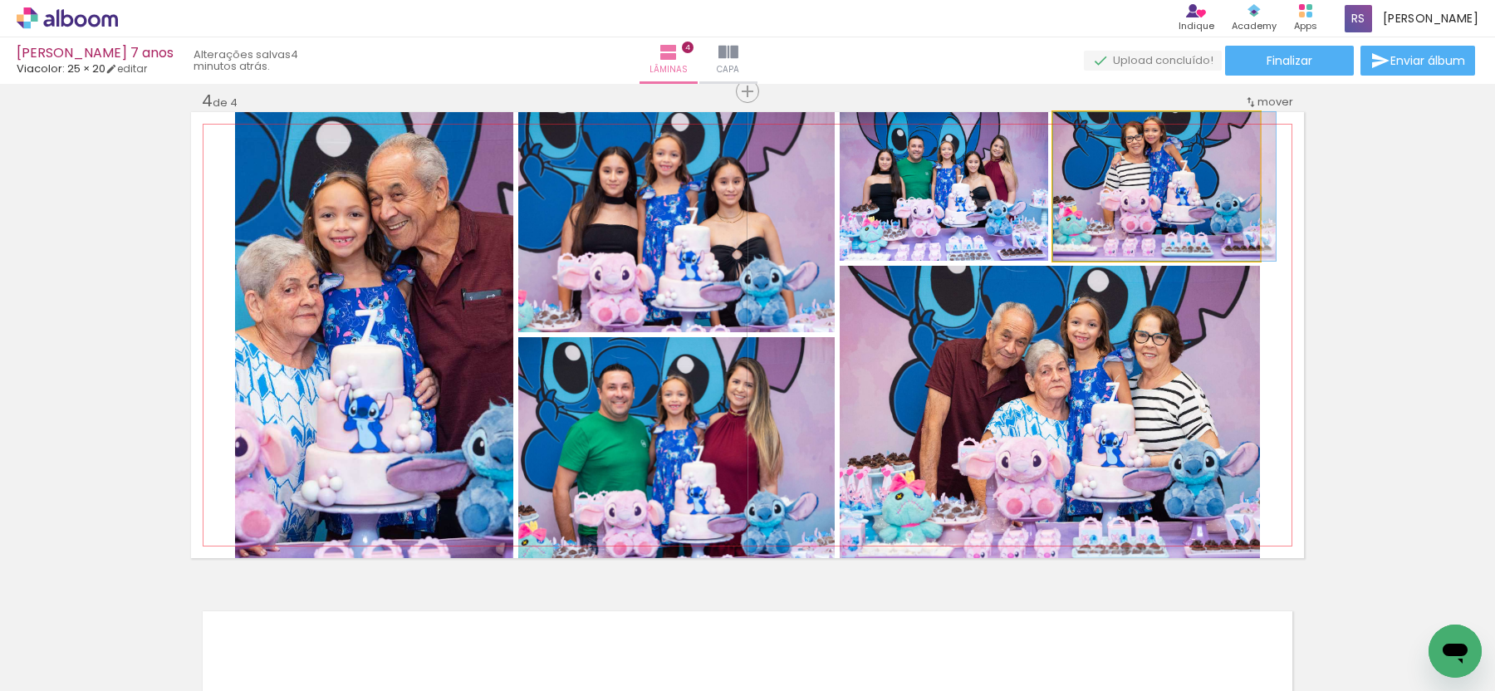
drag, startPoint x: 1146, startPoint y: 185, endPoint x: 1168, endPoint y: 233, distance: 52.4
drag, startPoint x: 1143, startPoint y: 177, endPoint x: 1146, endPoint y: 202, distance: 25.1
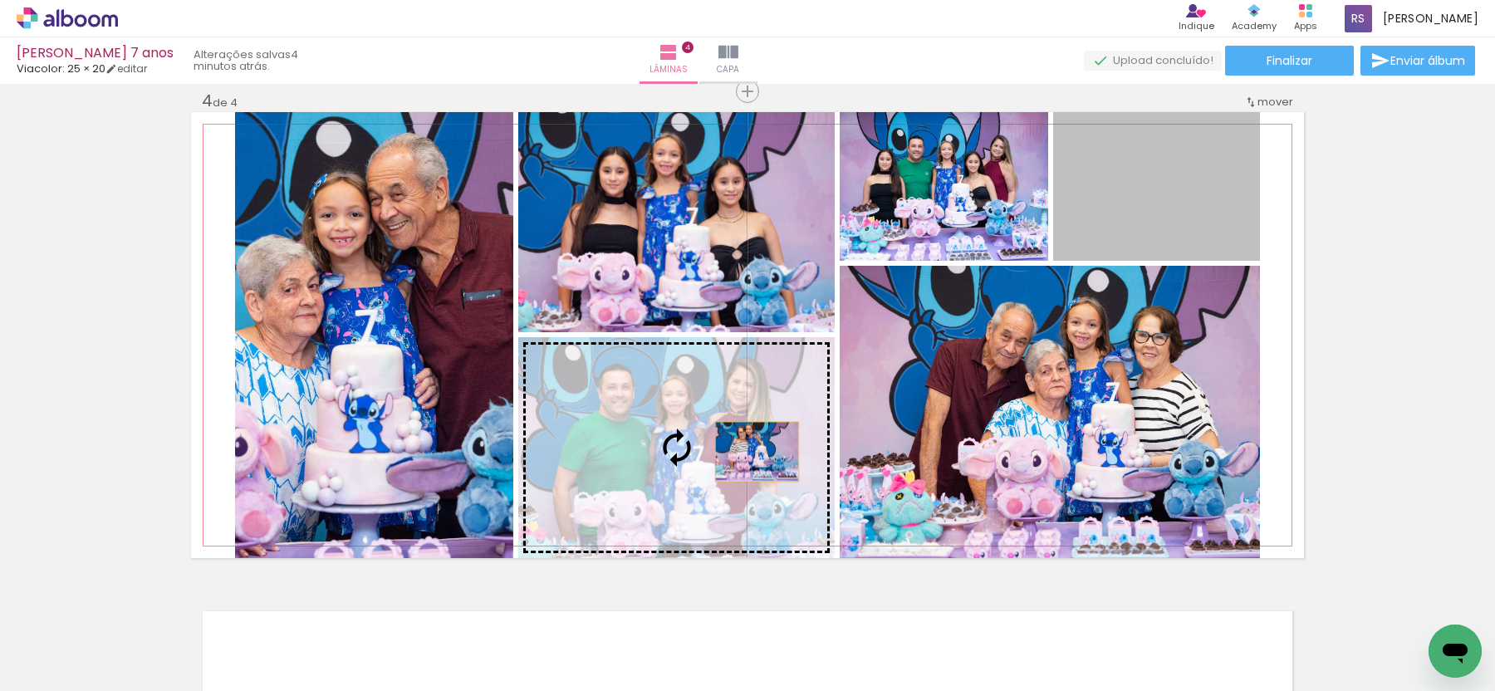
drag, startPoint x: 1116, startPoint y: 182, endPoint x: 703, endPoint y: 467, distance: 502.3
click at [0, 0] on slot at bounding box center [0, 0] width 0 height 0
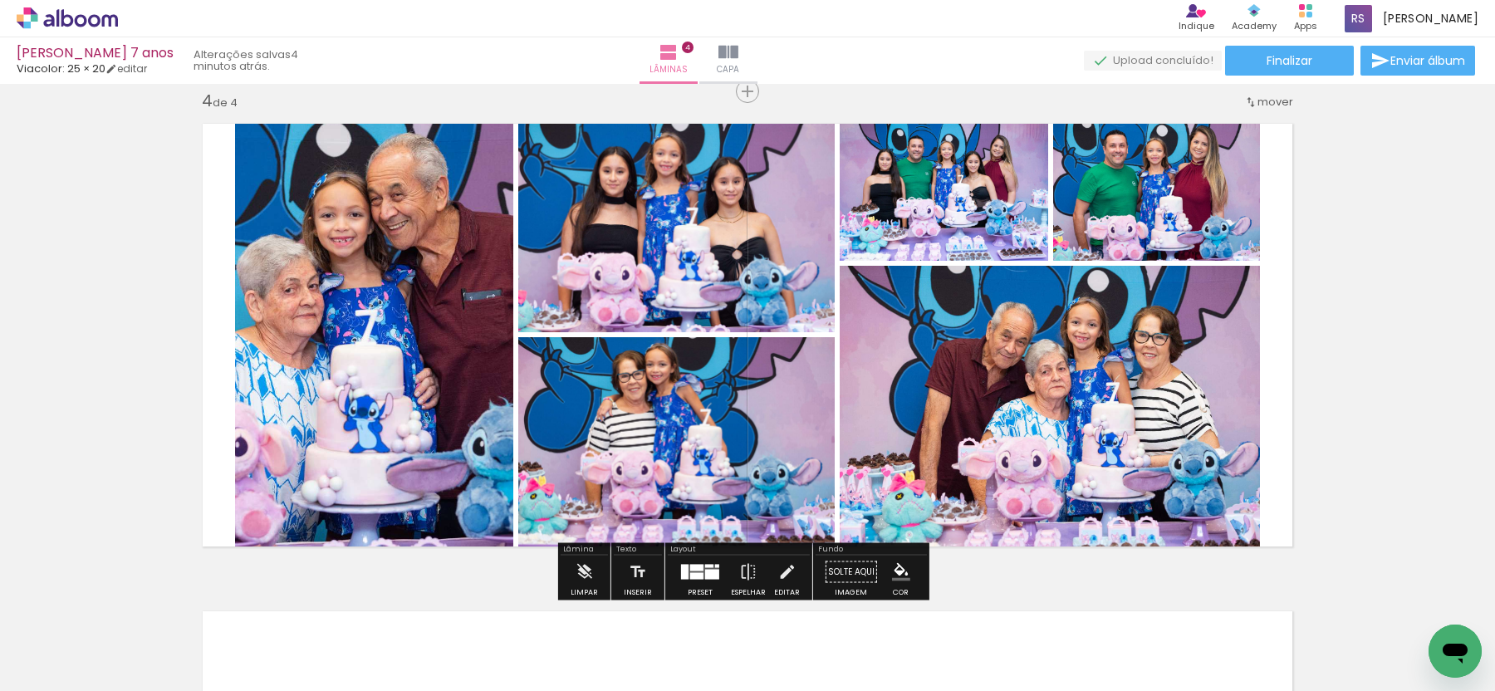
click at [1192, 203] on quentale-photo at bounding box center [1156, 186] width 207 height 149
click at [1220, 366] on quentale-photo at bounding box center [1050, 412] width 420 height 292
click at [691, 573] on div at bounding box center [696, 576] width 13 height 7
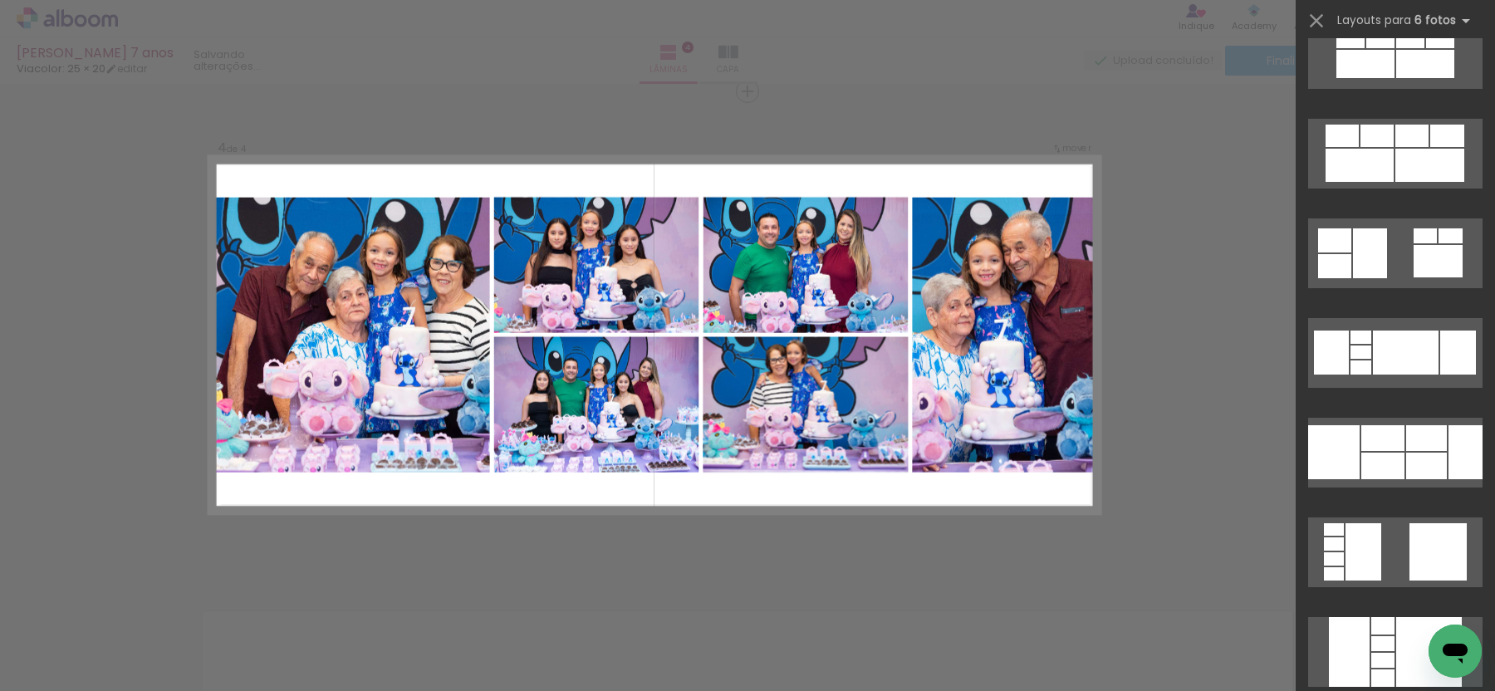
scroll to position [20581, 0]
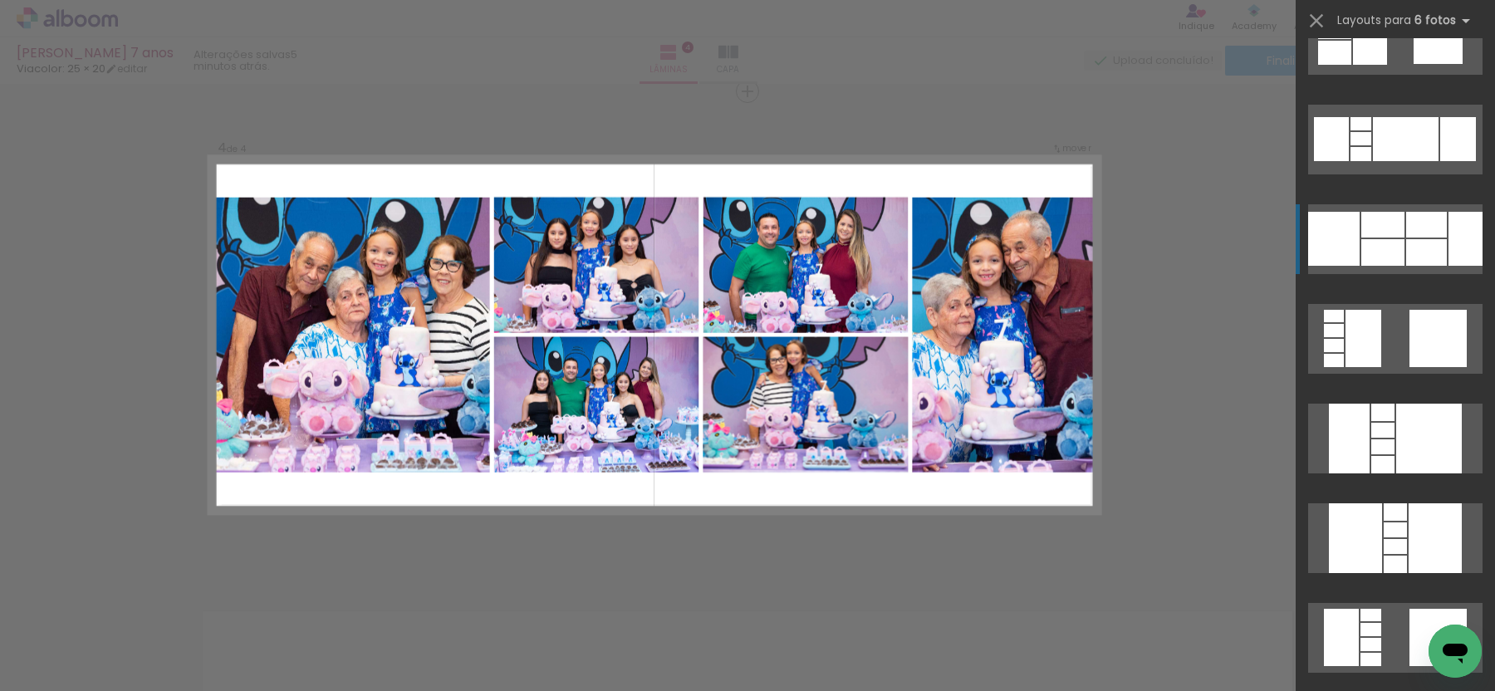
click at [1366, 223] on div at bounding box center [1383, 225] width 43 height 26
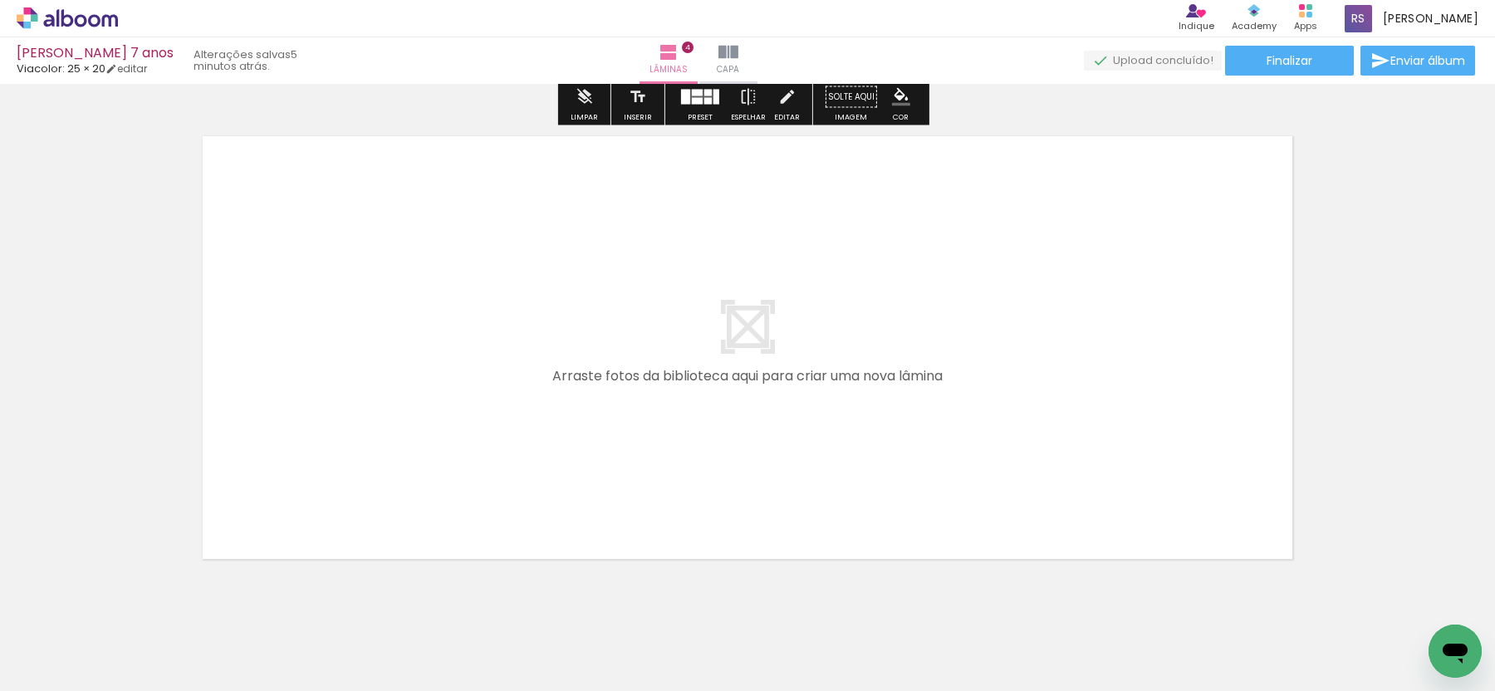
scroll to position [1962, 0]
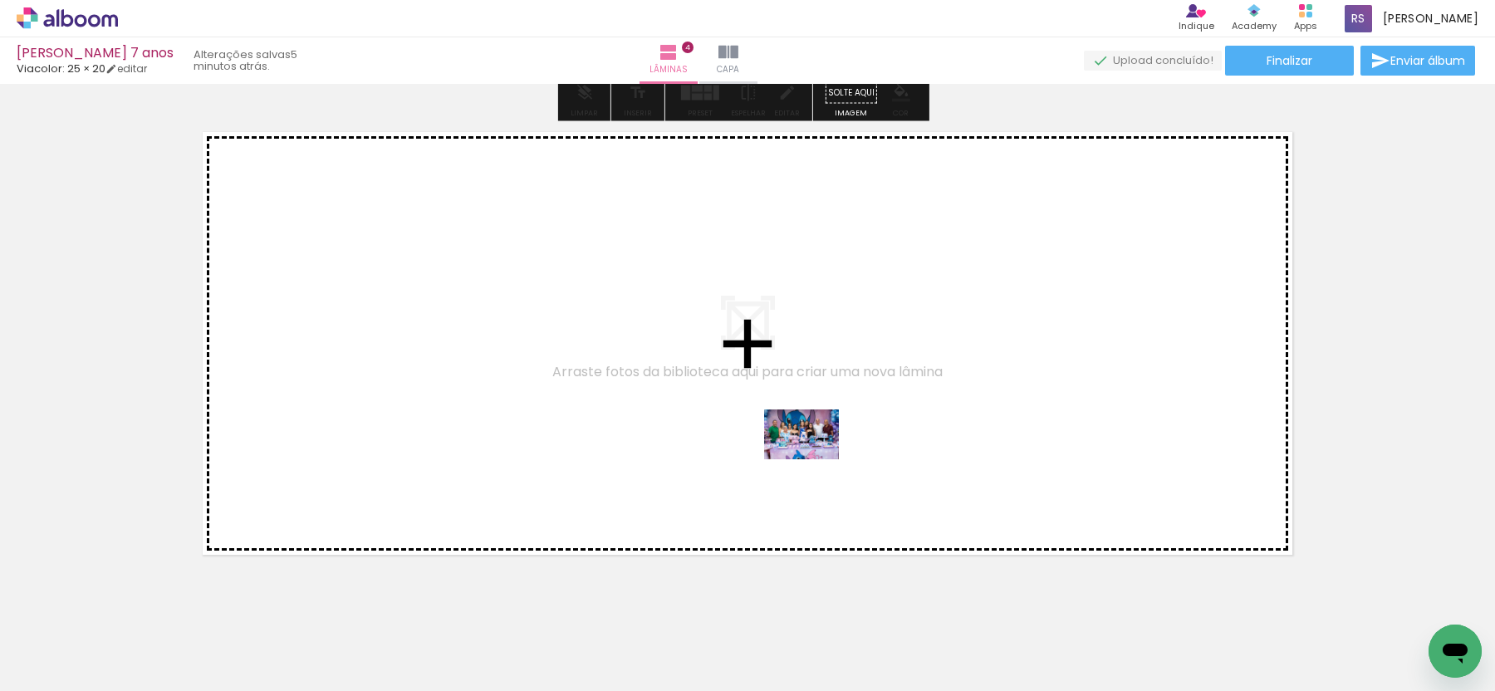
drag, startPoint x: 947, startPoint y: 648, endPoint x: 814, endPoint y: 459, distance: 231.4
click at [814, 459] on quentale-workspace at bounding box center [747, 345] width 1495 height 691
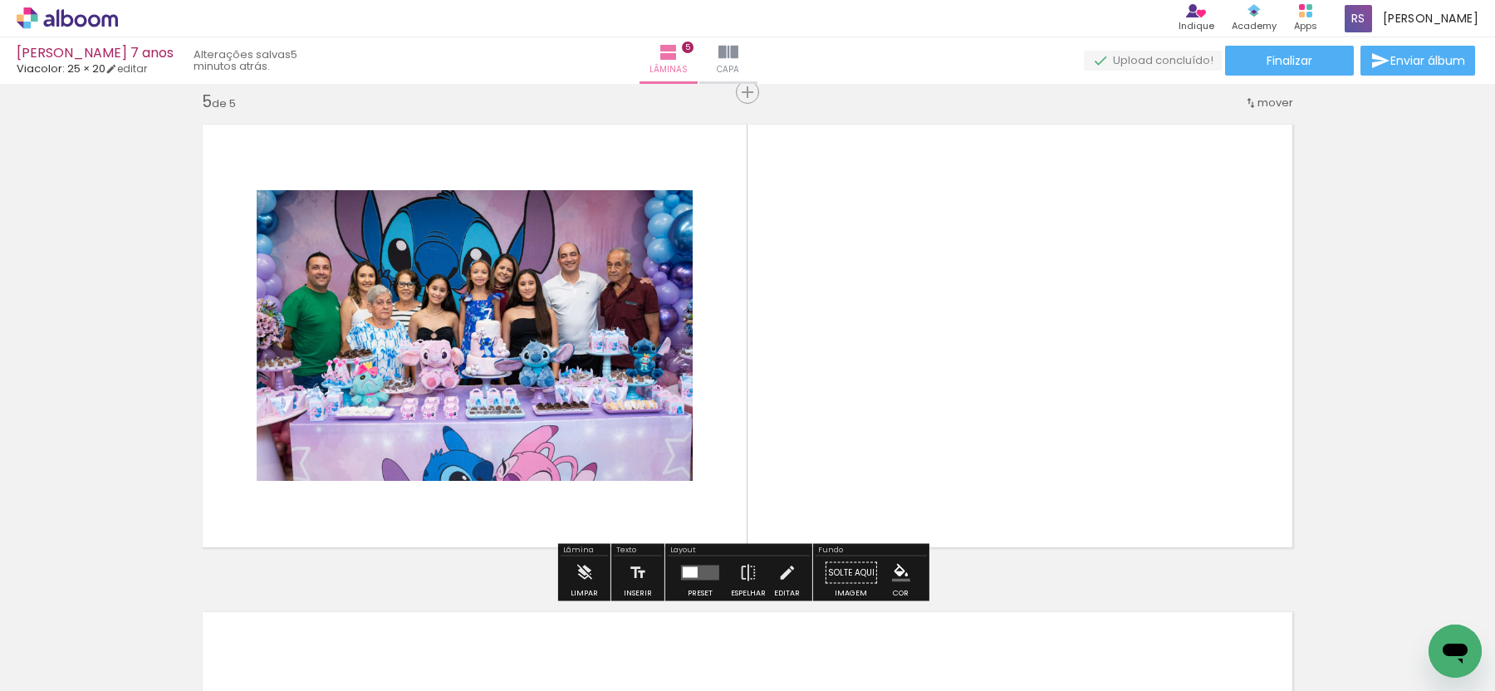
scroll to position [1970, 0]
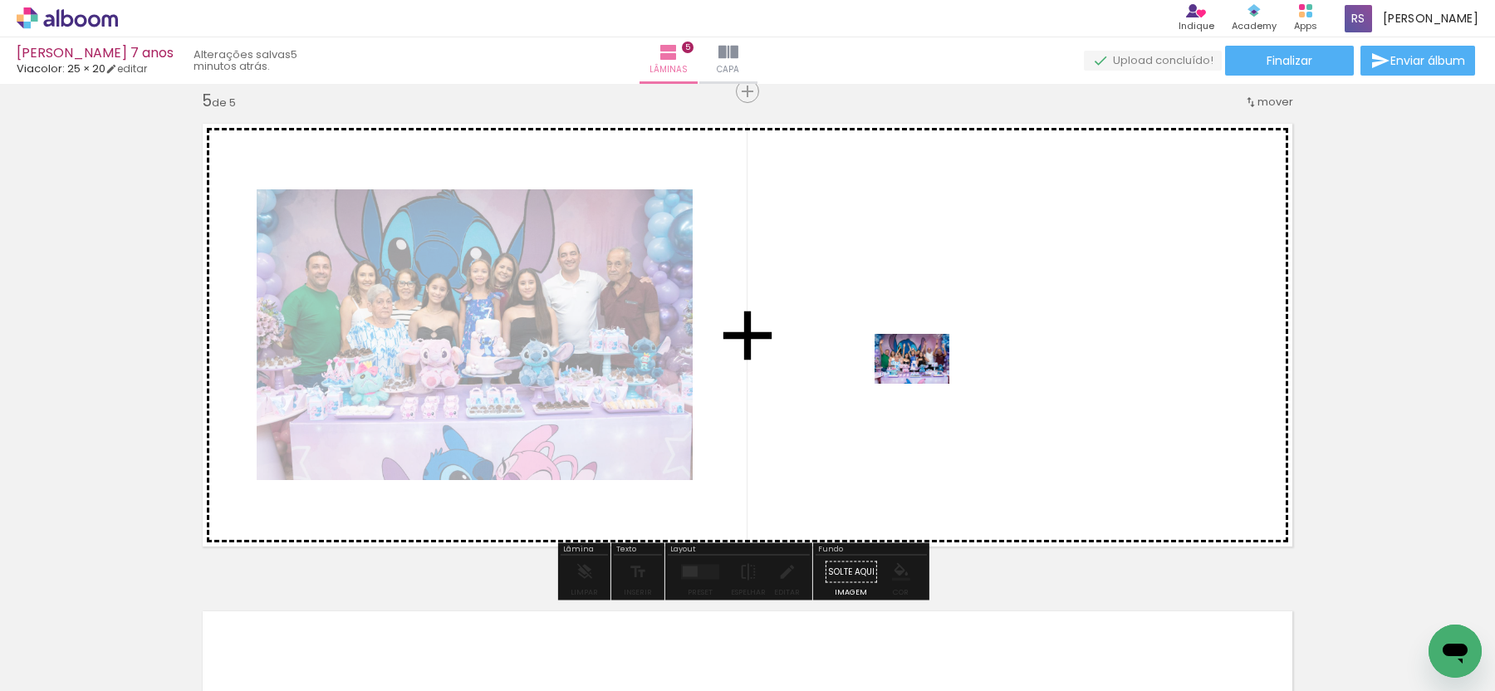
drag, startPoint x: 1058, startPoint y: 645, endPoint x: 924, endPoint y: 383, distance: 294.3
click at [924, 383] on quentale-workspace at bounding box center [747, 345] width 1495 height 691
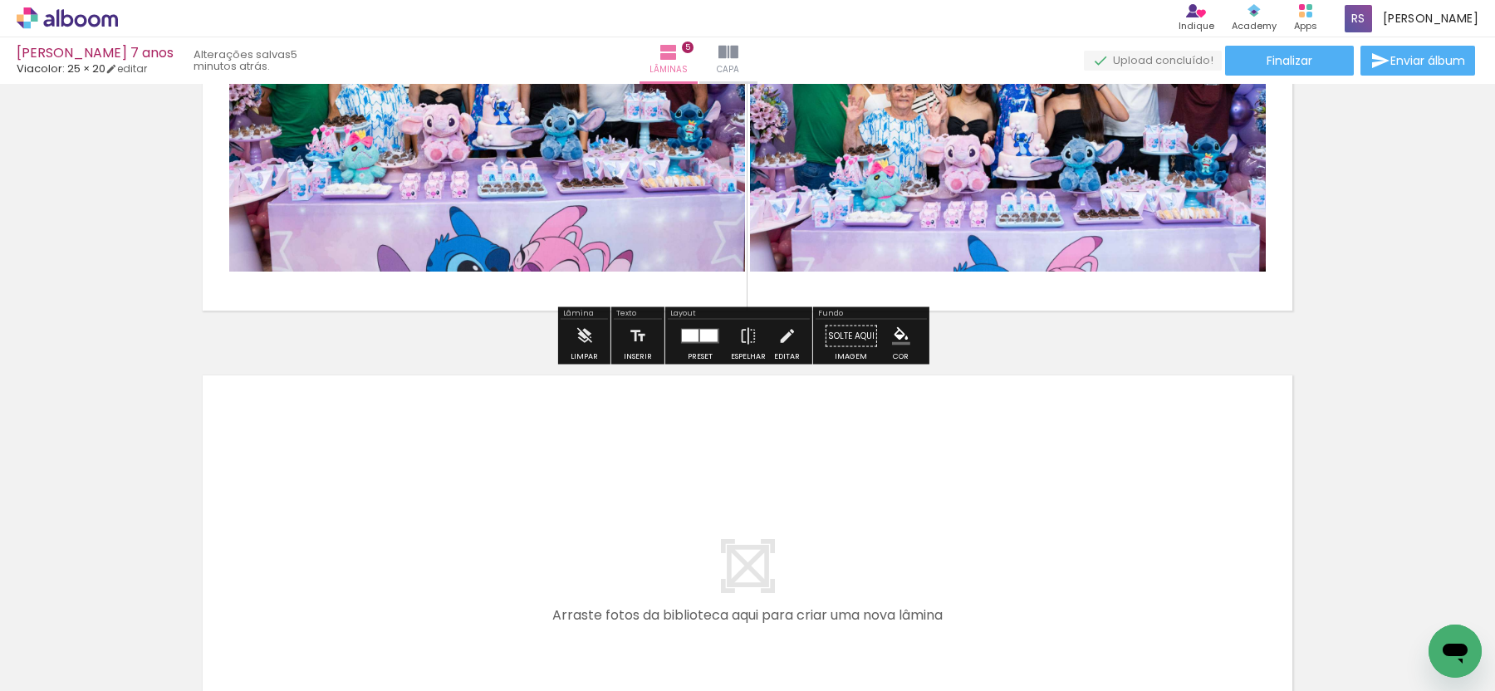
scroll to position [2207, 0]
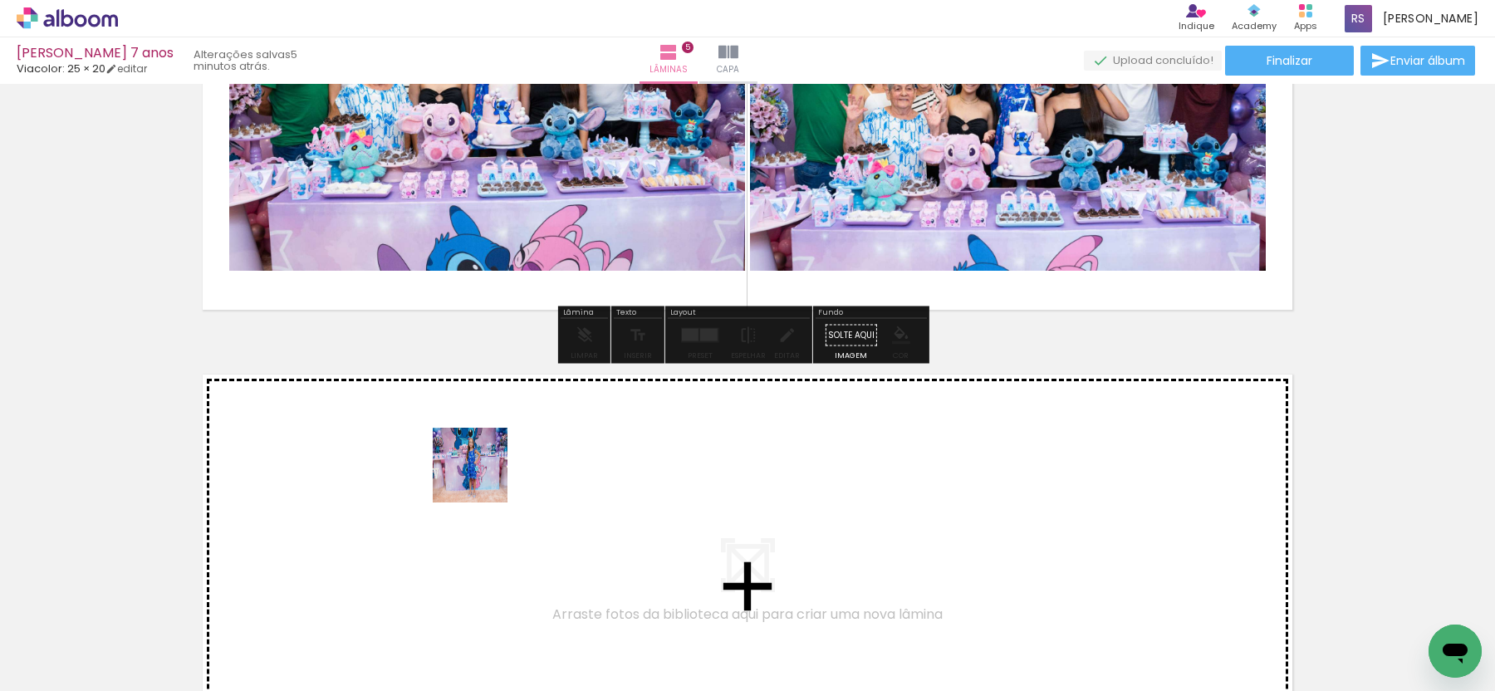
drag, startPoint x: 507, startPoint y: 645, endPoint x: 568, endPoint y: 586, distance: 84.6
click at [483, 478] on quentale-workspace at bounding box center [747, 345] width 1495 height 691
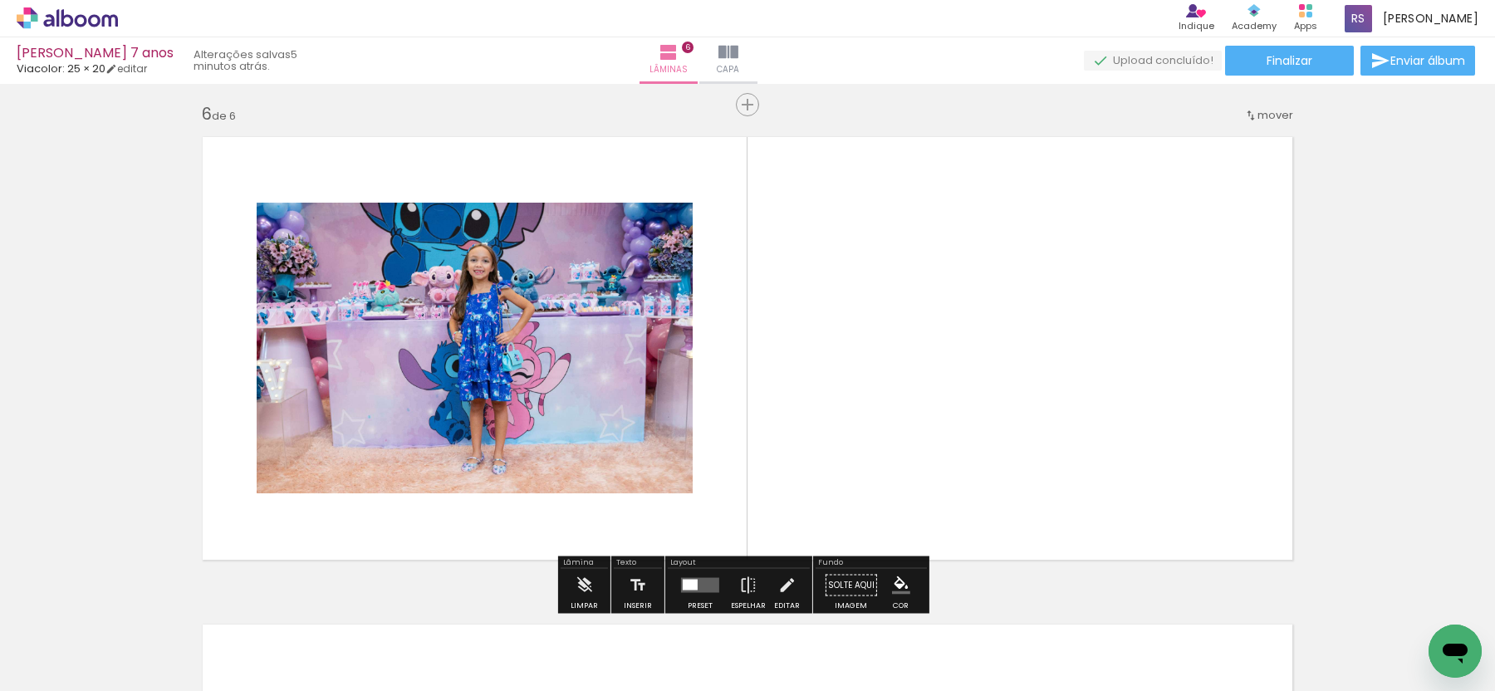
scroll to position [2458, 0]
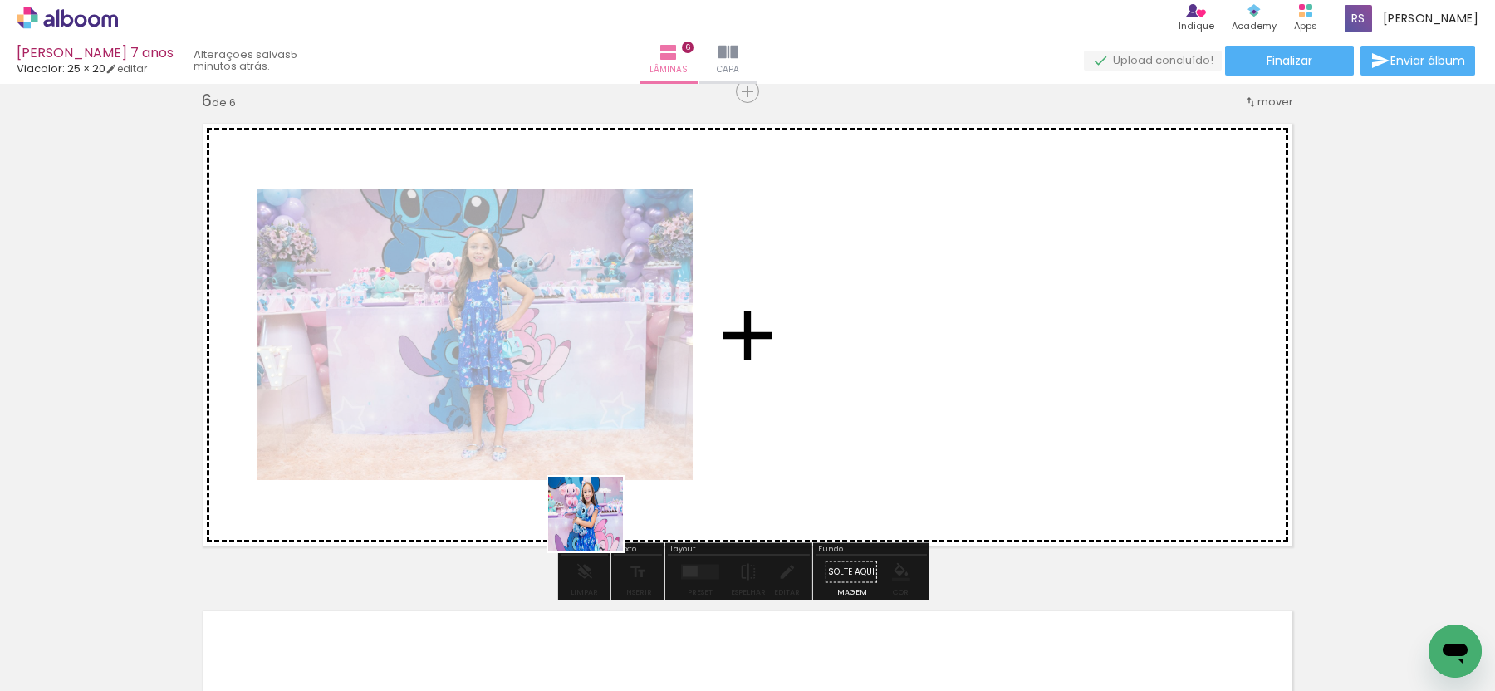
drag, startPoint x: 597, startPoint y: 593, endPoint x: 601, endPoint y: 405, distance: 187.8
click at [601, 405] on quentale-workspace at bounding box center [747, 345] width 1495 height 691
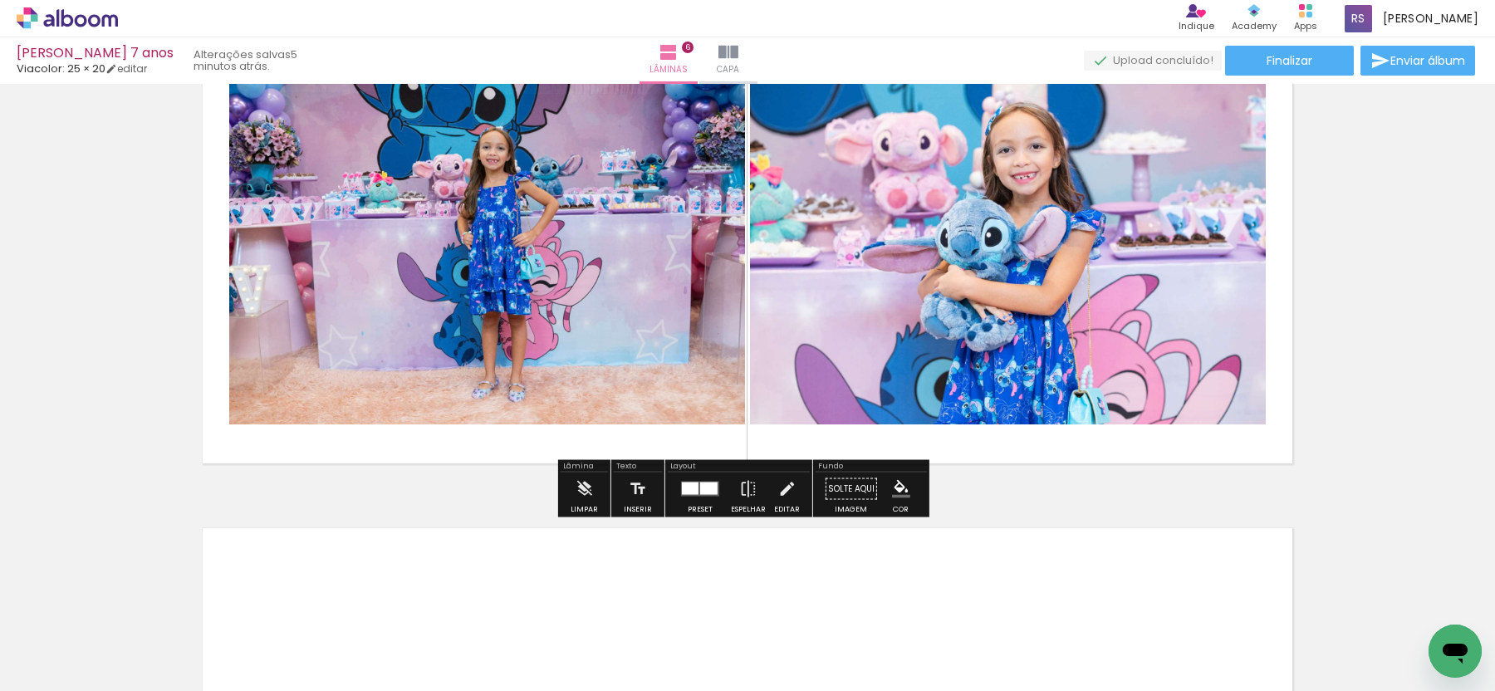
scroll to position [2570, 0]
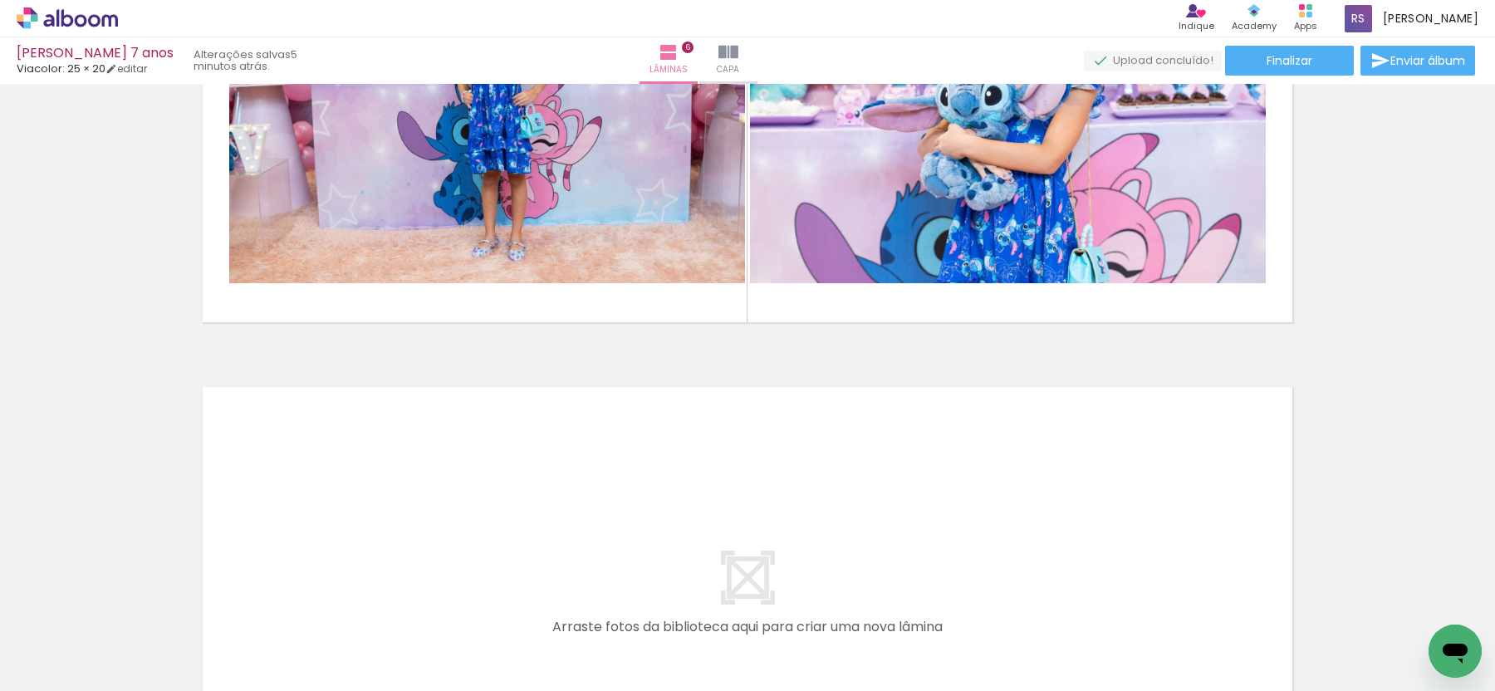
scroll to position [2714, 0]
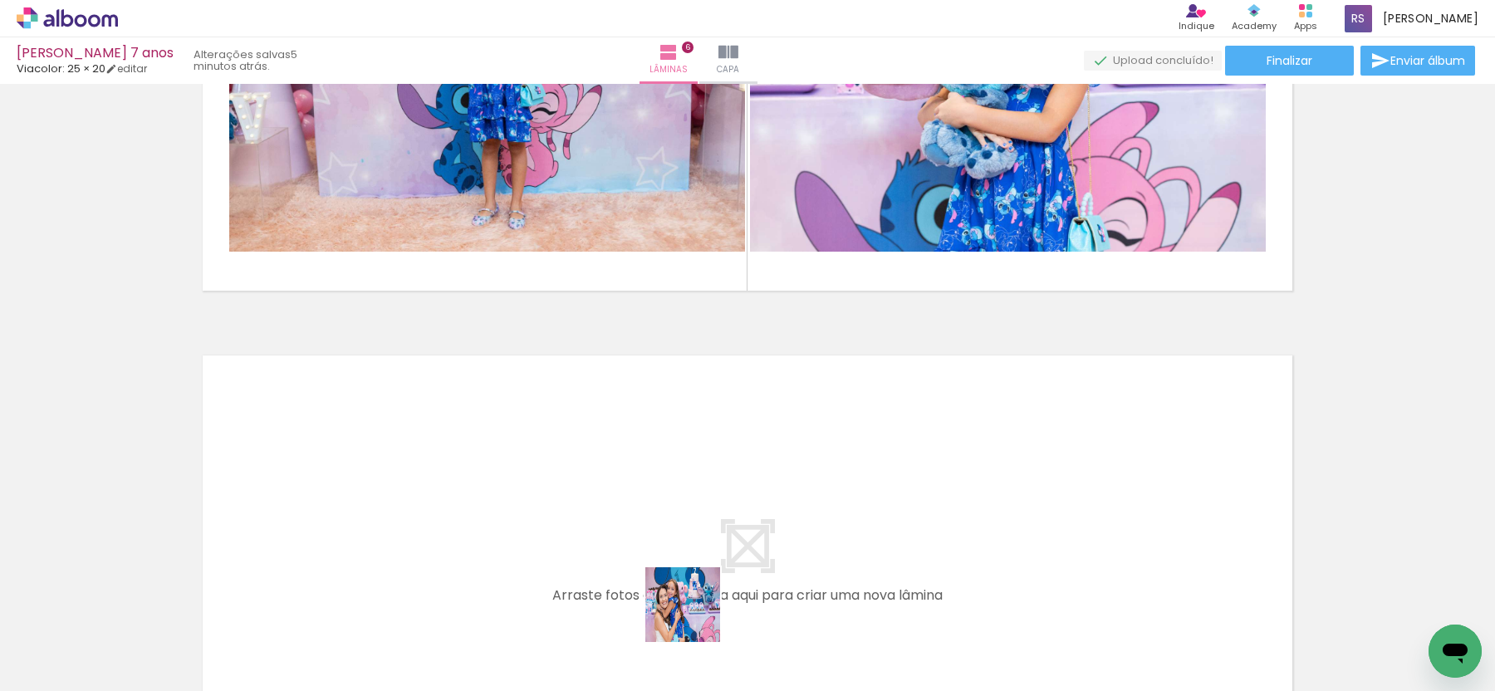
drag, startPoint x: 697, startPoint y: 638, endPoint x: 642, endPoint y: 501, distance: 147.6
click at [642, 501] on quentale-workspace at bounding box center [747, 345] width 1495 height 691
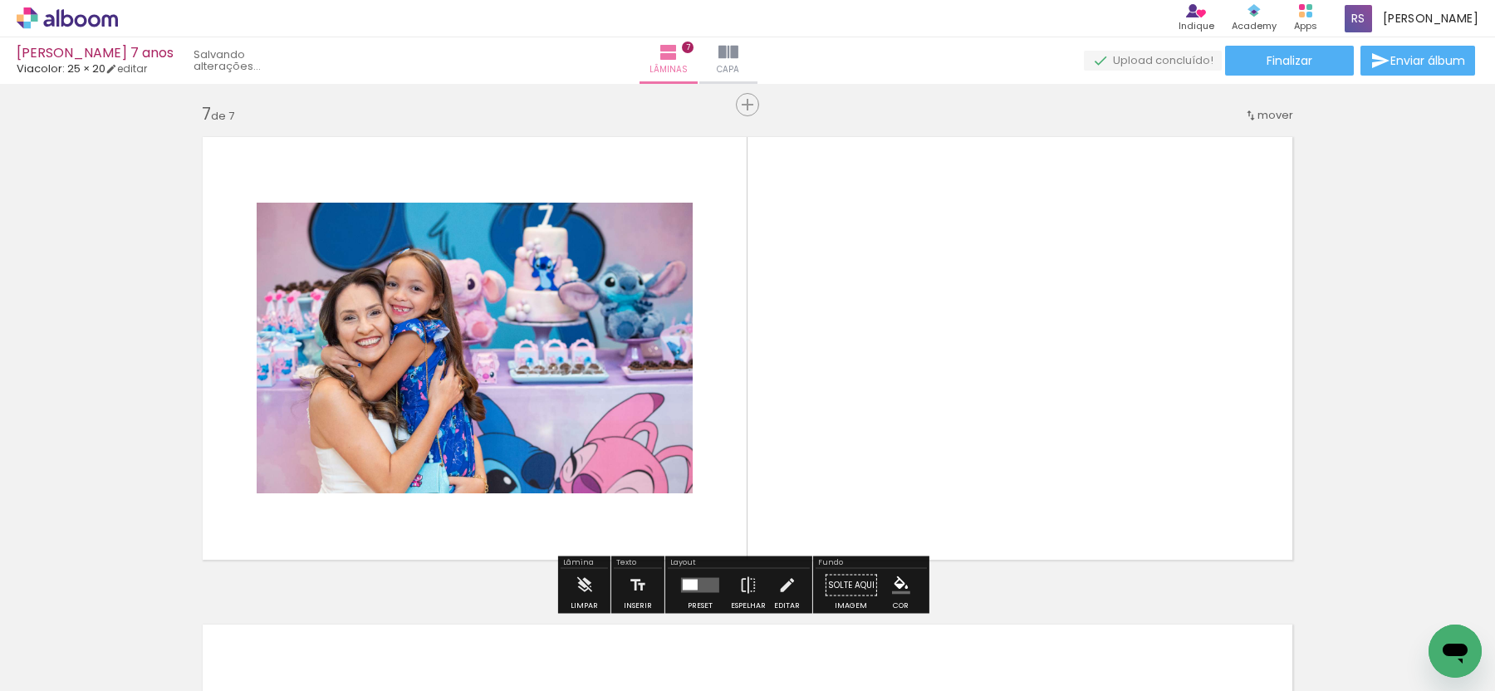
scroll to position [2946, 0]
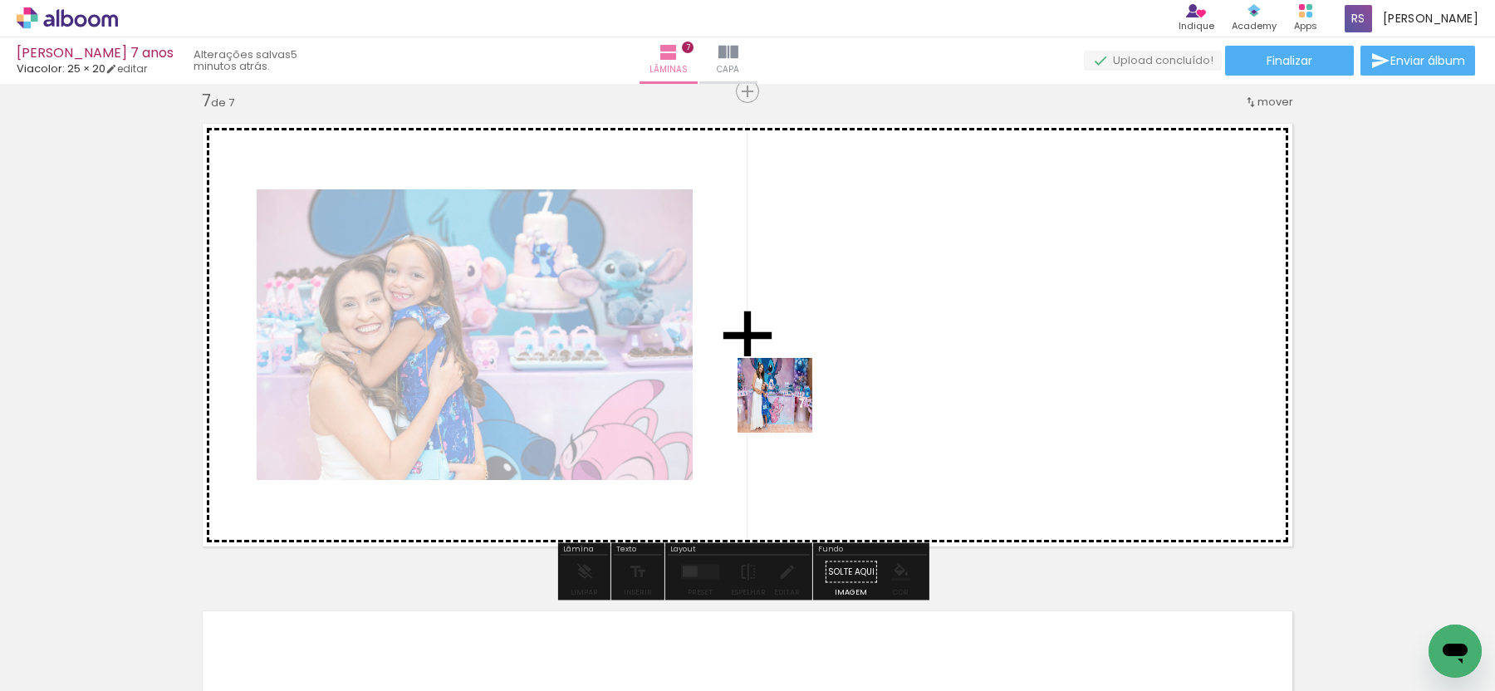
drag, startPoint x: 789, startPoint y: 642, endPoint x: 788, endPoint y: 409, distance: 233.4
click at [788, 409] on quentale-workspace at bounding box center [747, 345] width 1495 height 691
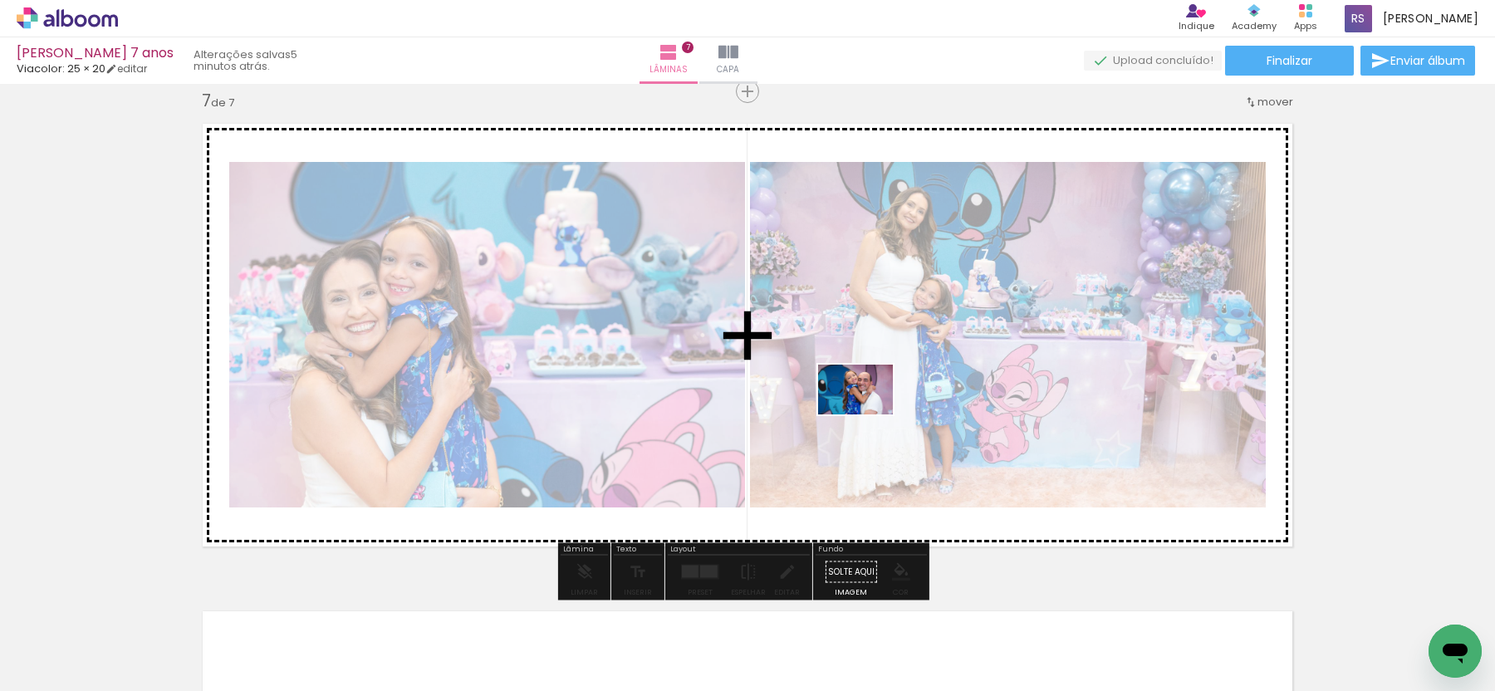
drag, startPoint x: 850, startPoint y: 636, endPoint x: 868, endPoint y: 415, distance: 221.7
click at [868, 415] on quentale-workspace at bounding box center [747, 345] width 1495 height 691
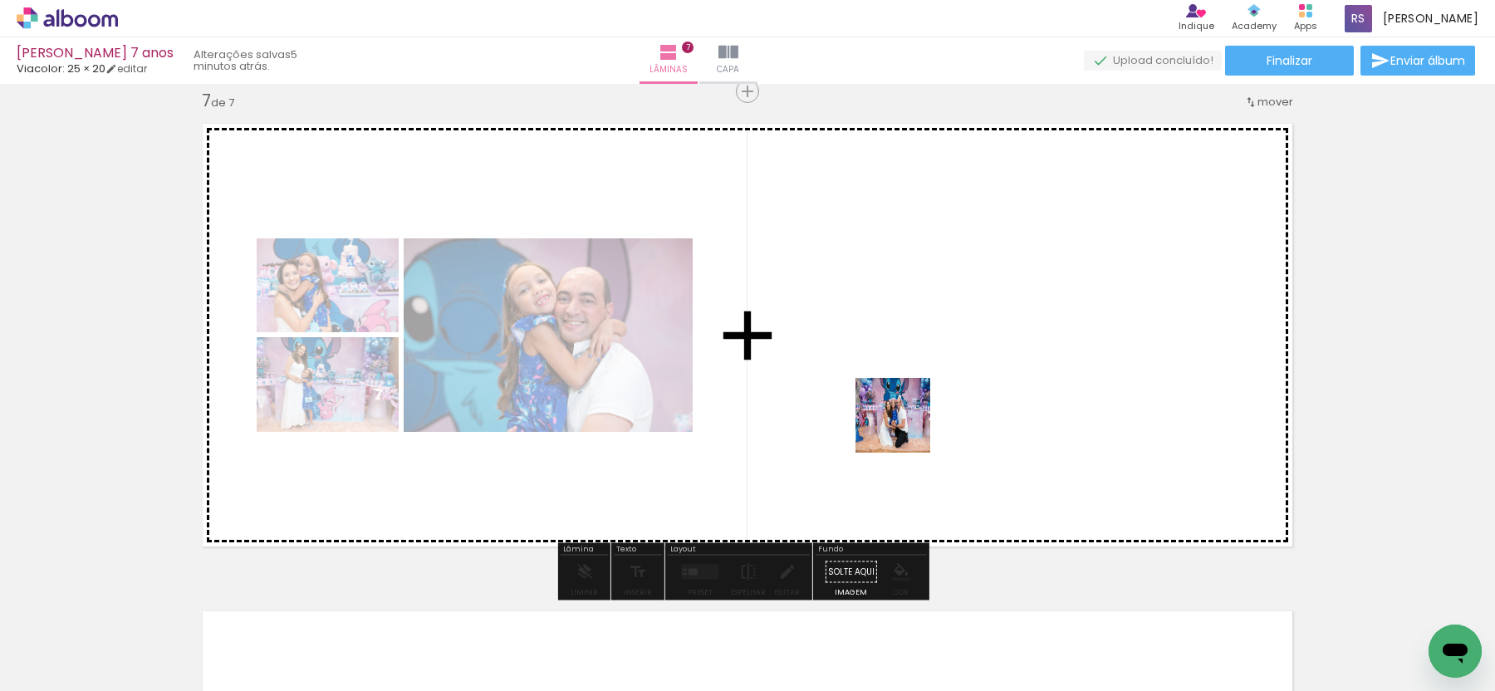
drag, startPoint x: 905, startPoint y: 428, endPoint x: 895, endPoint y: 390, distance: 39.7
click at [895, 390] on quentale-workspace at bounding box center [747, 345] width 1495 height 691
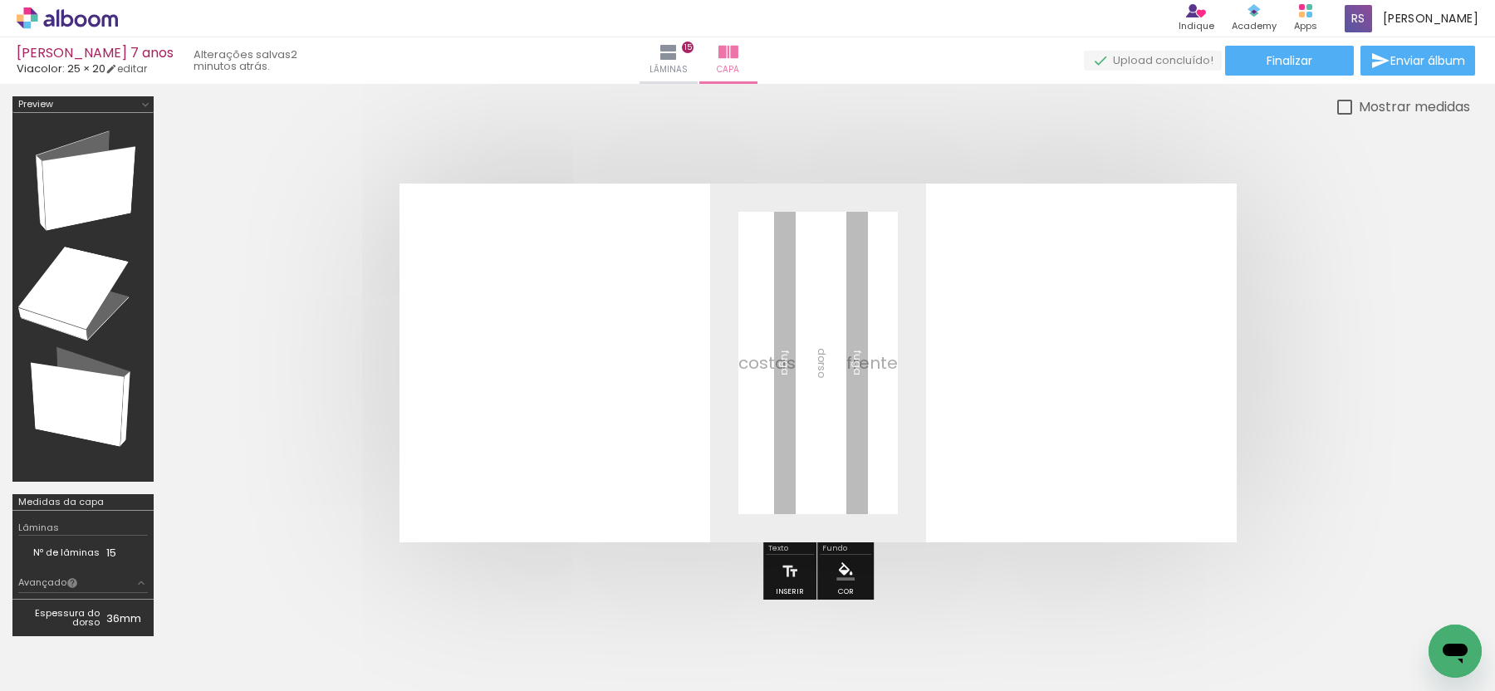
scroll to position [0, 4042]
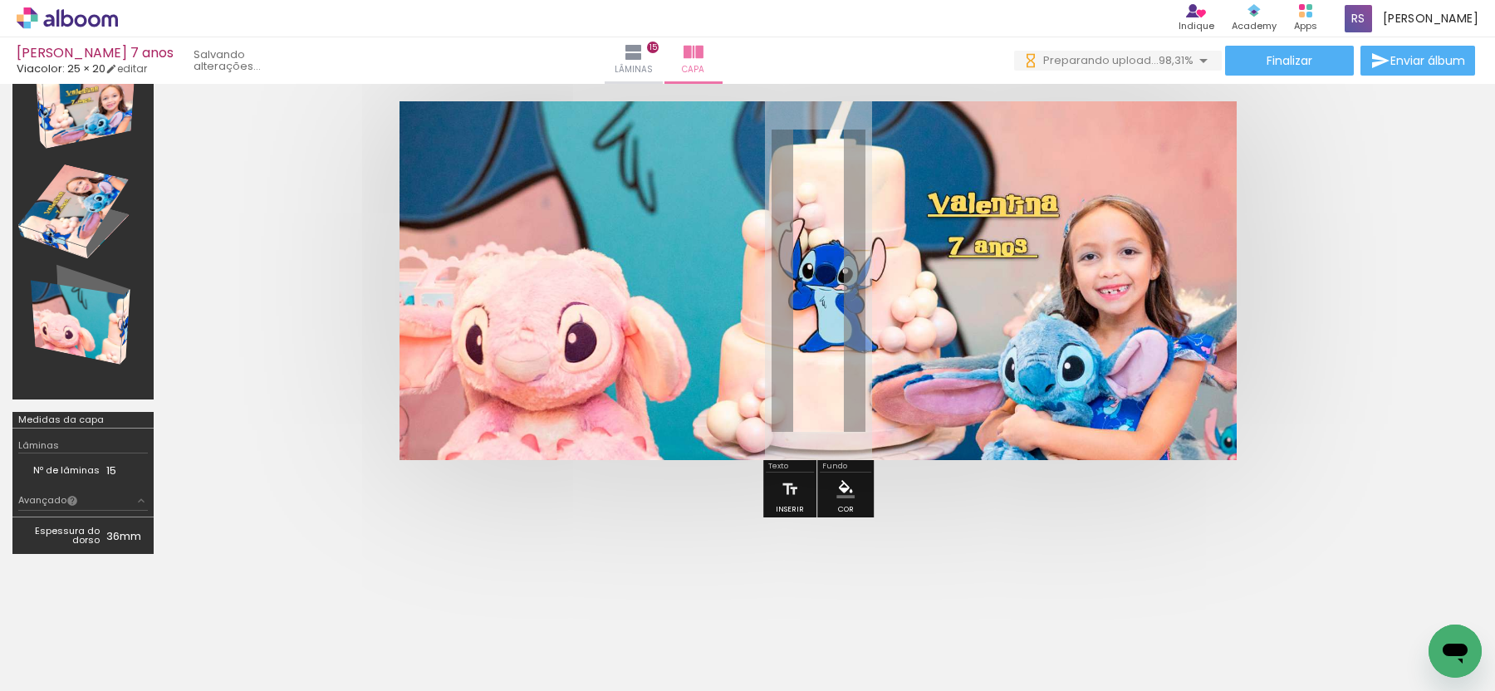
scroll to position [0, 4087]
click at [69, 671] on span "Adicionar Fotos" at bounding box center [59, 669] width 50 height 18
click at [0, 0] on input "file" at bounding box center [0, 0] width 0 height 0
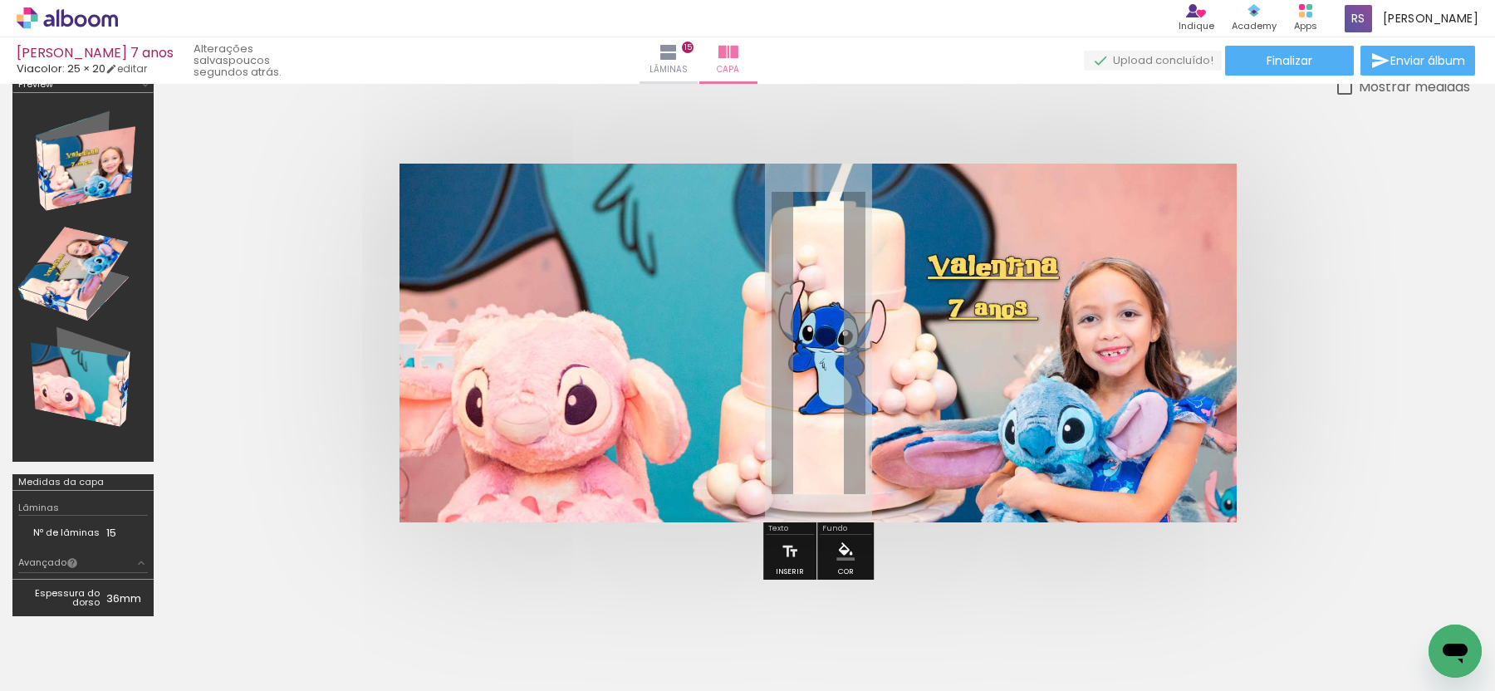
scroll to position [0, 0]
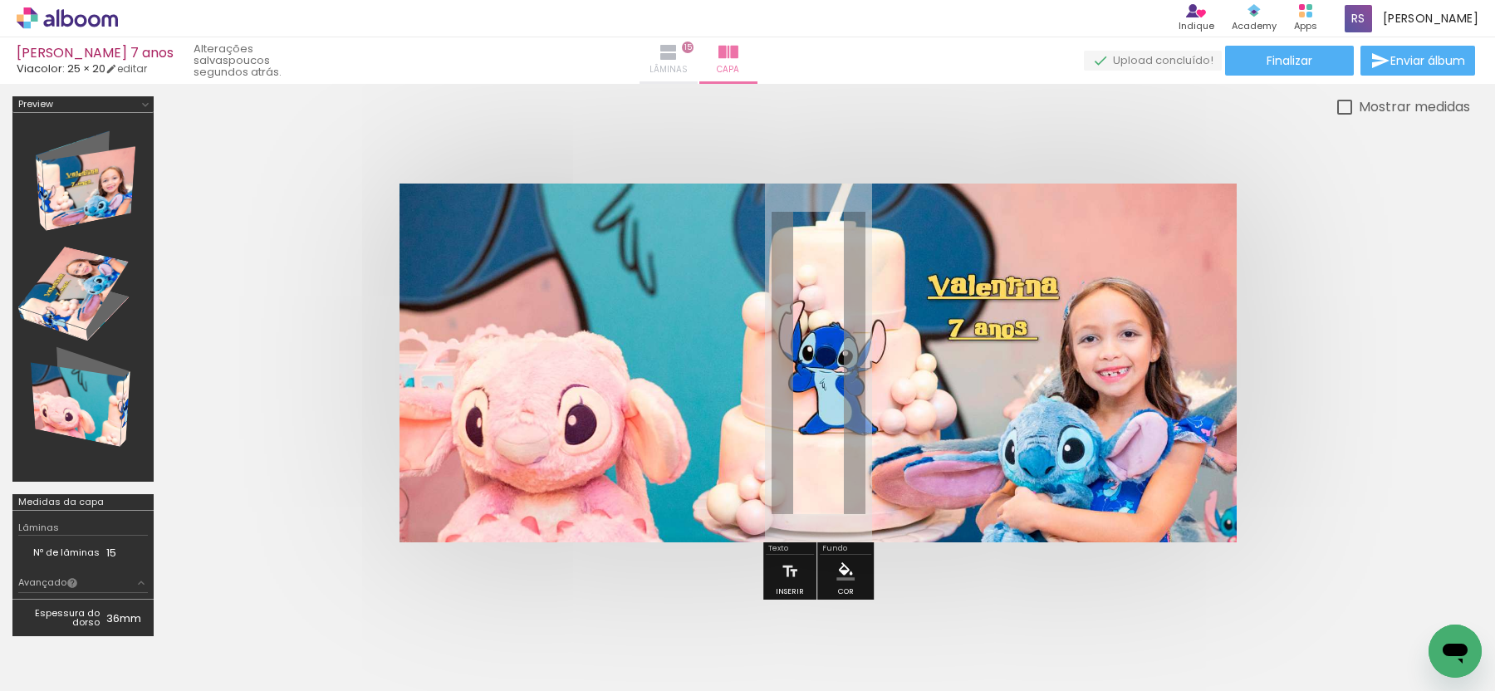
click at [698, 64] on paper-button "Lâminas 15" at bounding box center [669, 60] width 58 height 47
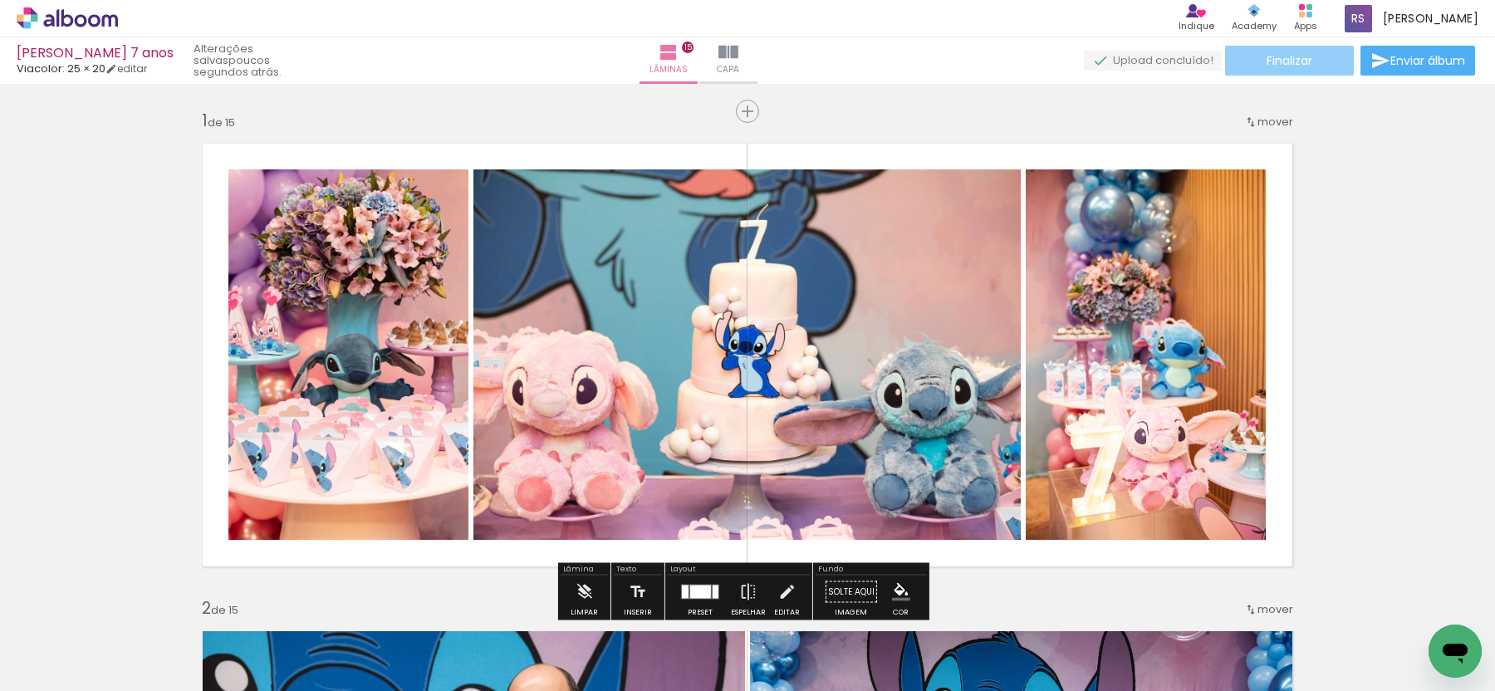
click at [1281, 55] on span "Finalizar" at bounding box center [1290, 61] width 46 height 12
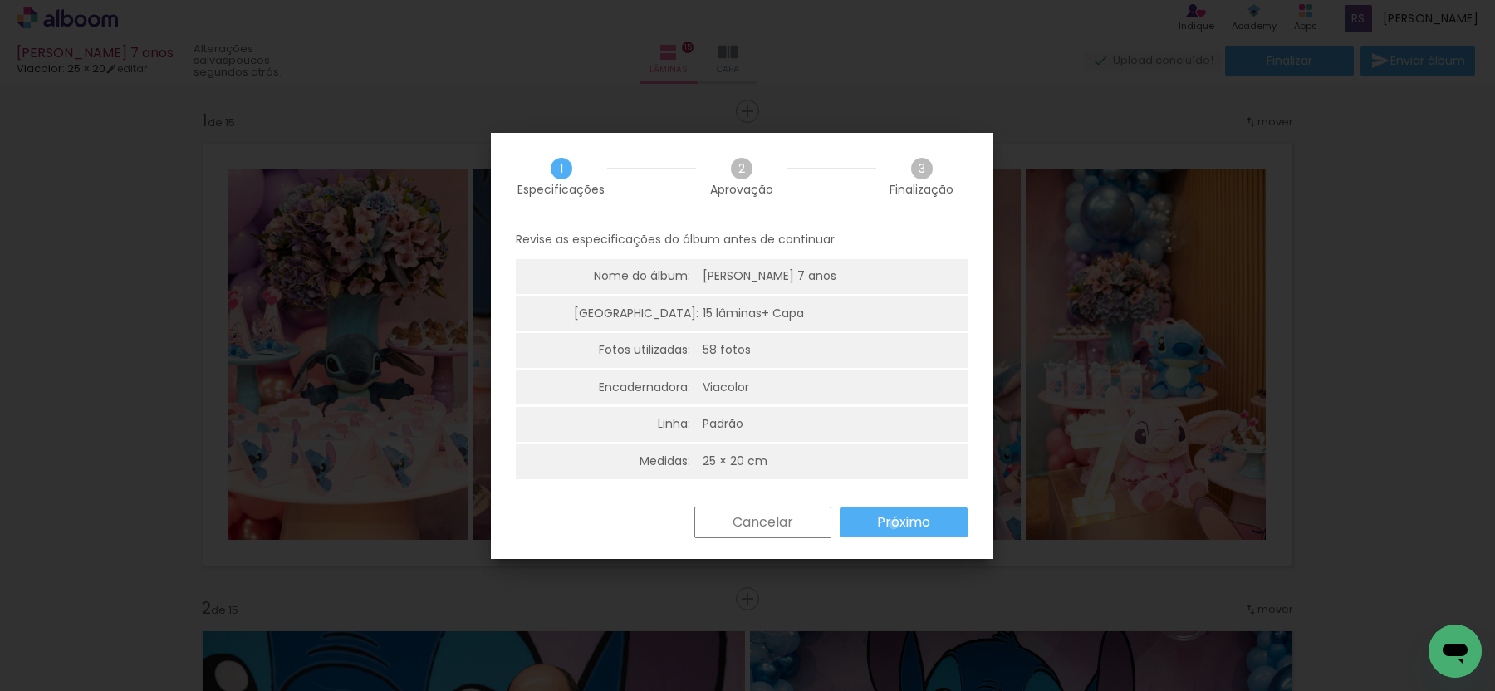
click at [0, 0] on slot "Próximo" at bounding box center [0, 0] width 0 height 0
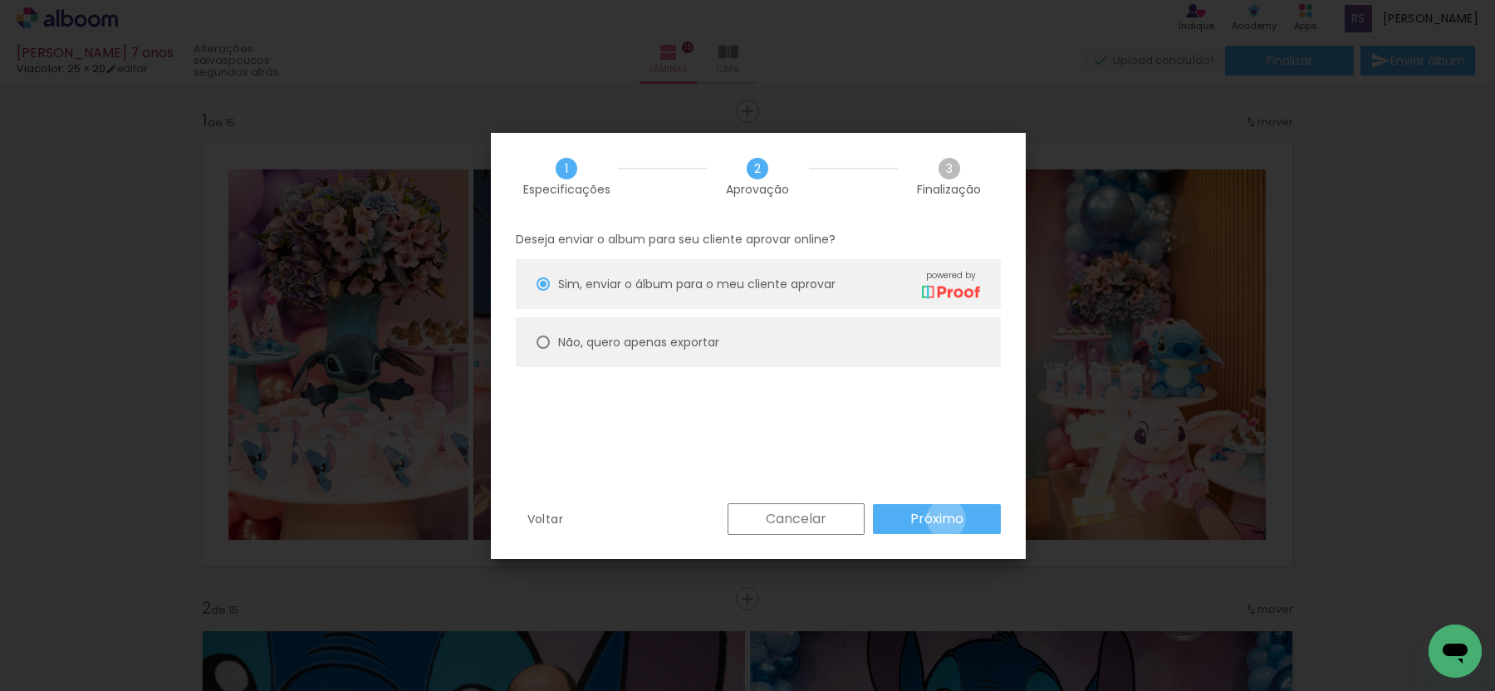
click at [0, 0] on slot "Próximo" at bounding box center [0, 0] width 0 height 0
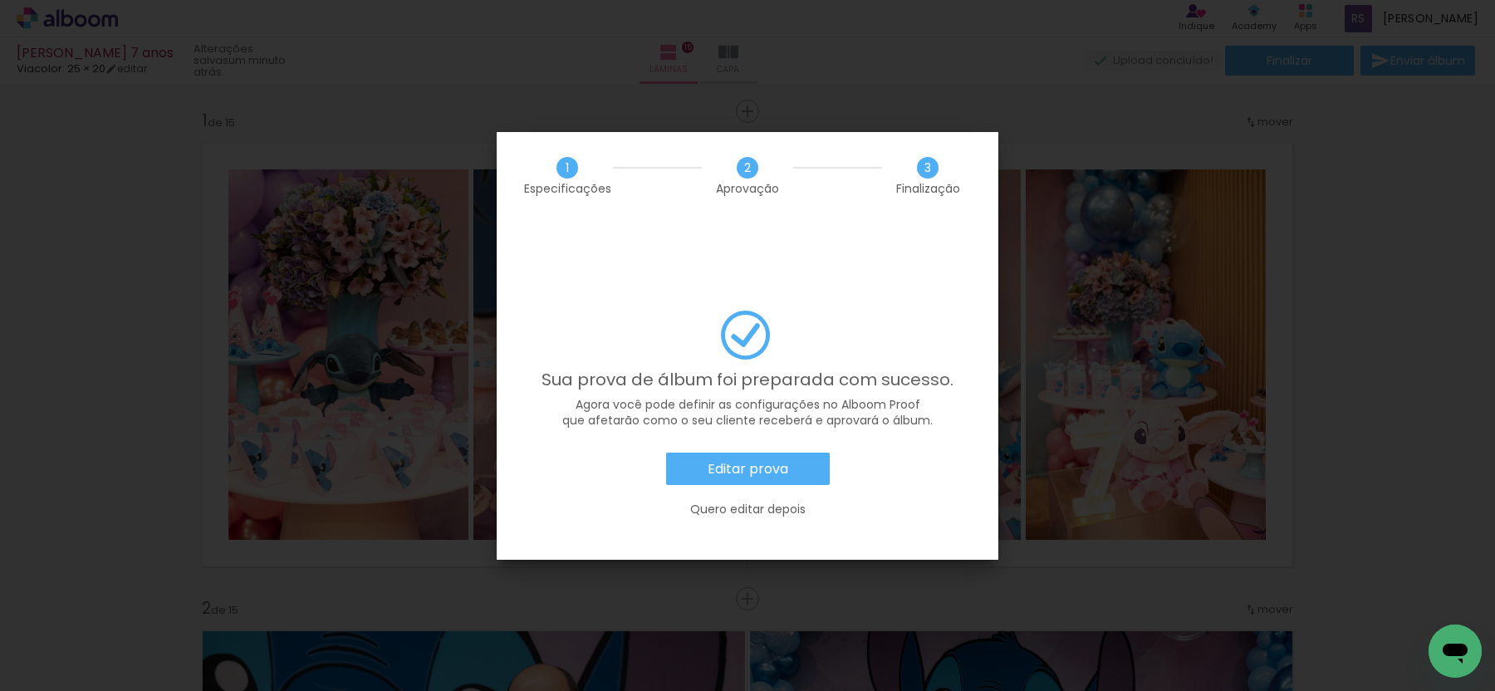
click at [0, 0] on slot "Editar prova" at bounding box center [0, 0] width 0 height 0
